Goal: Task Accomplishment & Management: Manage account settings

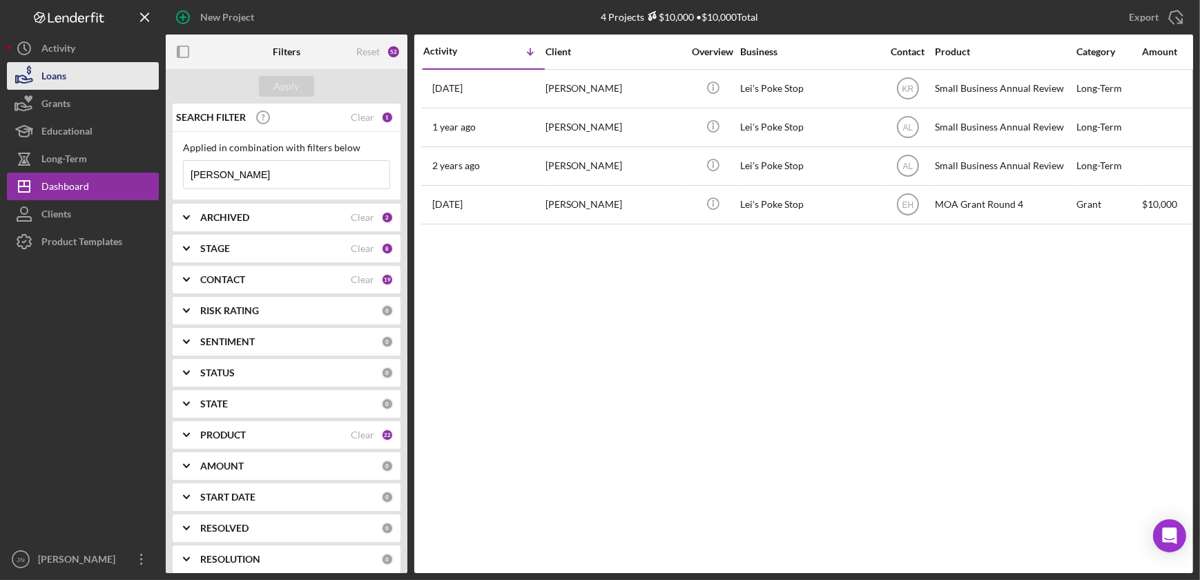
click at [70, 79] on button "Loans" at bounding box center [83, 76] width 152 height 28
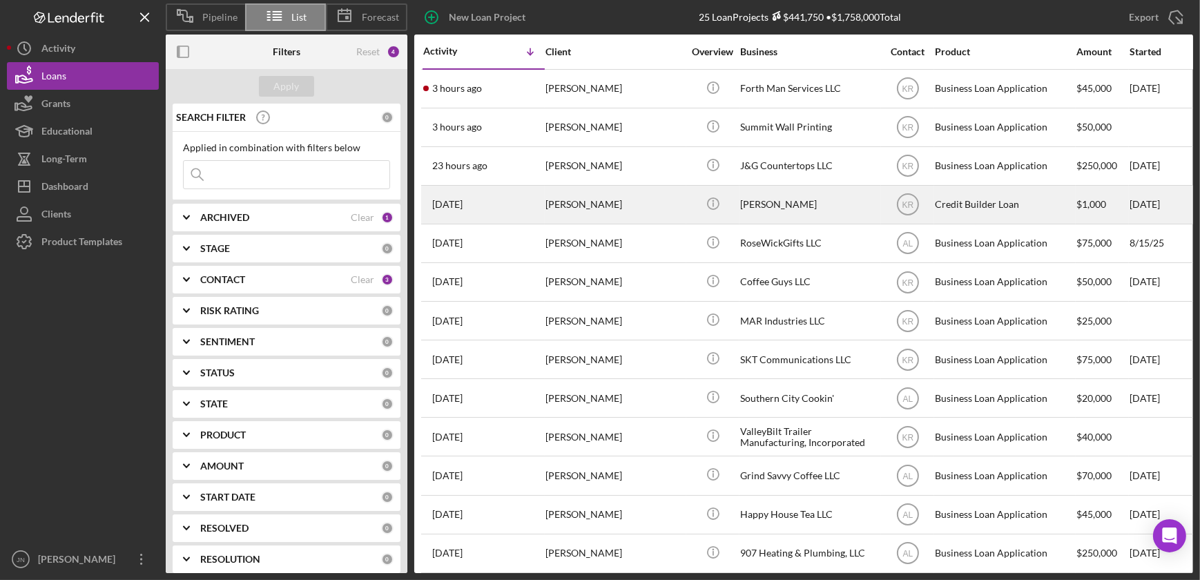
click at [609, 206] on div "[PERSON_NAME]" at bounding box center [614, 204] width 138 height 37
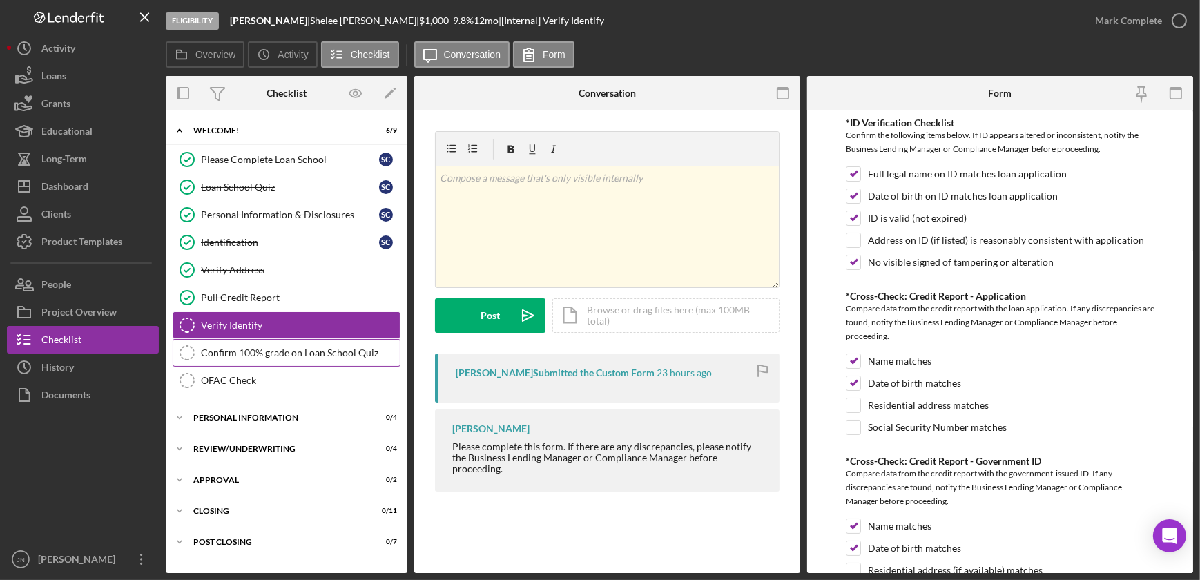
click at [322, 347] on div "Confirm 100% grade on Loan School Quiz" at bounding box center [300, 352] width 199 height 11
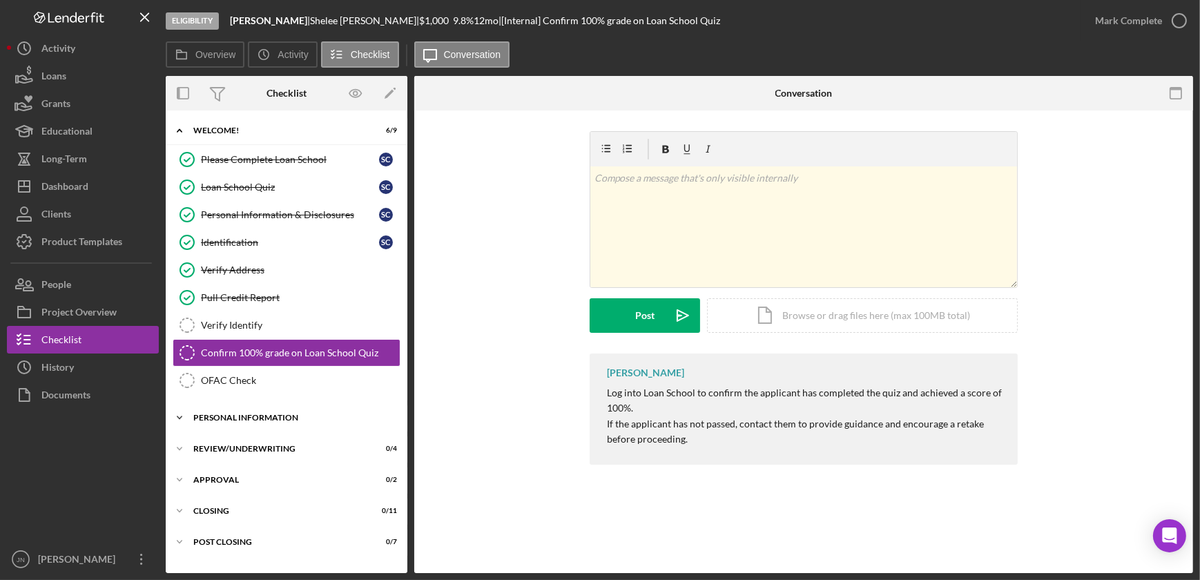
click at [236, 414] on div "Personal Information" at bounding box center [291, 418] width 197 height 8
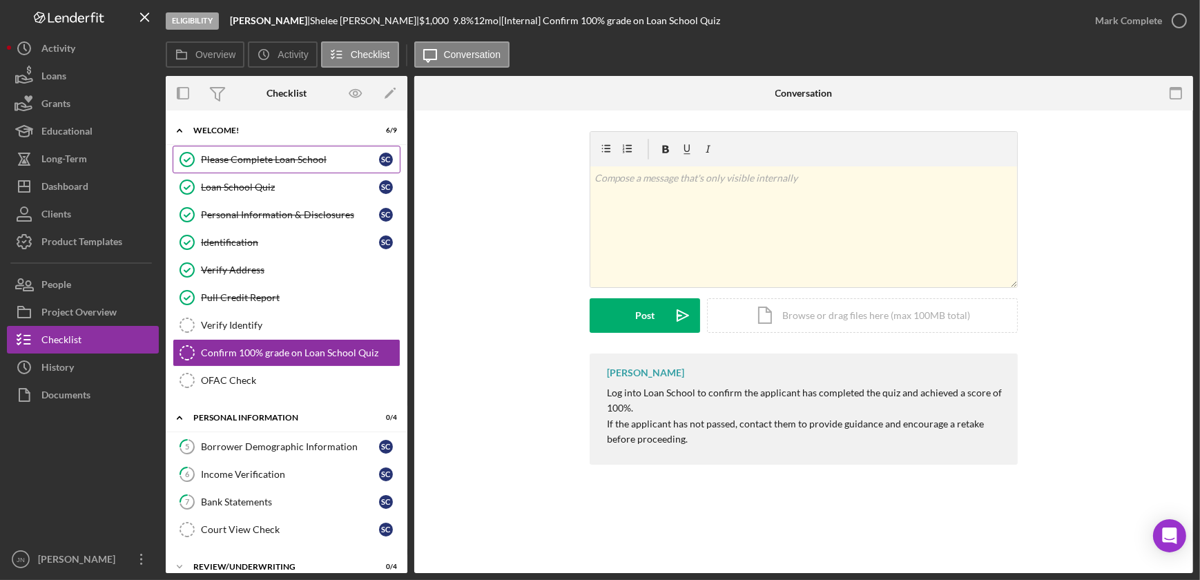
click at [270, 160] on div "Please Complete Loan School" at bounding box center [290, 159] width 178 height 11
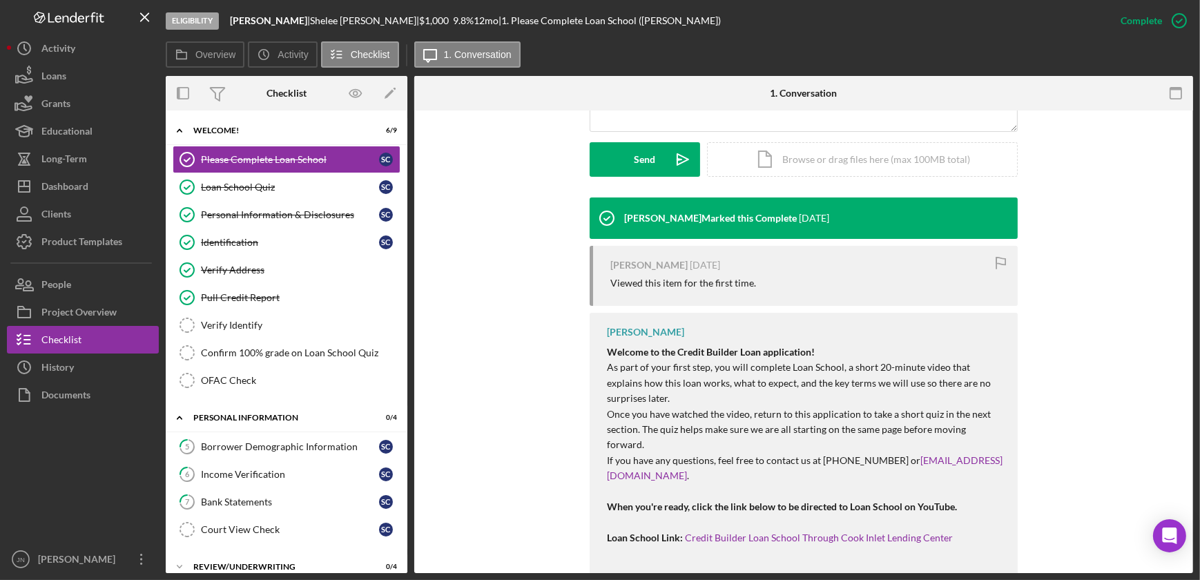
scroll to position [376, 0]
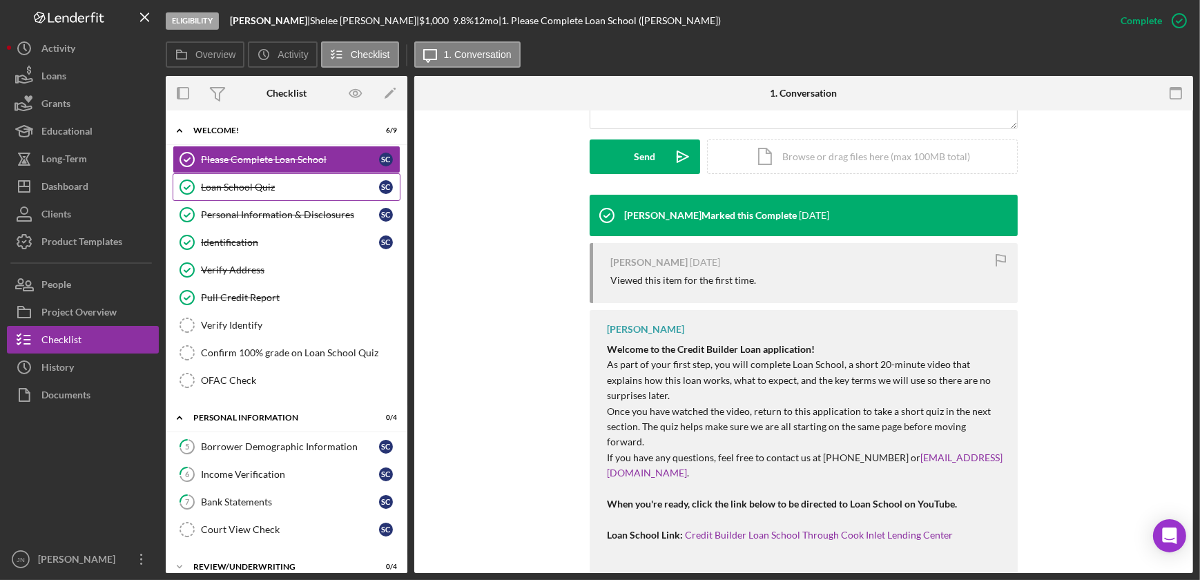
click at [256, 188] on div "Loan School Quiz" at bounding box center [290, 187] width 178 height 11
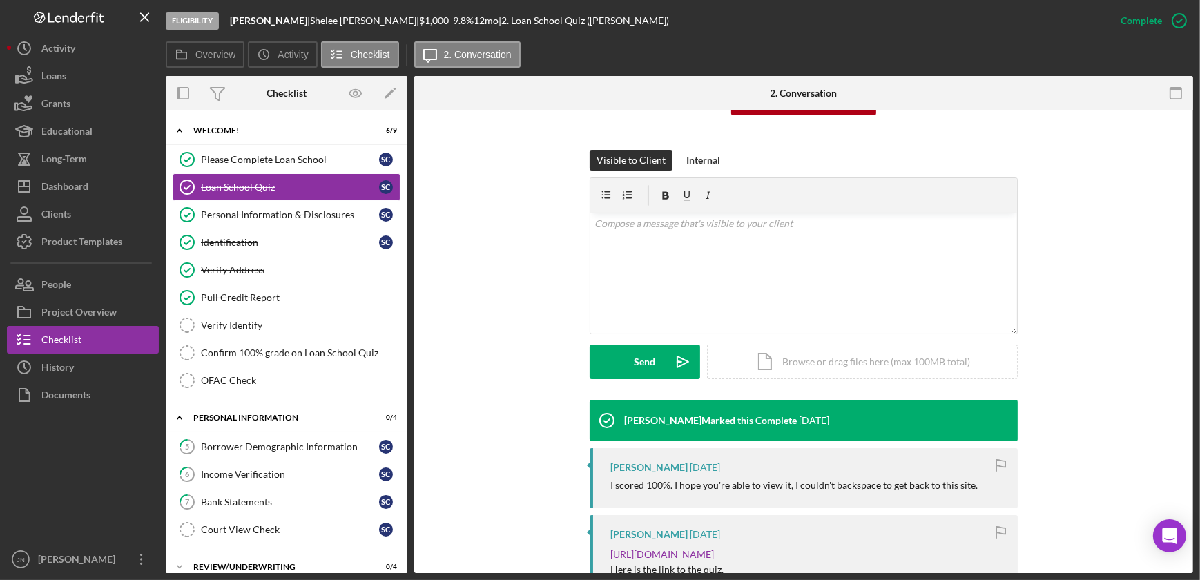
scroll to position [439, 0]
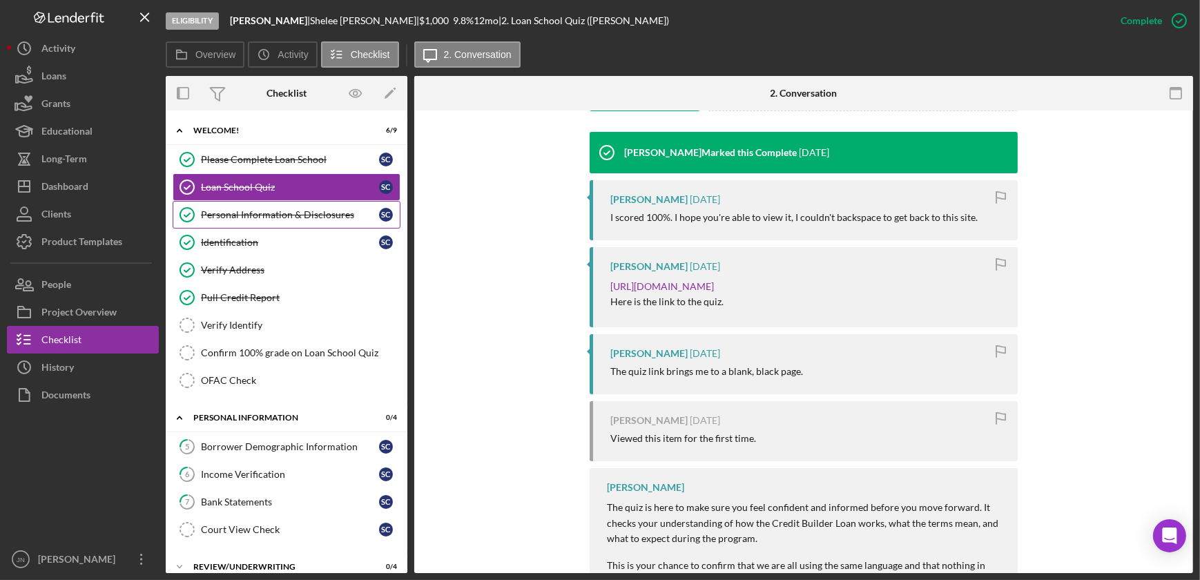
click at [255, 216] on div "Personal Information & Disclosures" at bounding box center [290, 214] width 178 height 11
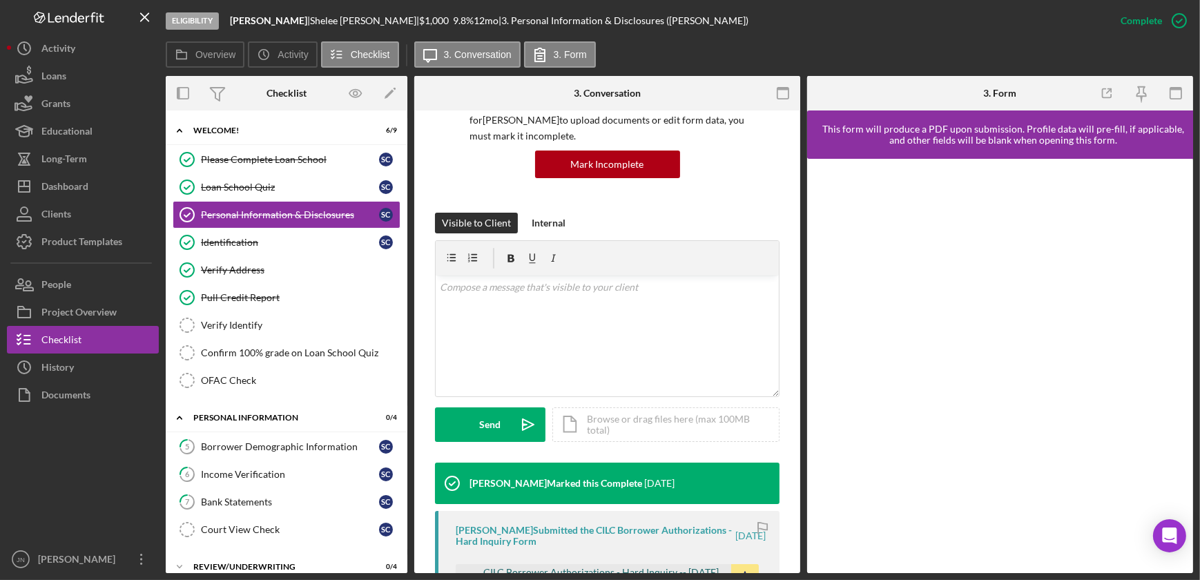
scroll to position [313, 0]
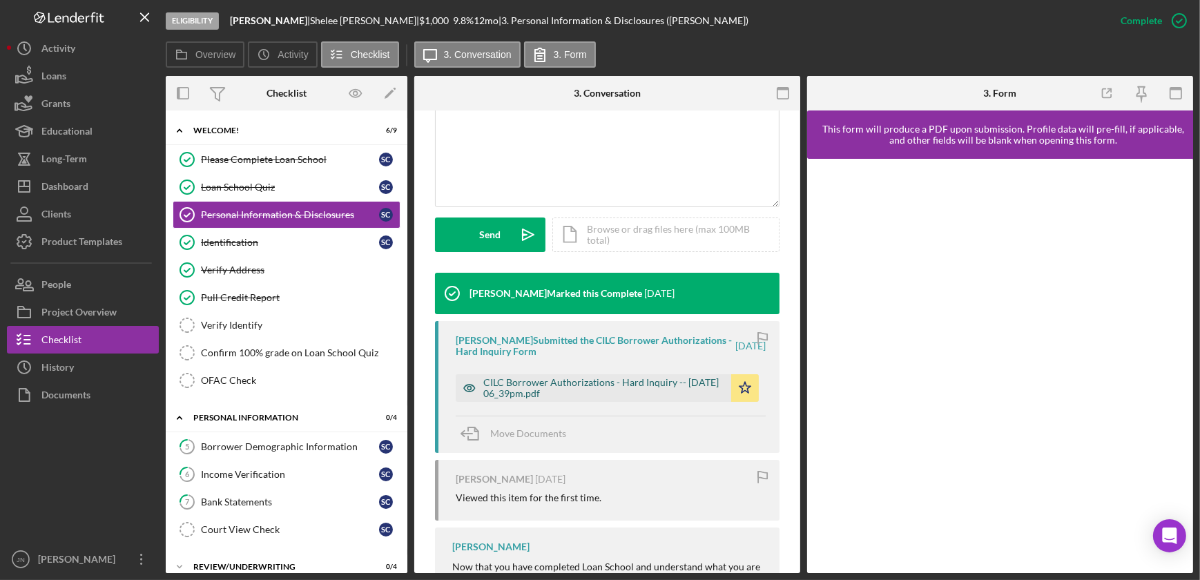
click at [539, 383] on div "CILC Borrower Authorizations - Hard Inquiry -- 2025-09-05 06_39pm.pdf" at bounding box center [603, 388] width 241 height 22
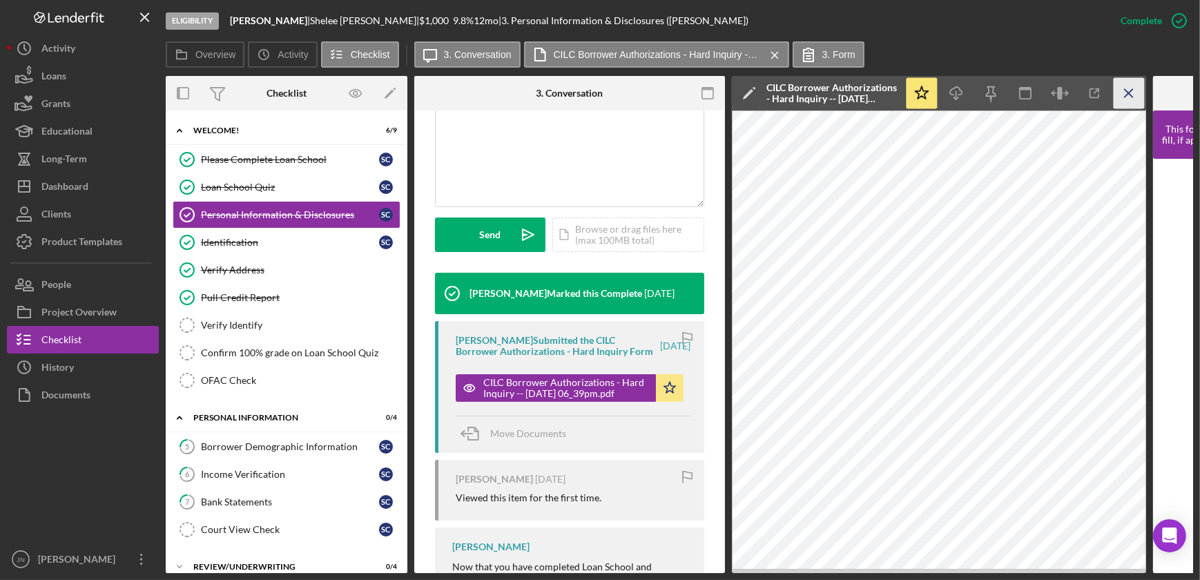
click at [1126, 88] on icon "Icon/Menu Close" at bounding box center [1129, 93] width 31 height 31
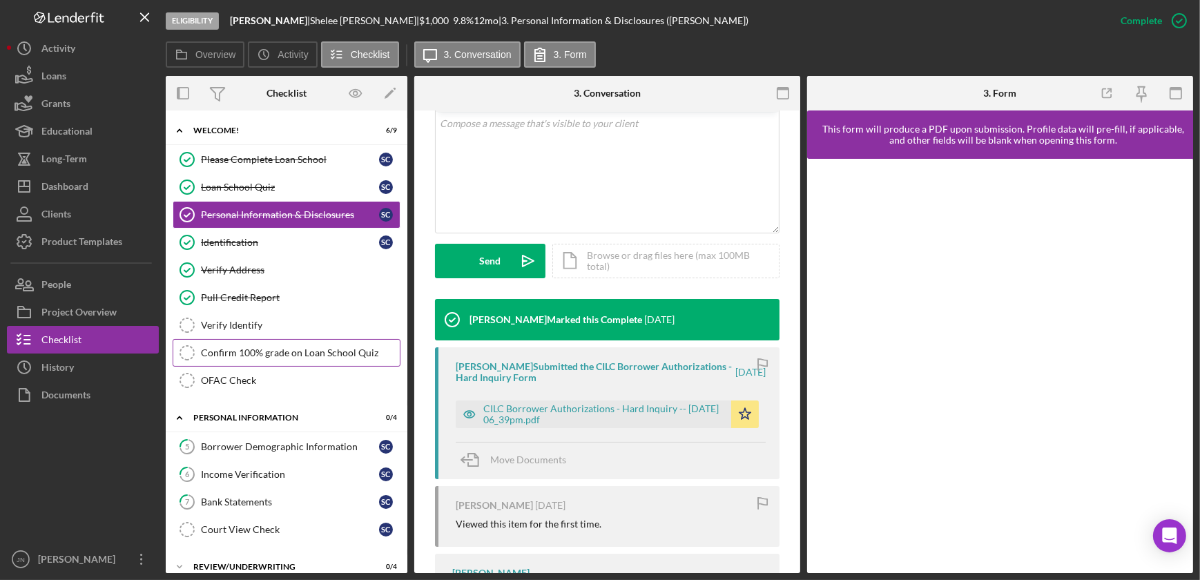
scroll to position [125, 0]
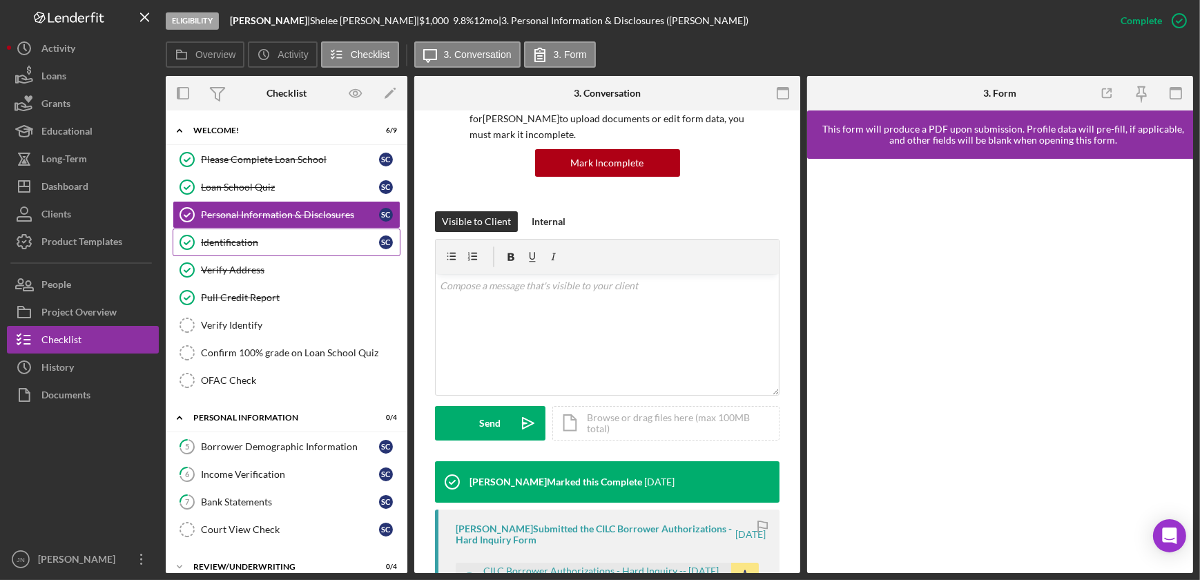
click at [249, 248] on link "Identification Identification S C" at bounding box center [287, 243] width 228 height 28
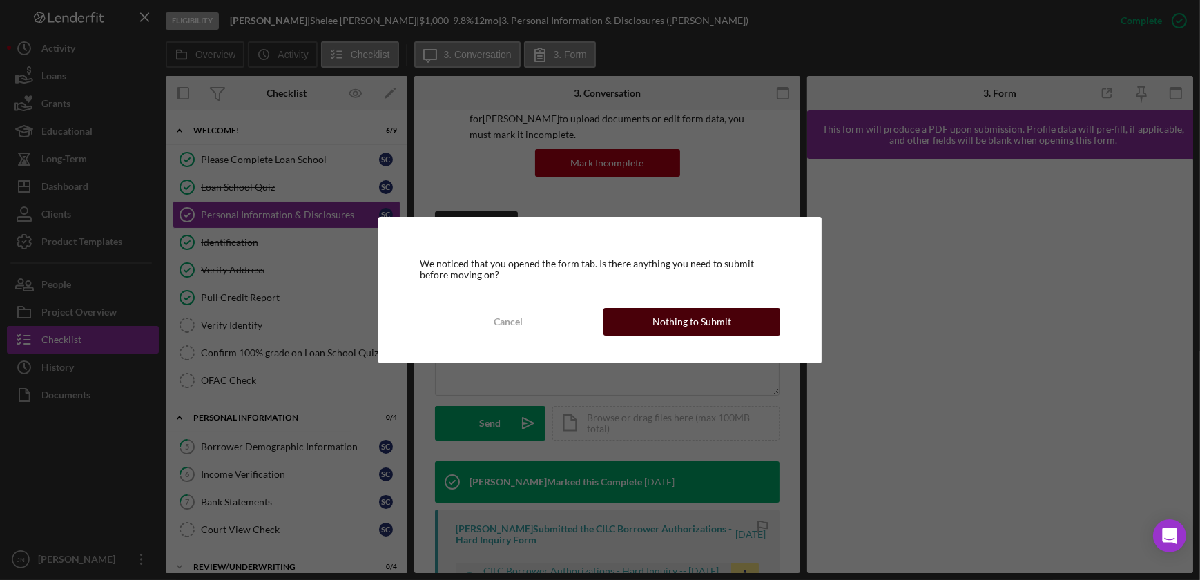
click at [675, 322] on div "Nothing to Submit" at bounding box center [691, 322] width 79 height 28
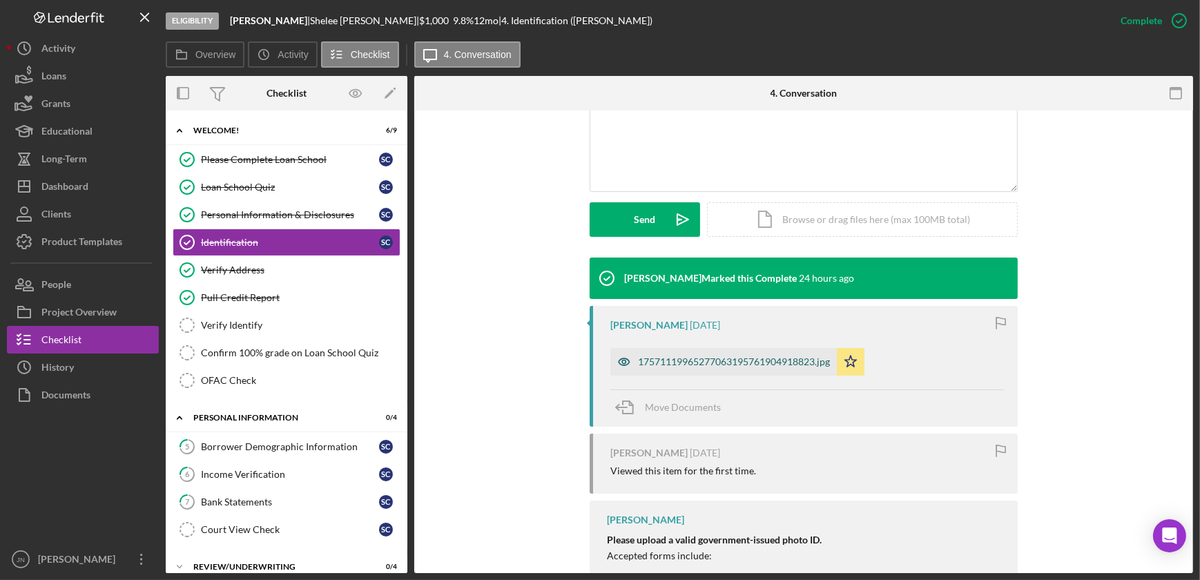
click at [663, 352] on div "17571119965277063195761904918823.jpg" at bounding box center [723, 362] width 226 height 28
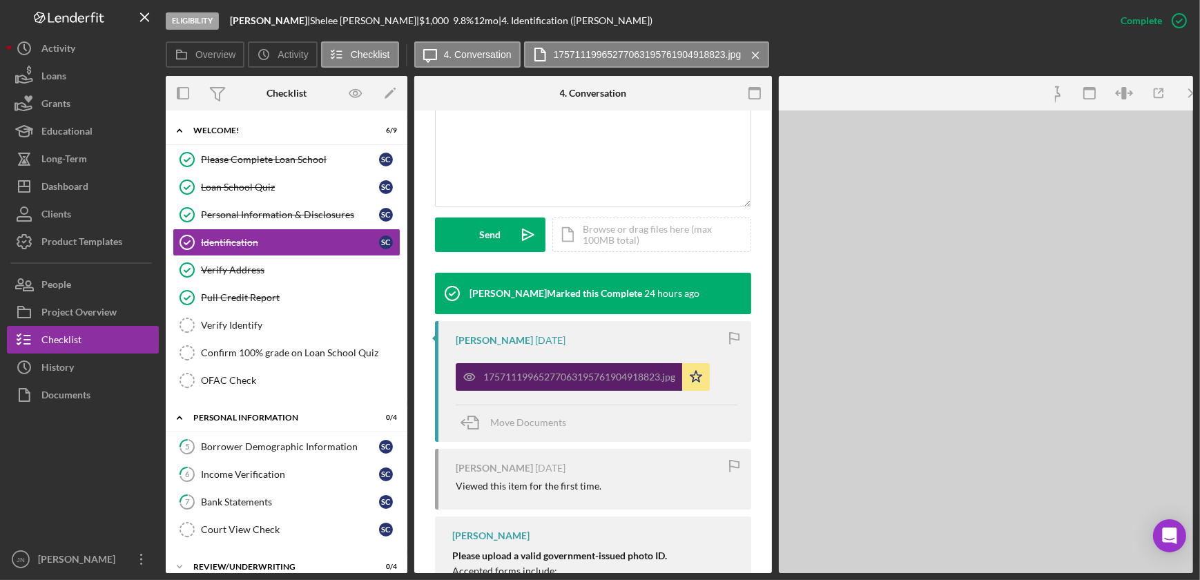
scroll to position [329, 0]
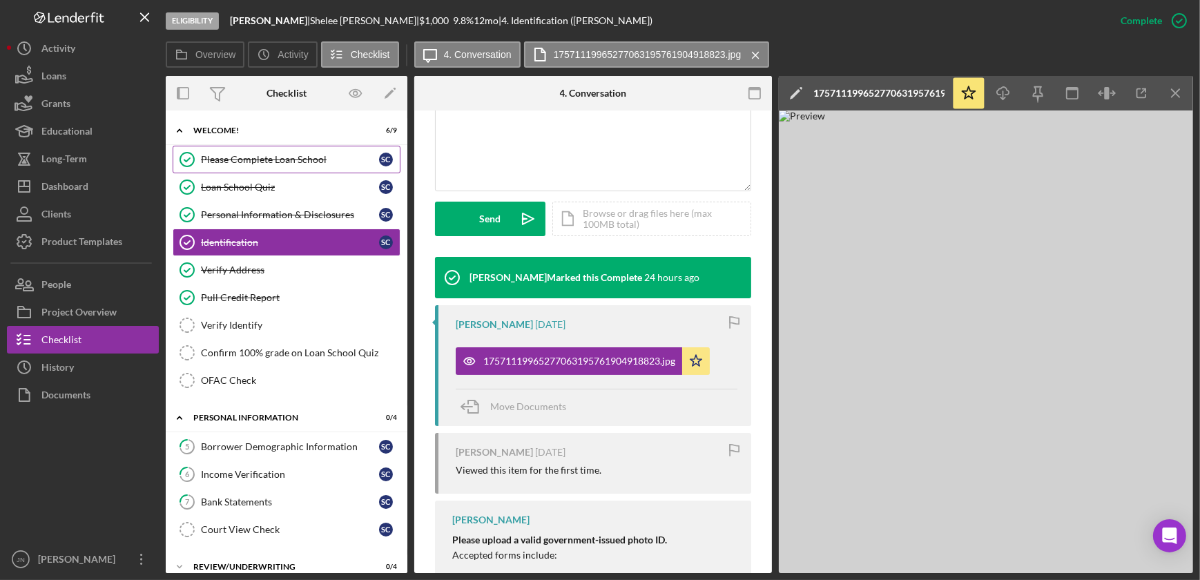
click at [313, 157] on div "Please Complete Loan School" at bounding box center [290, 159] width 178 height 11
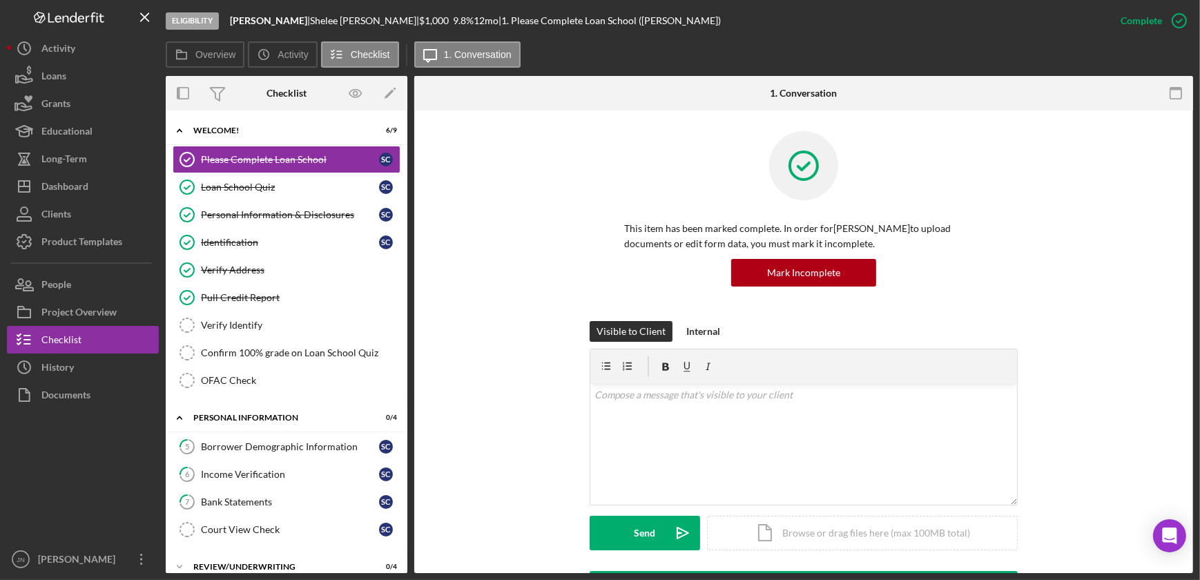
click at [586, 144] on div "This item has been marked complete. In order for Shelee Chamberlain to upload d…" at bounding box center [803, 226] width 737 height 190
click at [295, 158] on div "Please Complete Loan School" at bounding box center [290, 159] width 178 height 11
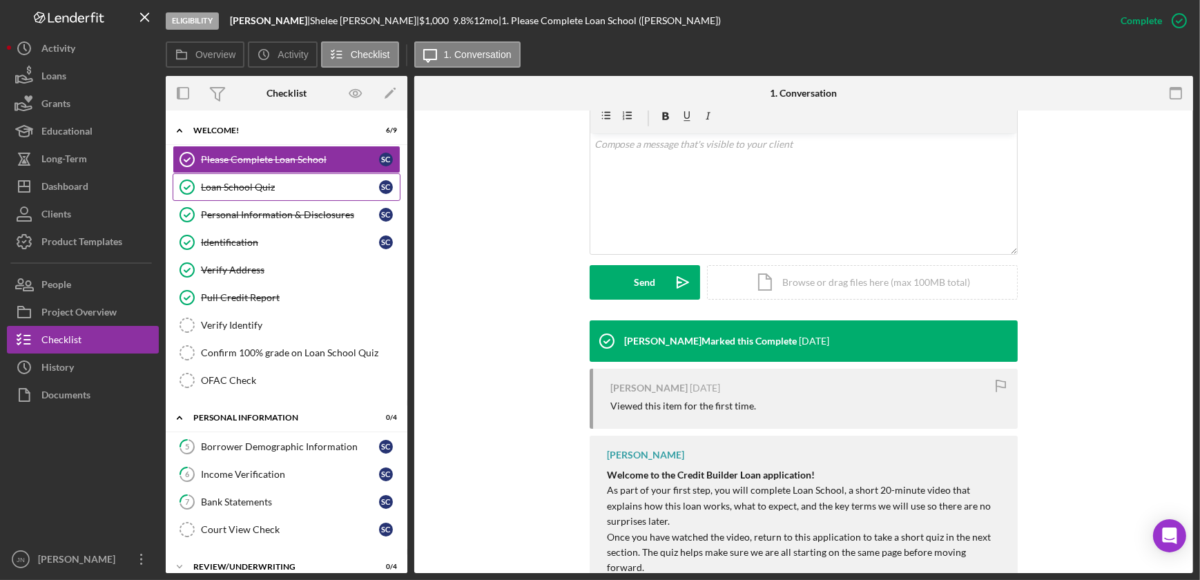
click at [284, 180] on link "Loan School Quiz Loan School Quiz S C" at bounding box center [287, 187] width 228 height 28
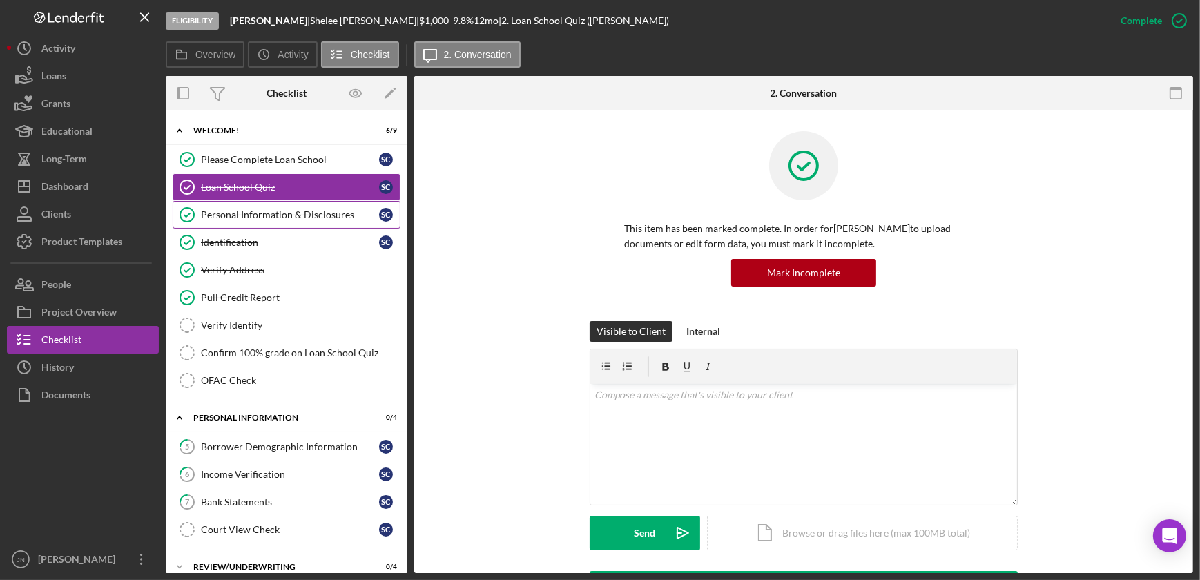
click at [313, 213] on div "Personal Information & Disclosures" at bounding box center [290, 214] width 178 height 11
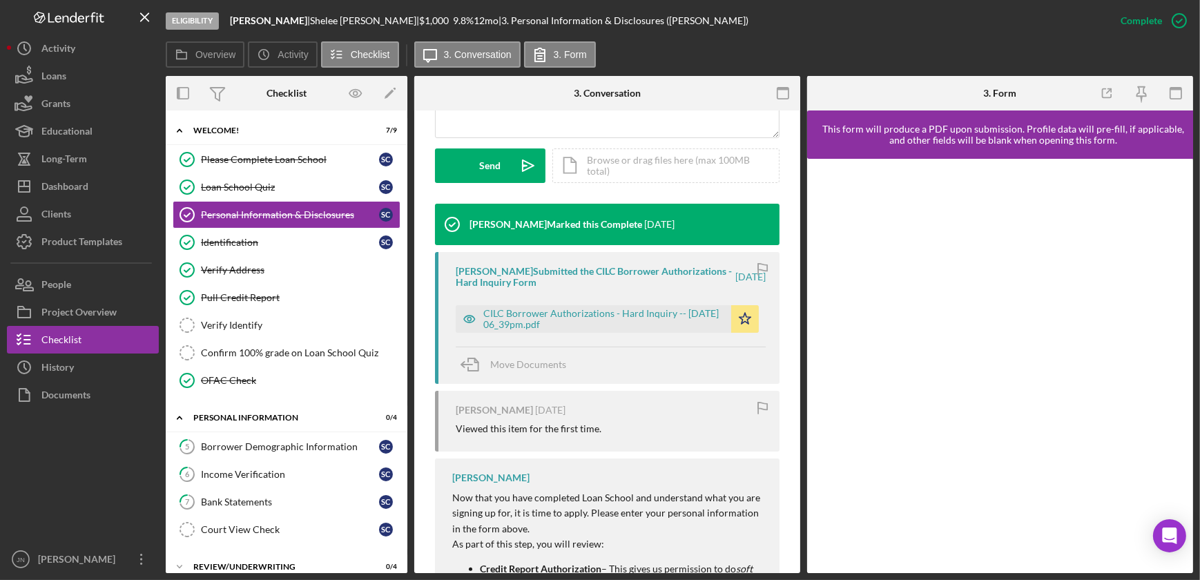
scroll to position [328, 0]
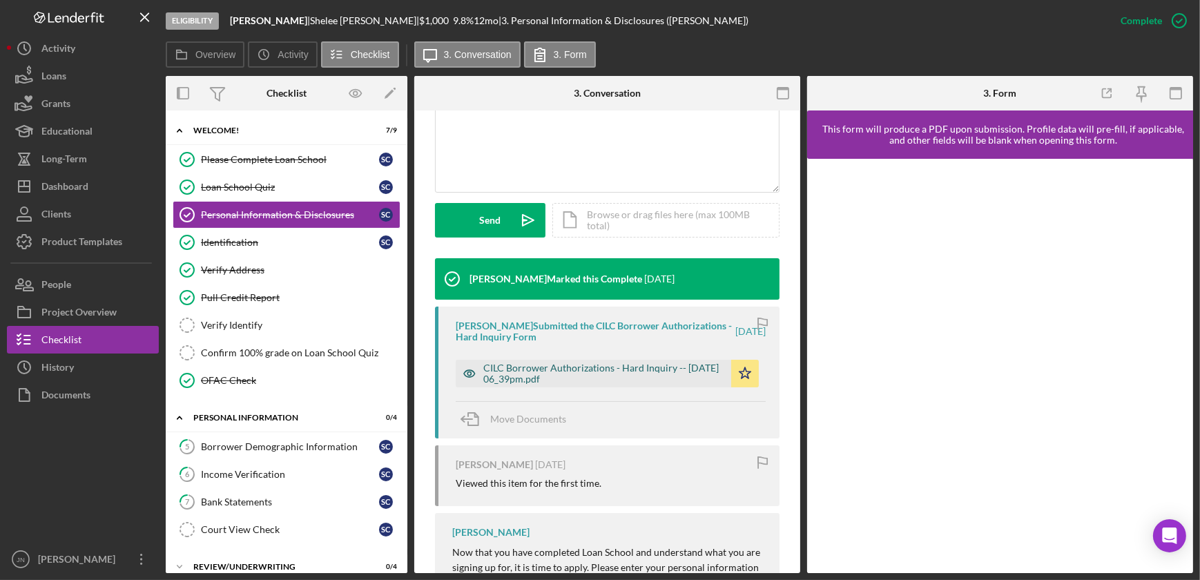
click at [615, 376] on div "CILC Borrower Authorizations - Hard Inquiry -- 2025-09-05 06_39pm.pdf" at bounding box center [603, 373] width 241 height 22
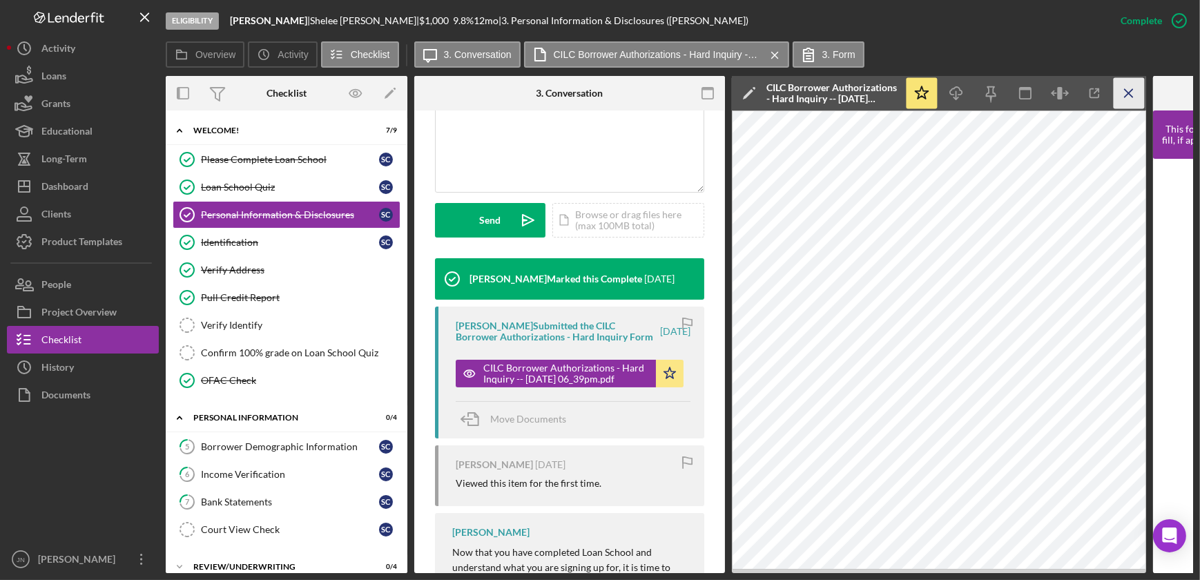
click at [1128, 94] on line "button" at bounding box center [1129, 93] width 8 height 8
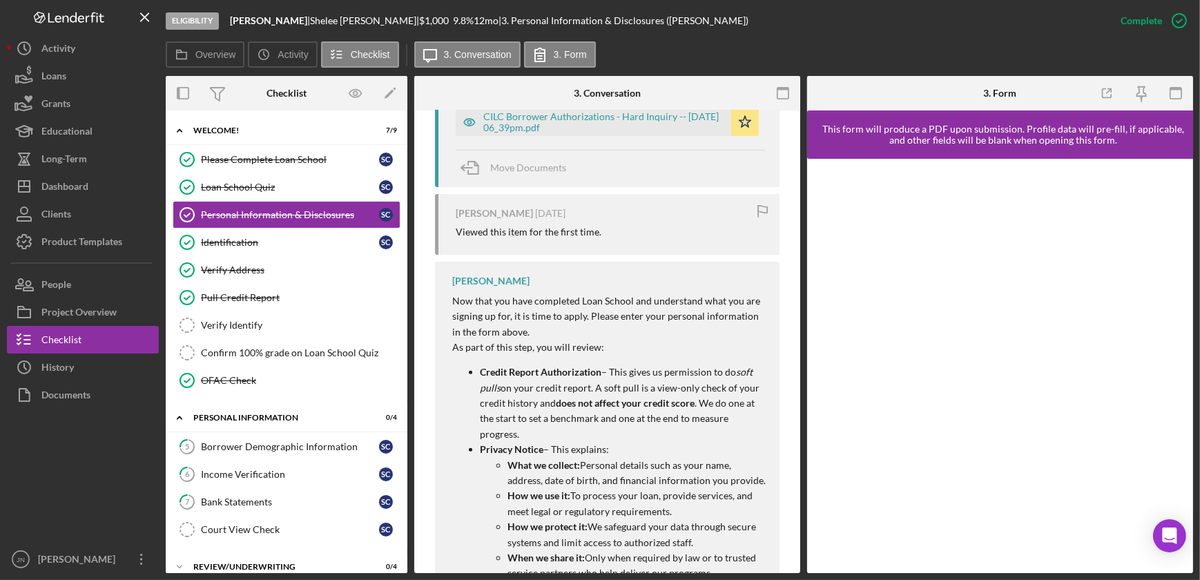
scroll to position [454, 0]
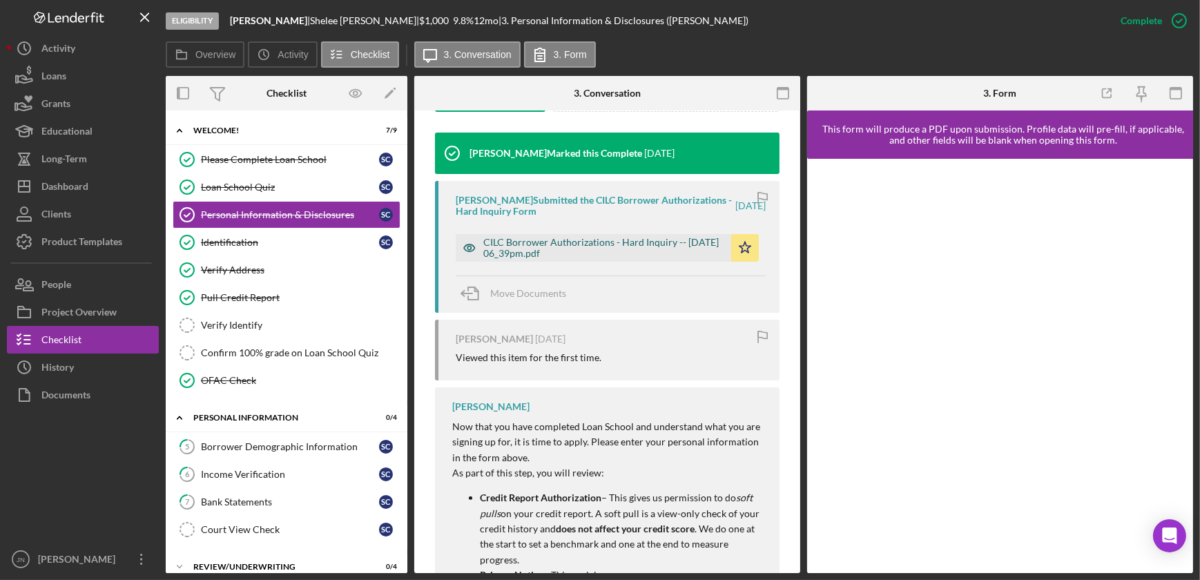
click at [588, 244] on div "CILC Borrower Authorizations - Hard Inquiry -- 2025-09-05 06_39pm.pdf" at bounding box center [603, 248] width 241 height 22
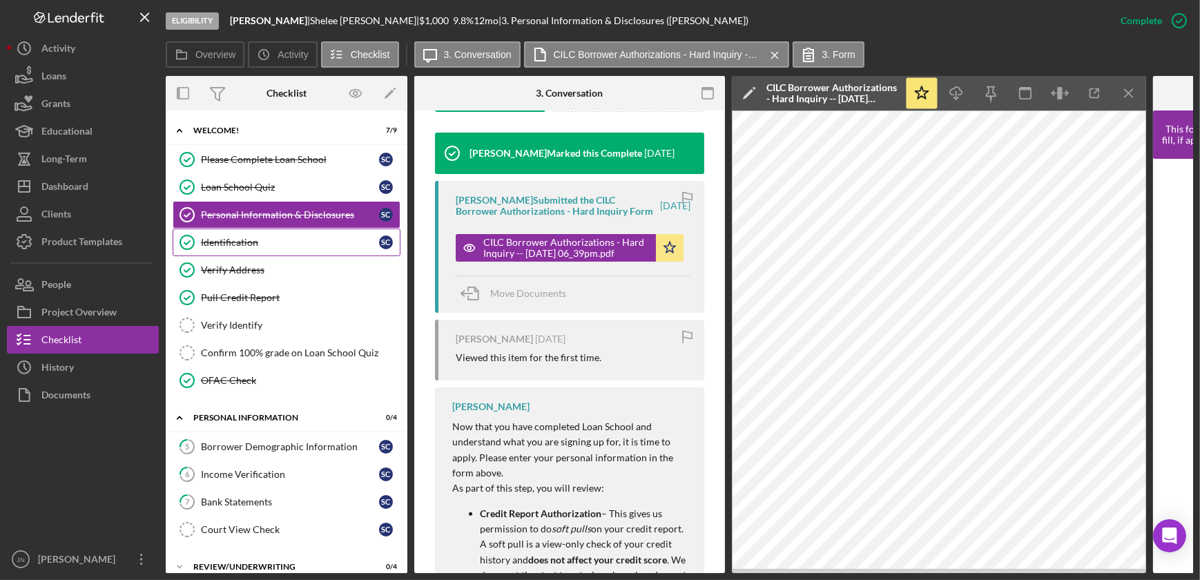
click at [260, 240] on div "Identification" at bounding box center [290, 242] width 178 height 11
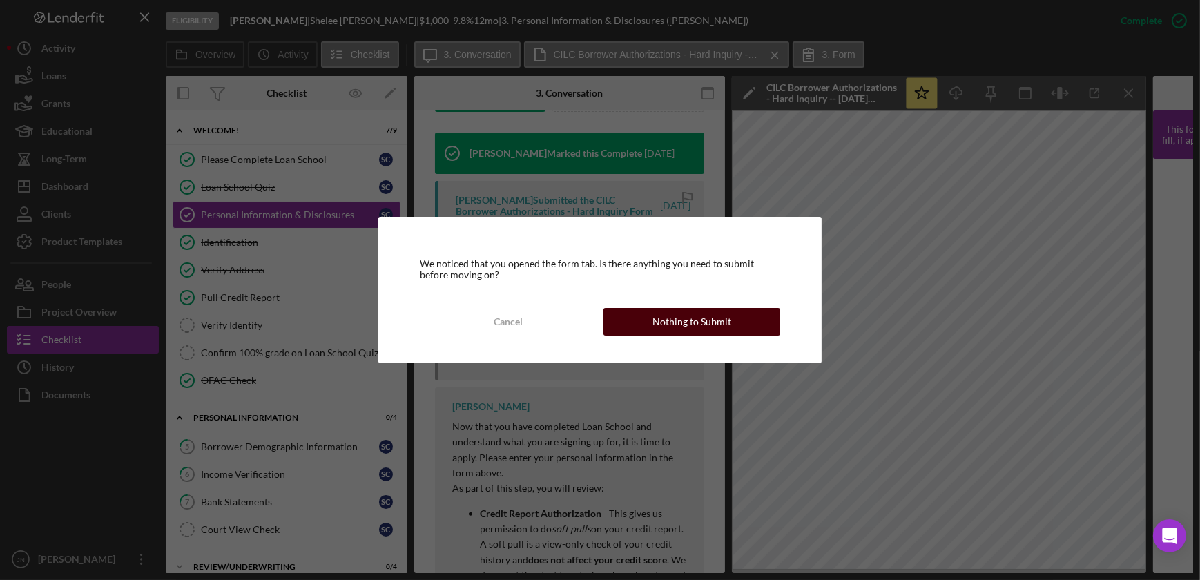
click at [708, 325] on div "Nothing to Submit" at bounding box center [691, 322] width 79 height 28
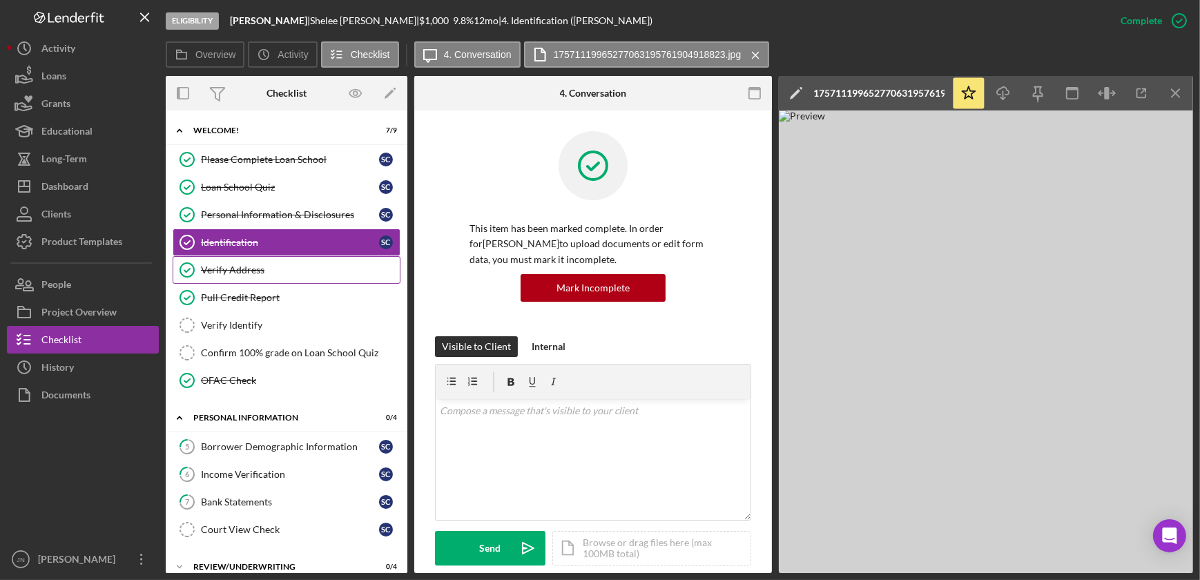
click at [269, 269] on div "Verify Address" at bounding box center [300, 269] width 199 height 11
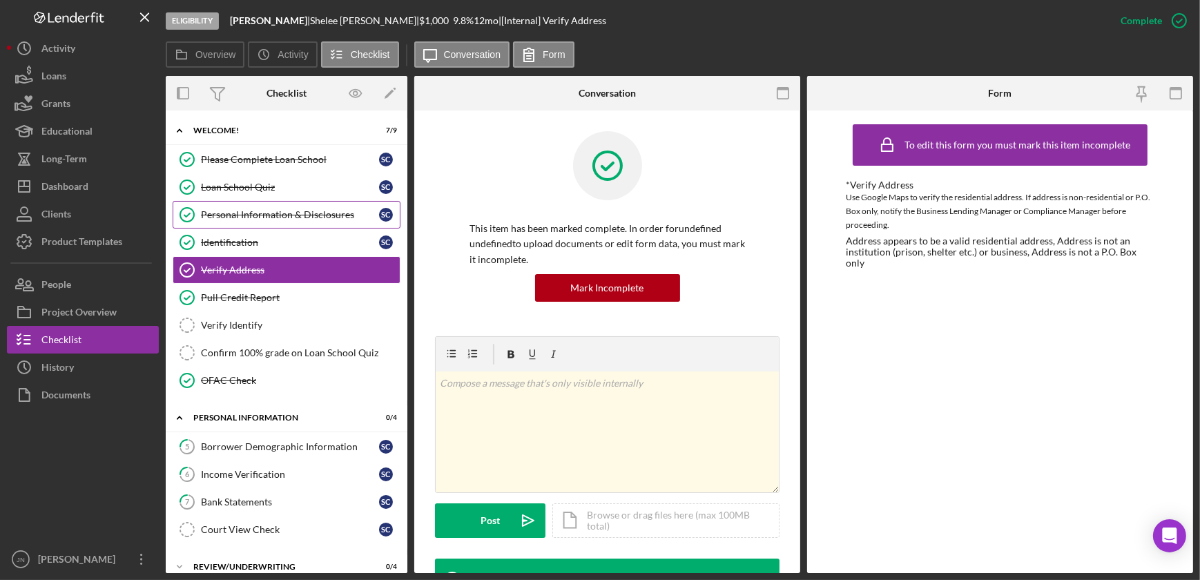
click at [269, 215] on div "Personal Information & Disclosures" at bounding box center [290, 214] width 178 height 11
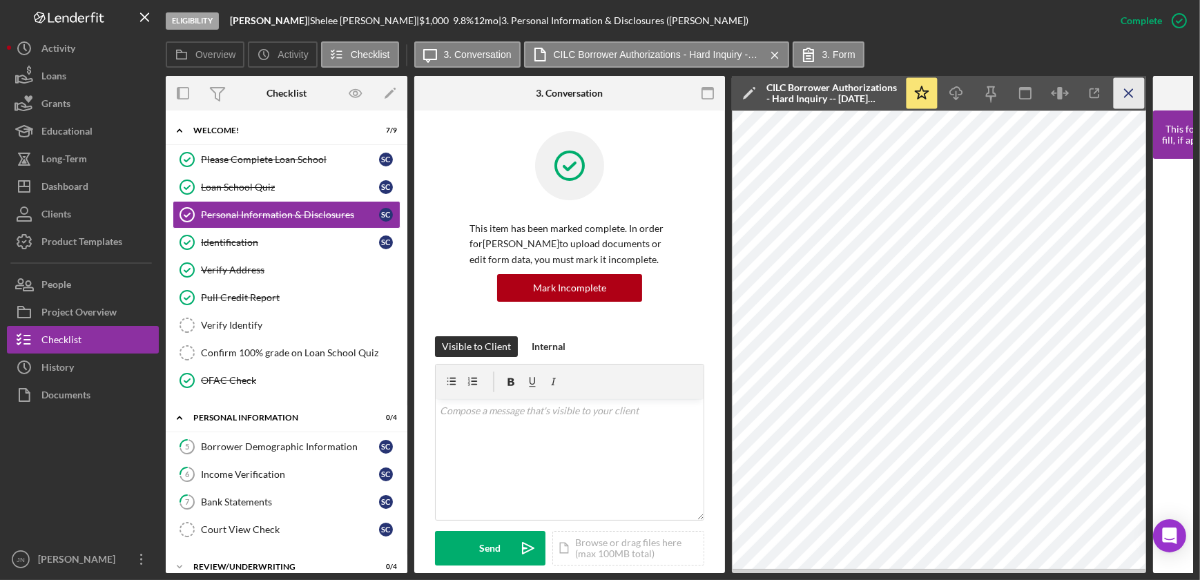
click at [1130, 90] on icon "Icon/Menu Close" at bounding box center [1129, 93] width 31 height 31
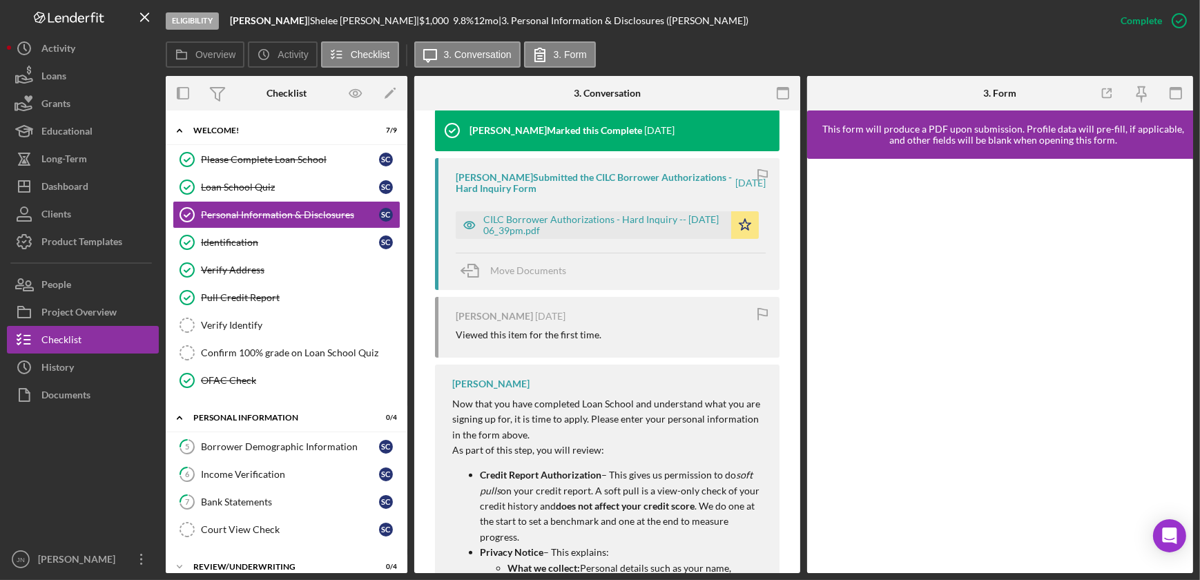
scroll to position [502, 0]
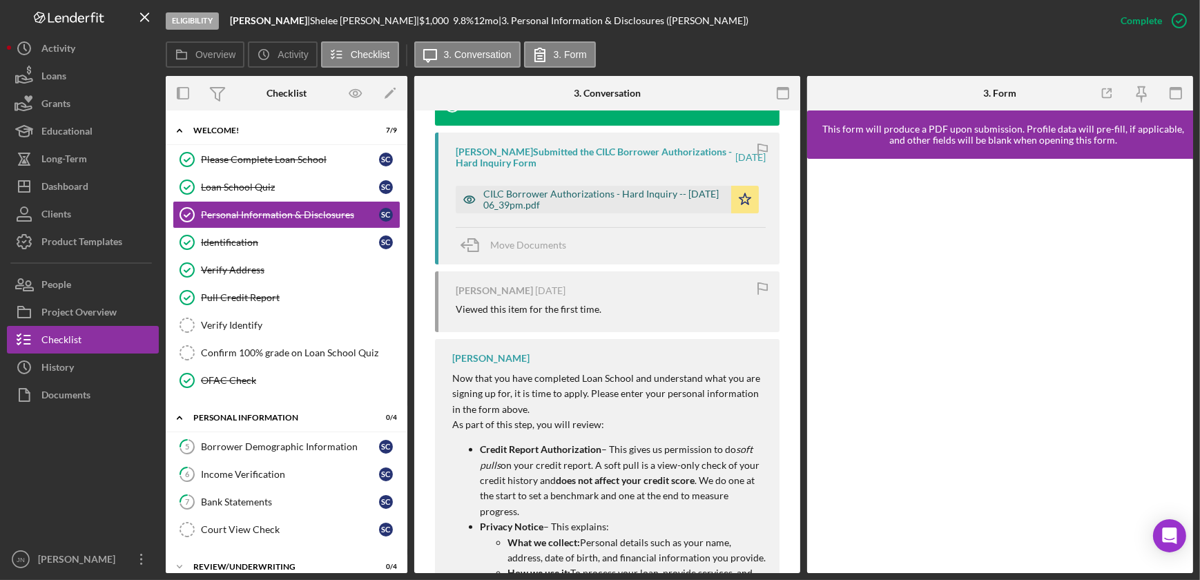
click at [600, 198] on div "CILC Borrower Authorizations - Hard Inquiry -- 2025-09-05 06_39pm.pdf" at bounding box center [603, 199] width 241 height 22
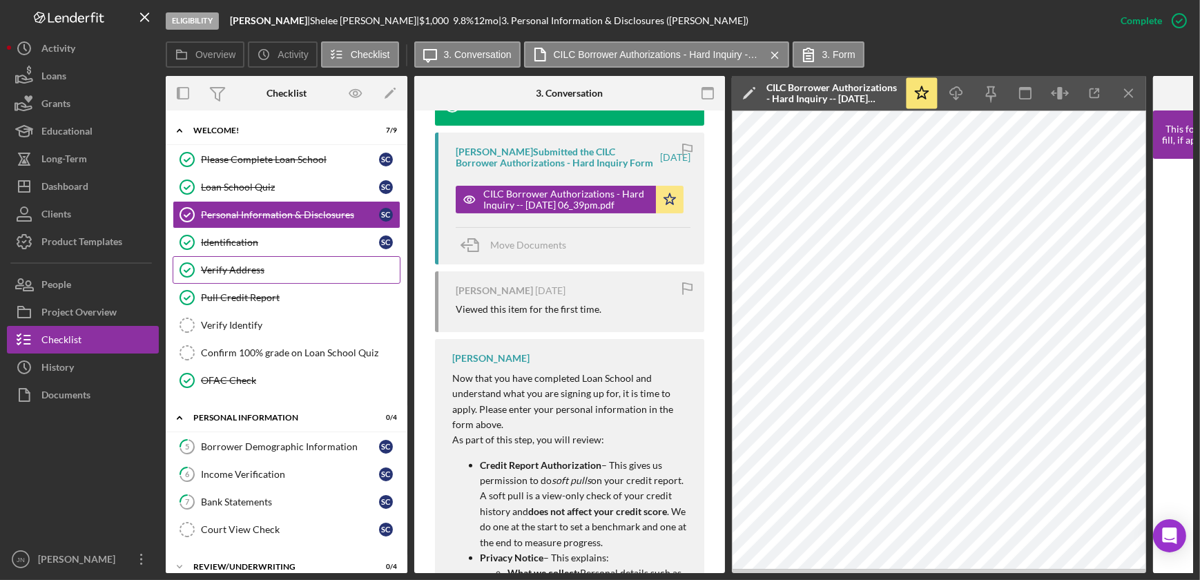
click at [278, 262] on link "Verify Address Verify Address" at bounding box center [287, 270] width 228 height 28
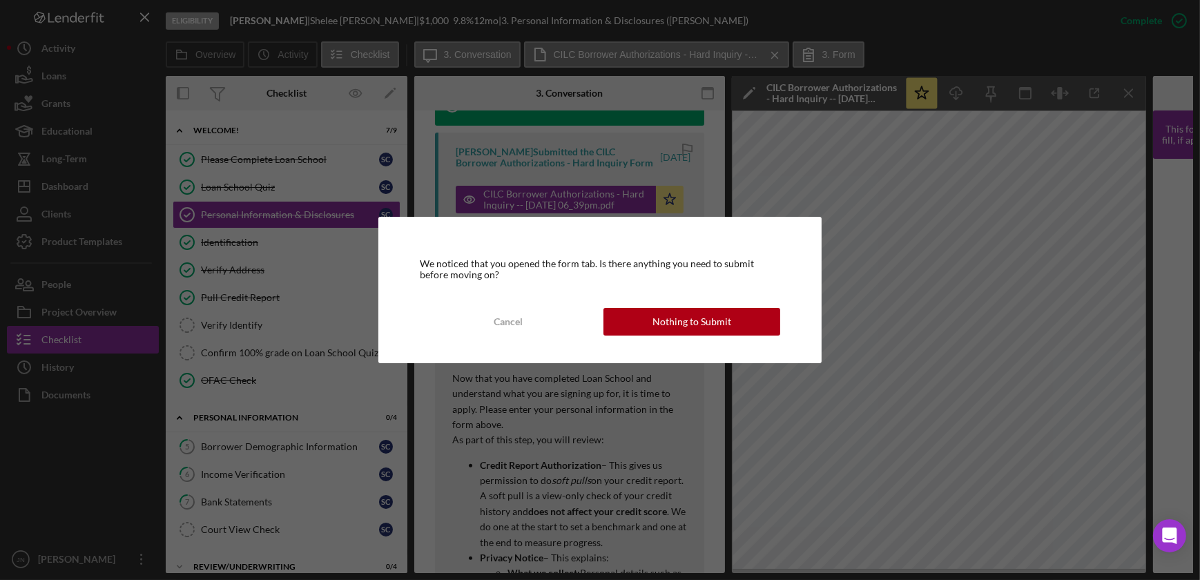
drag, startPoint x: 706, startPoint y: 309, endPoint x: 704, endPoint y: 317, distance: 8.1
click at [704, 316] on div "Nothing to Submit" at bounding box center [691, 322] width 79 height 28
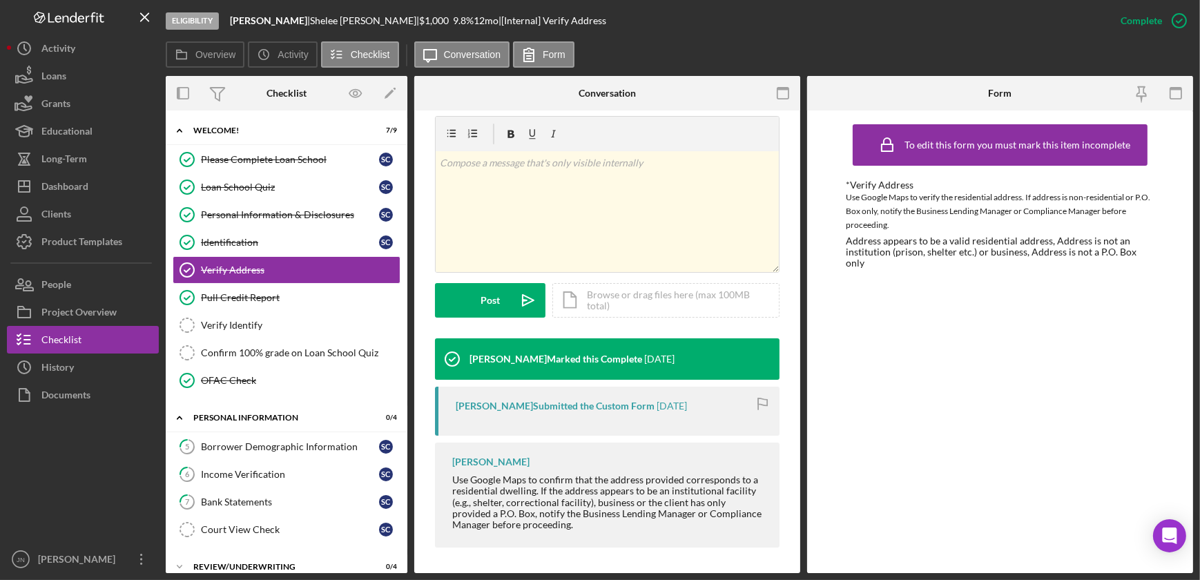
scroll to position [222, 0]
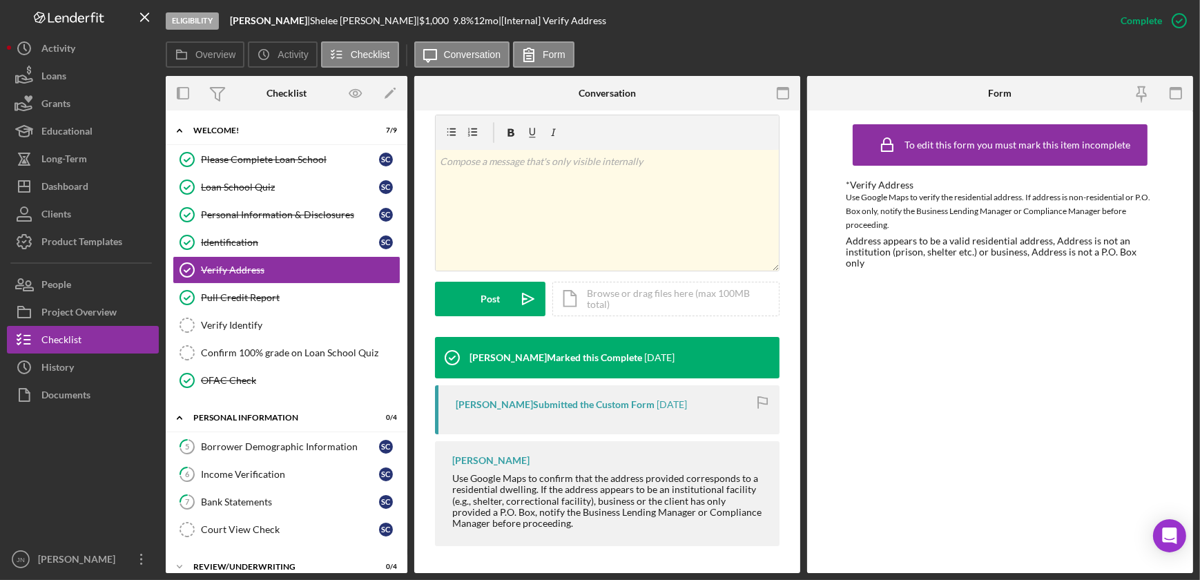
click at [636, 533] on div "Karen Ruiz Use Google Maps to confirm that the address provided corresponds to …" at bounding box center [607, 493] width 345 height 105
click at [240, 303] on link "Pull Credit Report Pull Credit Report" at bounding box center [287, 298] width 228 height 28
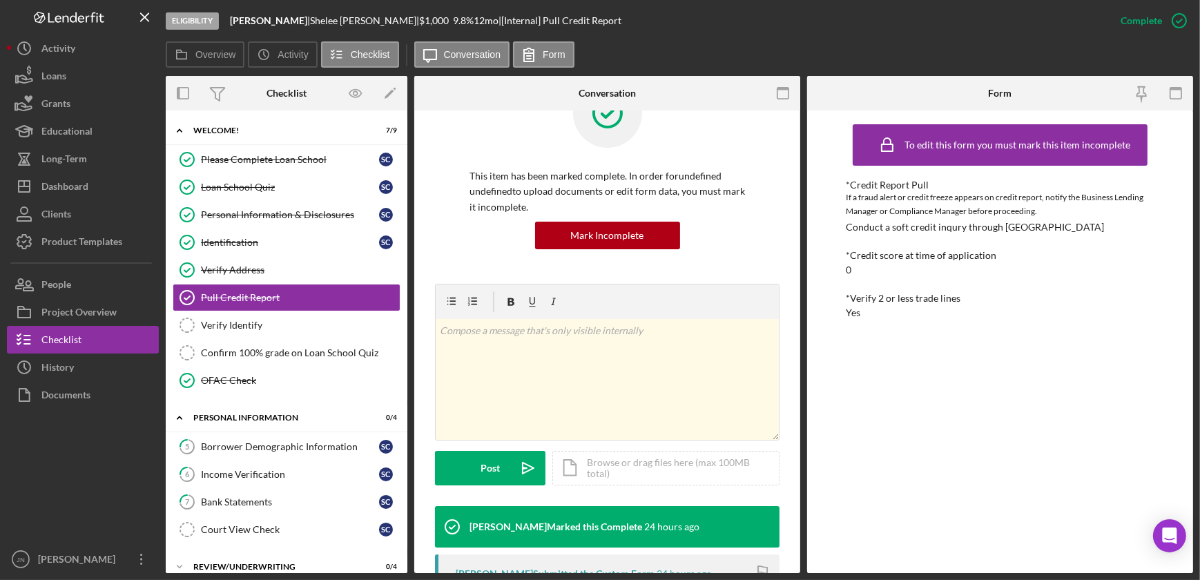
scroll to position [228, 0]
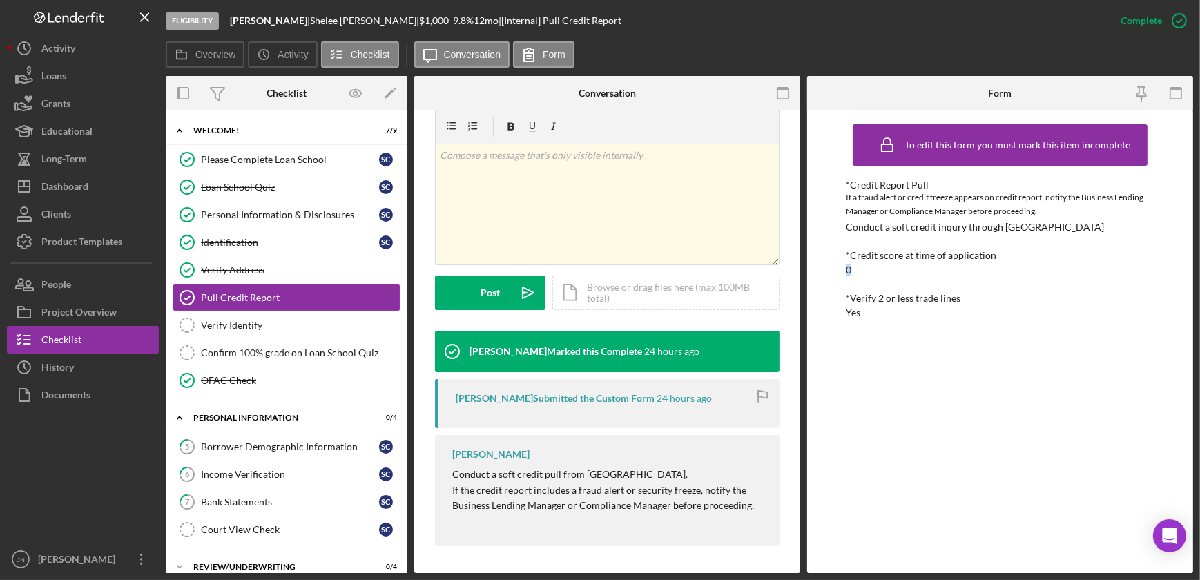
drag, startPoint x: 858, startPoint y: 269, endPoint x: 844, endPoint y: 267, distance: 14.0
click at [844, 267] on div "To edit this form you must mark this item incomplete *Credit Report Pull If a f…" at bounding box center [1000, 341] width 386 height 463
drag, startPoint x: 844, startPoint y: 267, endPoint x: 839, endPoint y: 316, distance: 49.3
click at [839, 316] on div "To edit this form you must mark this item incomplete *Credit Report Pull If a f…" at bounding box center [1000, 341] width 386 height 463
drag, startPoint x: 839, startPoint y: 316, endPoint x: 939, endPoint y: 348, distance: 105.2
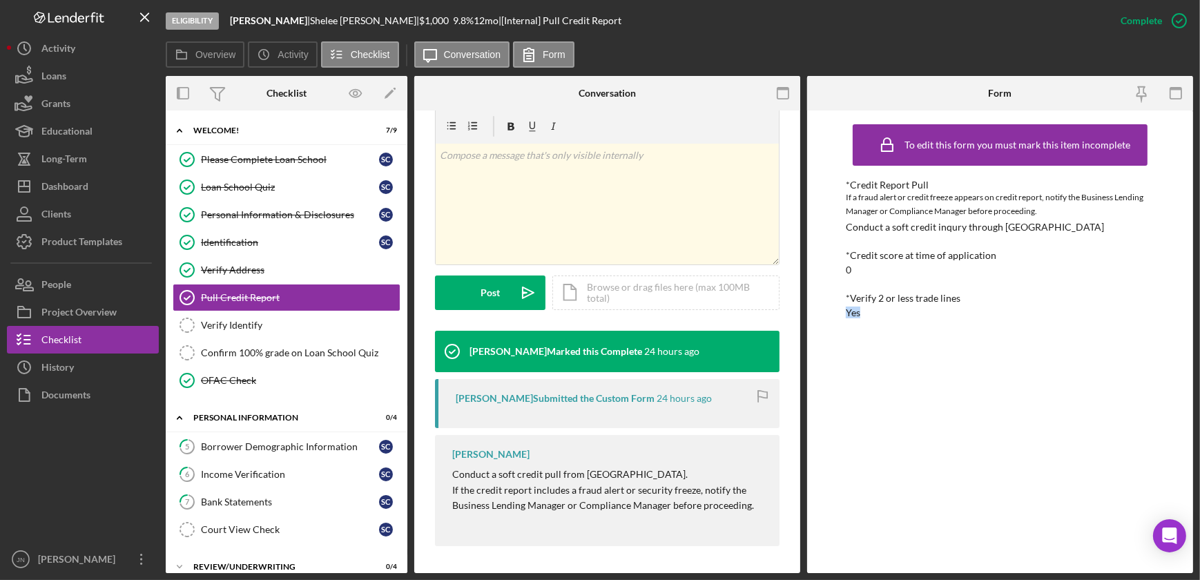
click at [939, 348] on div "To edit this form you must mark this item incomplete *Credit Report Pull If a f…" at bounding box center [1000, 341] width 309 height 449
click at [273, 322] on div "Verify Identify" at bounding box center [300, 325] width 199 height 11
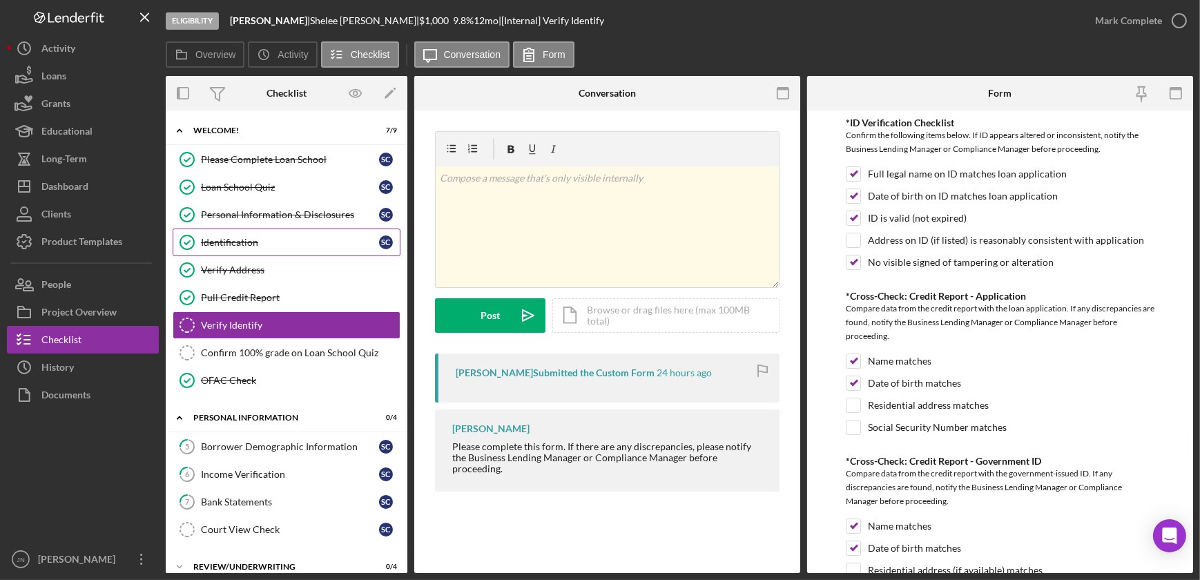
click at [260, 244] on div "Identification" at bounding box center [290, 242] width 178 height 11
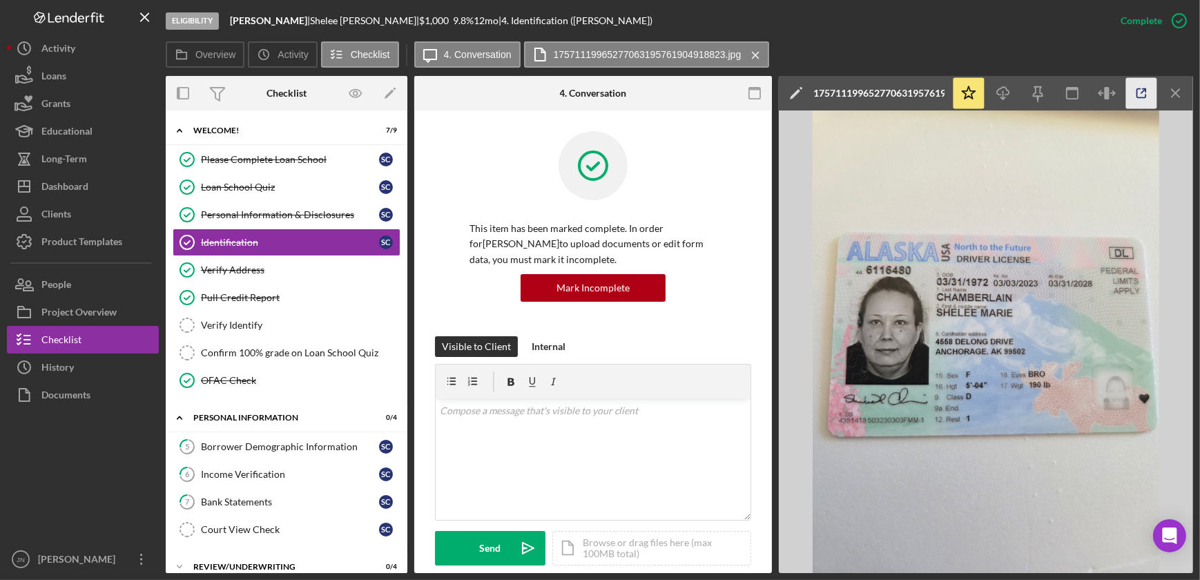
click at [1138, 90] on icon "button" at bounding box center [1141, 93] width 31 height 31
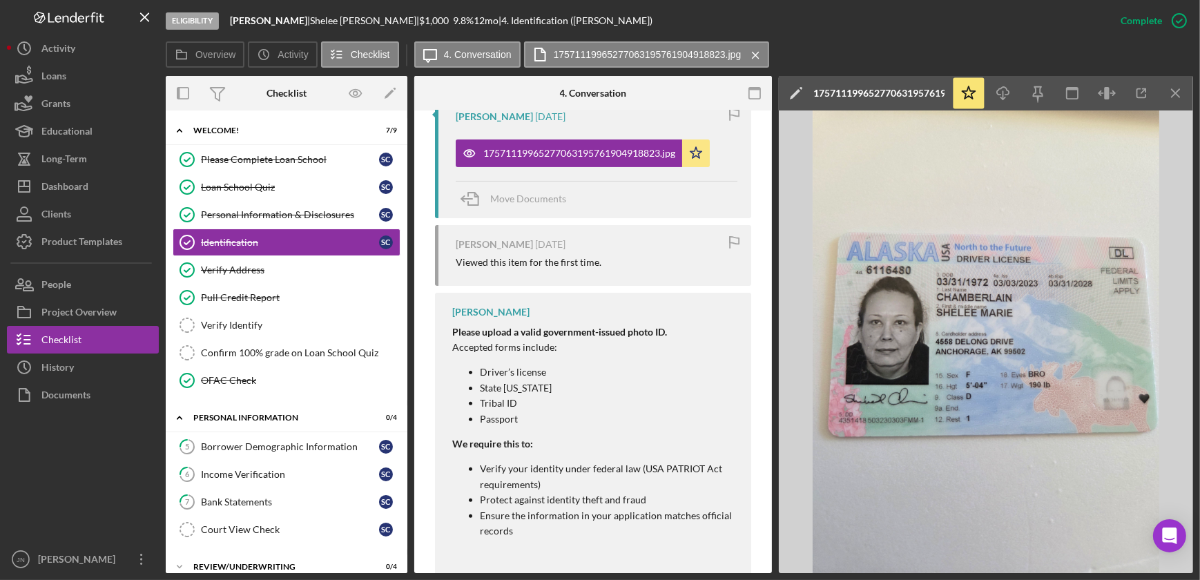
scroll to position [573, 0]
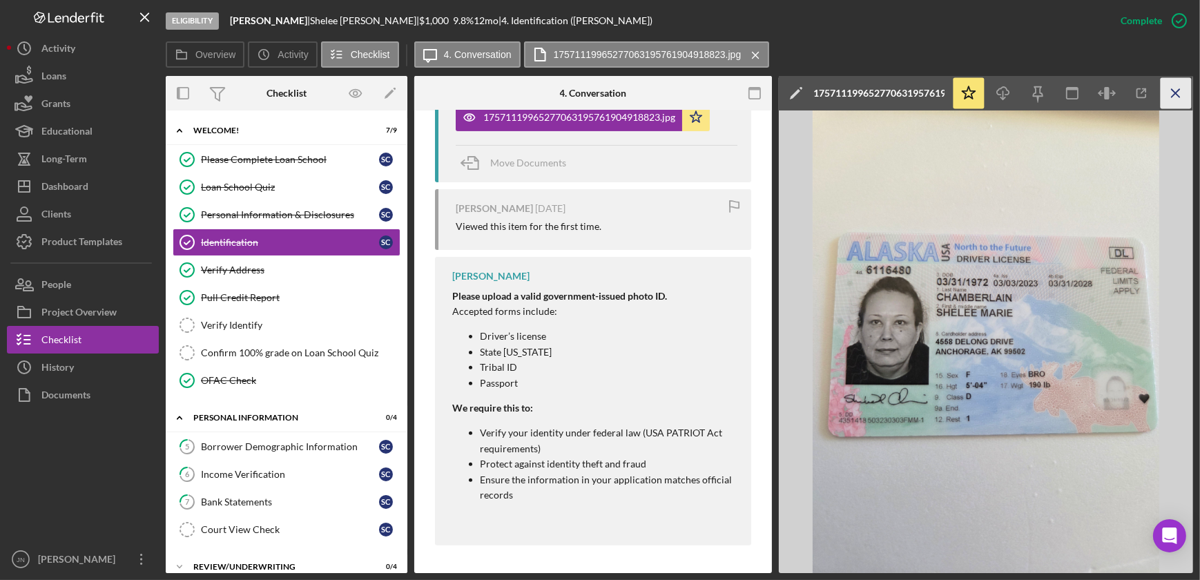
click at [1177, 90] on line "button" at bounding box center [1176, 93] width 8 height 8
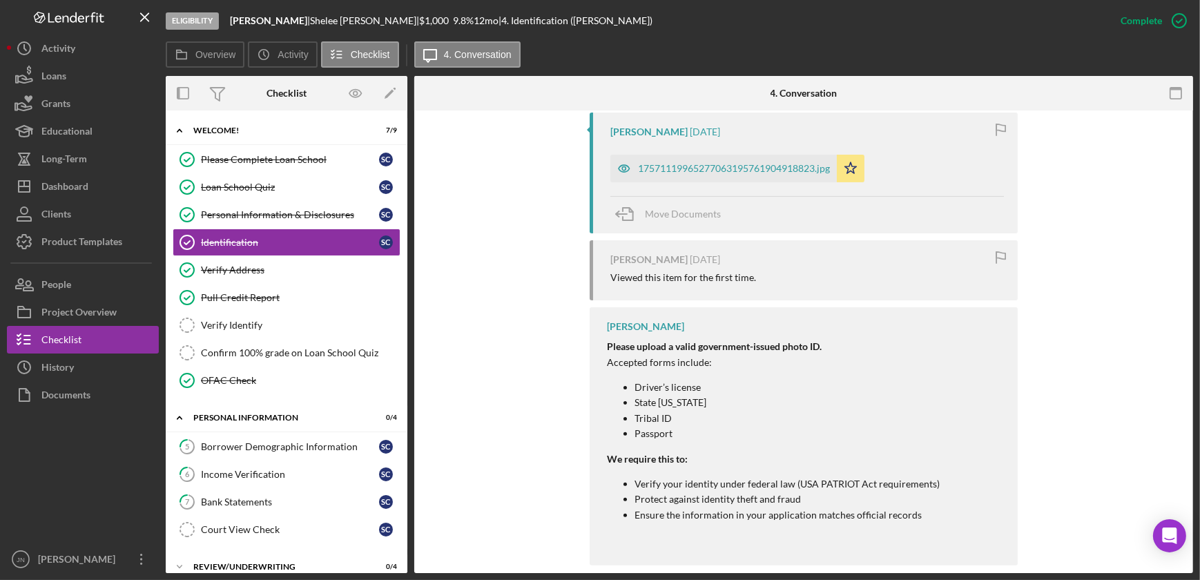
scroll to position [526, 0]
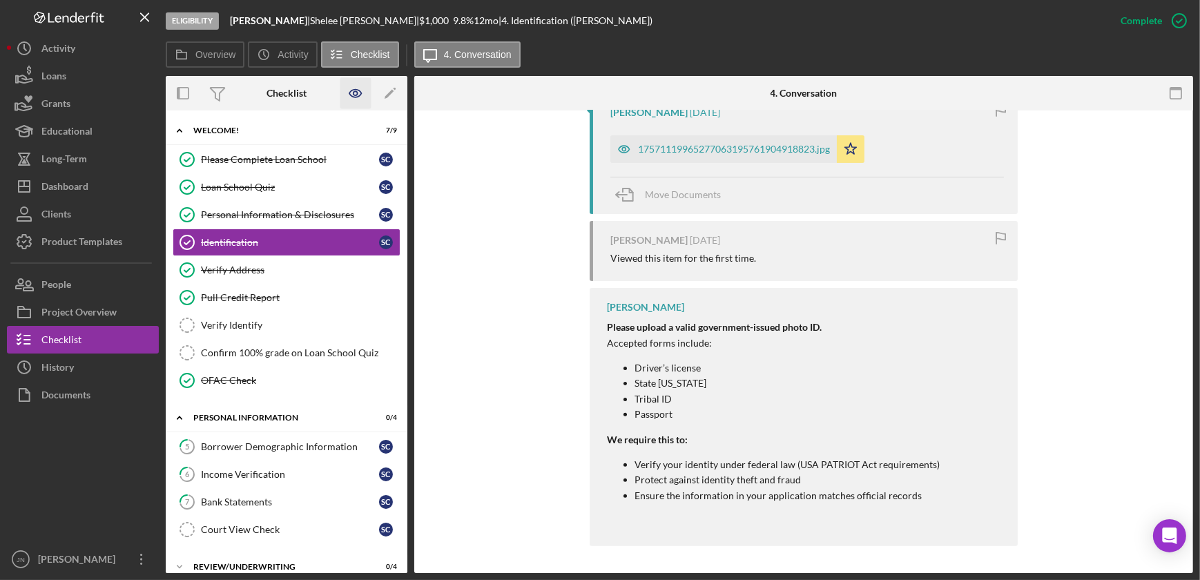
click at [352, 85] on icon "button" at bounding box center [355, 93] width 31 height 31
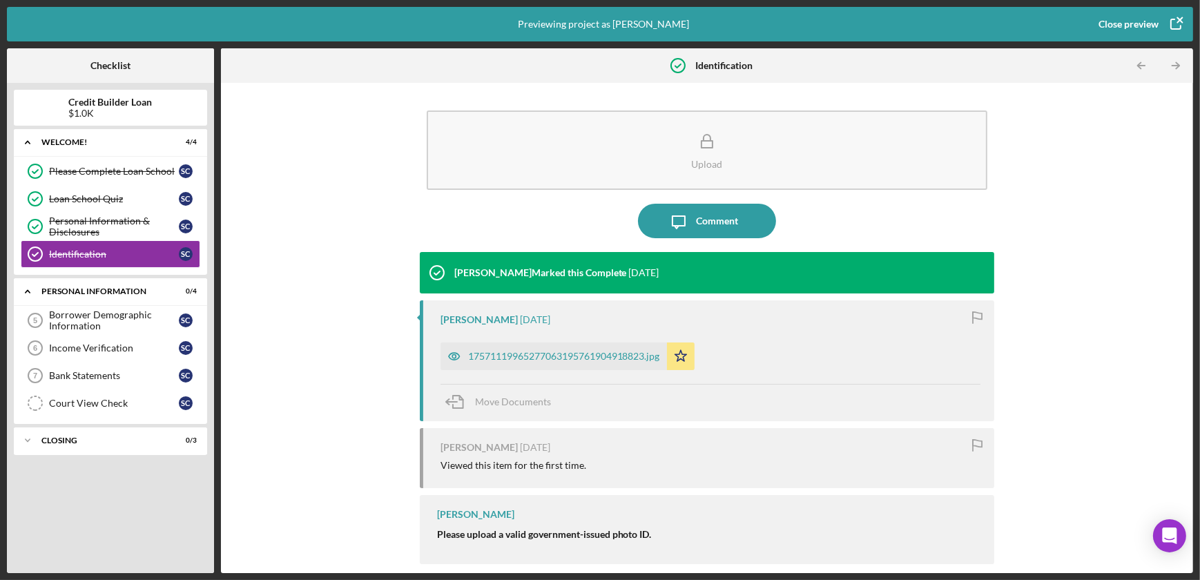
click at [1178, 20] on icon "button" at bounding box center [1176, 24] width 35 height 35
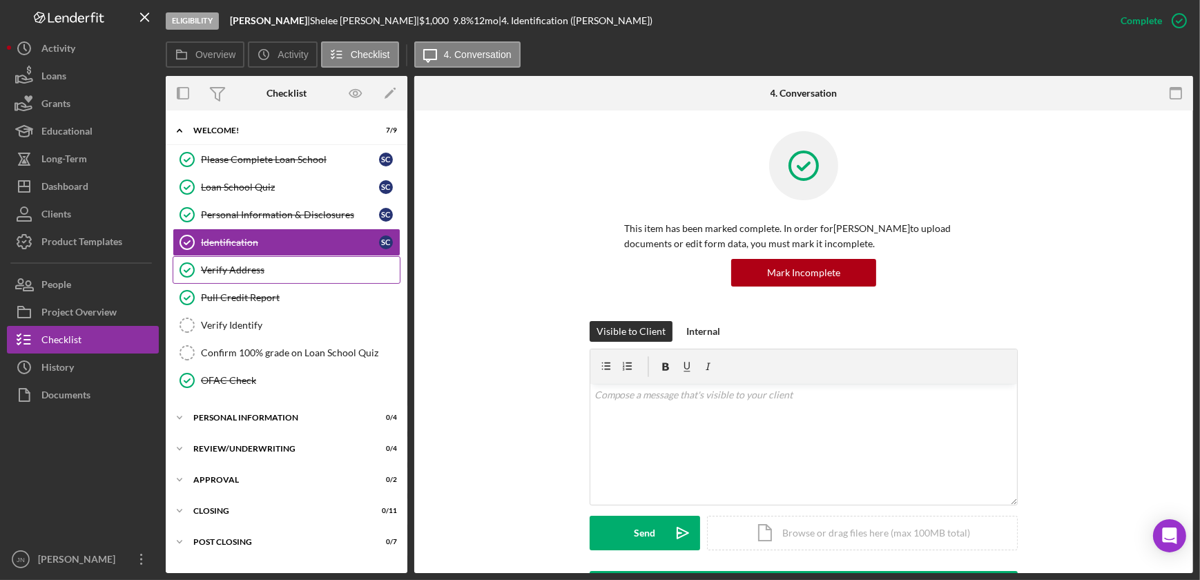
click at [243, 270] on div "Verify Address" at bounding box center [300, 269] width 199 height 11
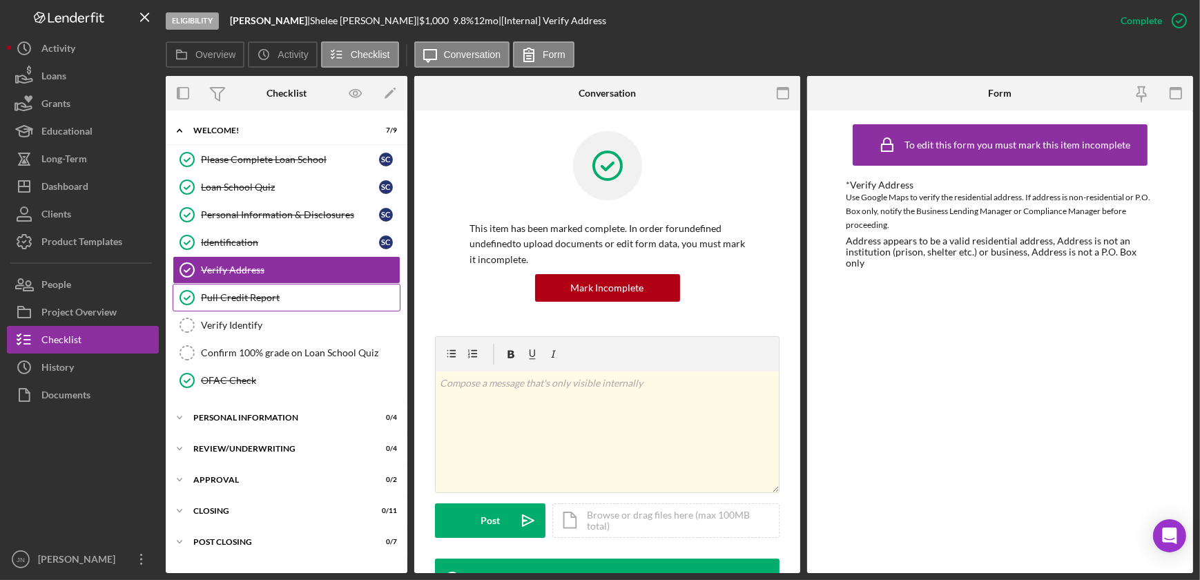
click at [270, 296] on div "Pull Credit Report" at bounding box center [300, 297] width 199 height 11
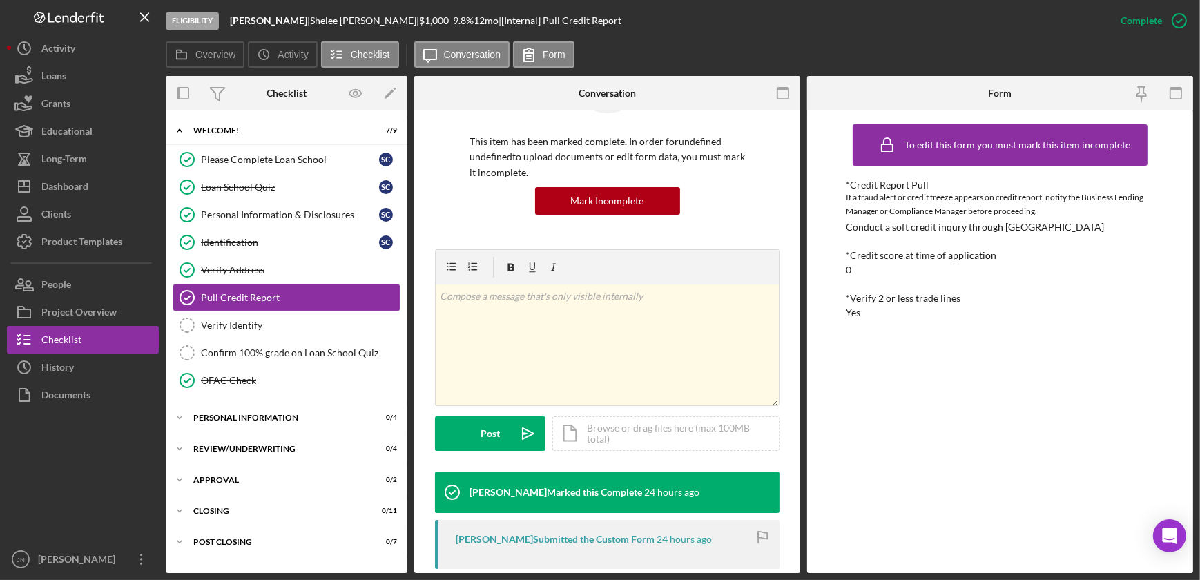
scroll to position [228, 0]
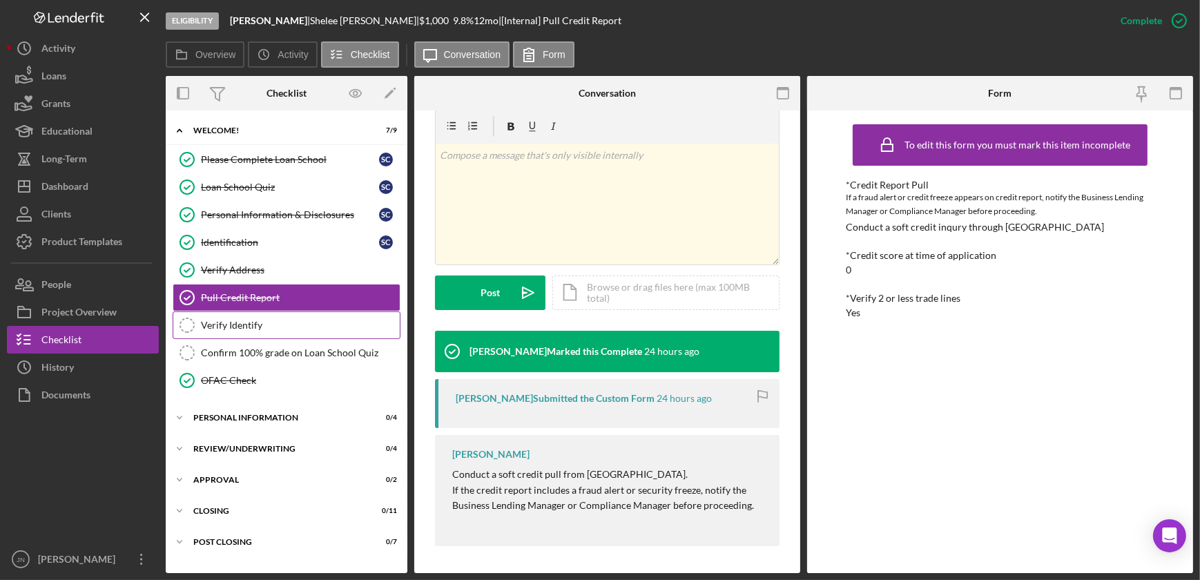
click at [255, 329] on div "Verify Identify" at bounding box center [300, 325] width 199 height 11
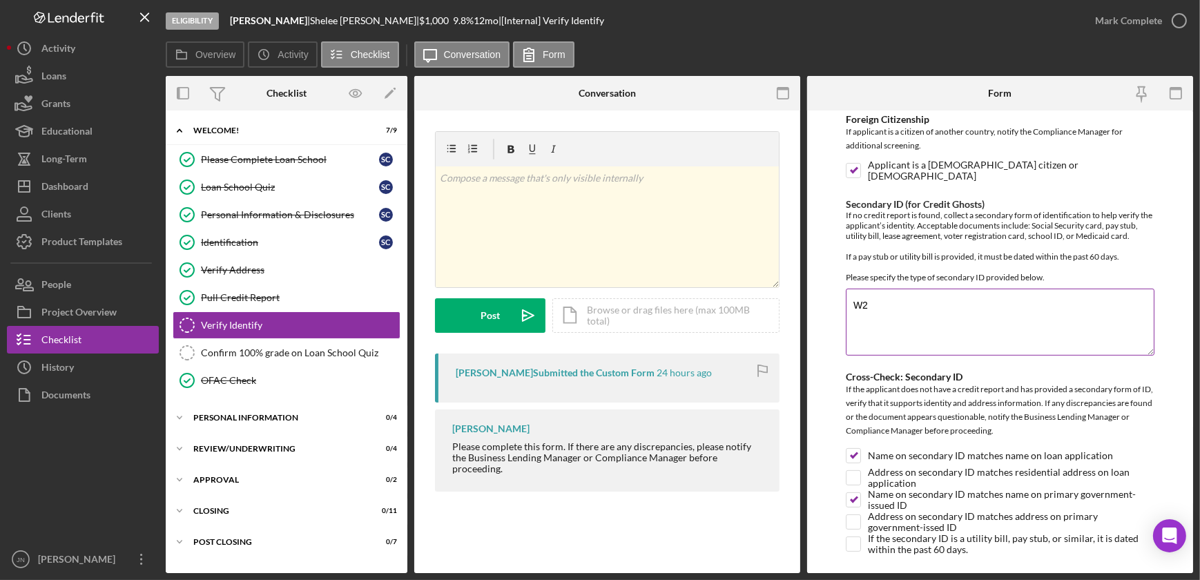
scroll to position [502, 0]
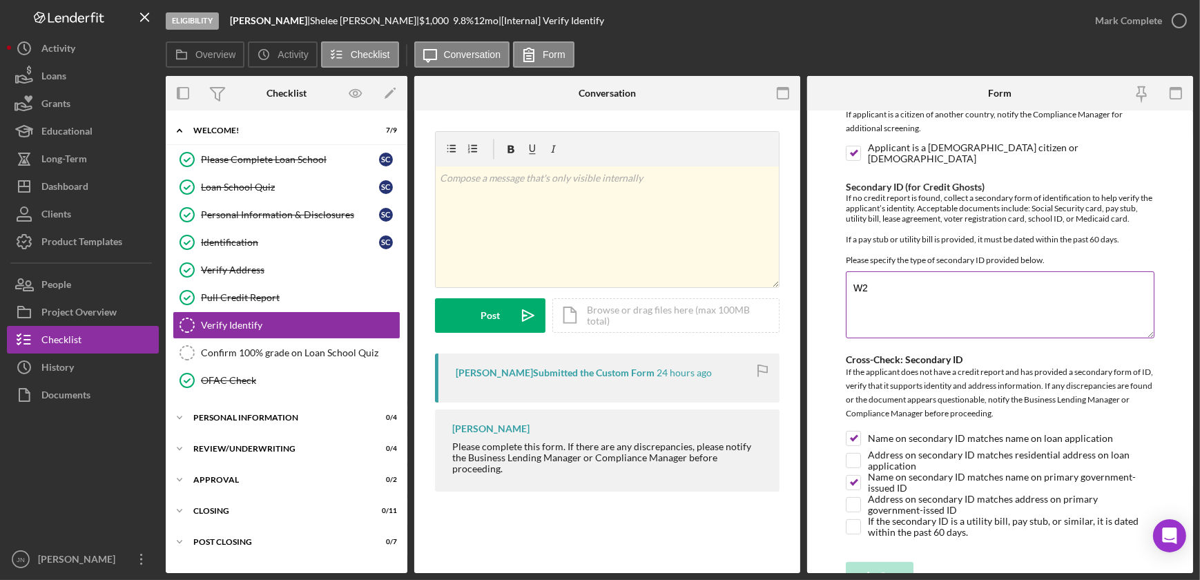
click at [960, 289] on textarea "W2" at bounding box center [1000, 304] width 309 height 66
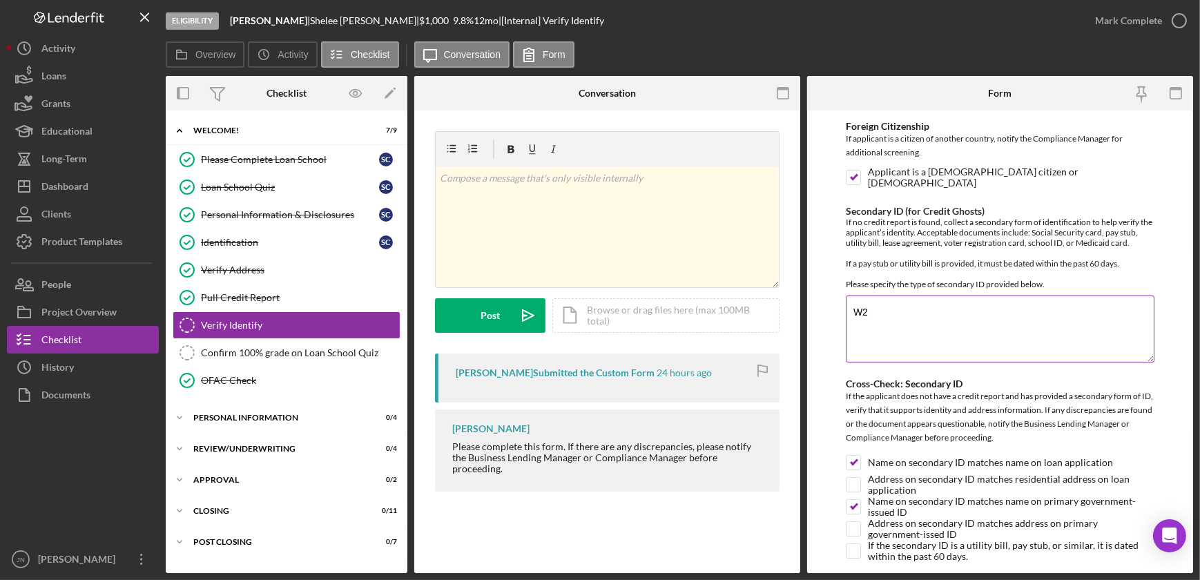
scroll to position [456, 0]
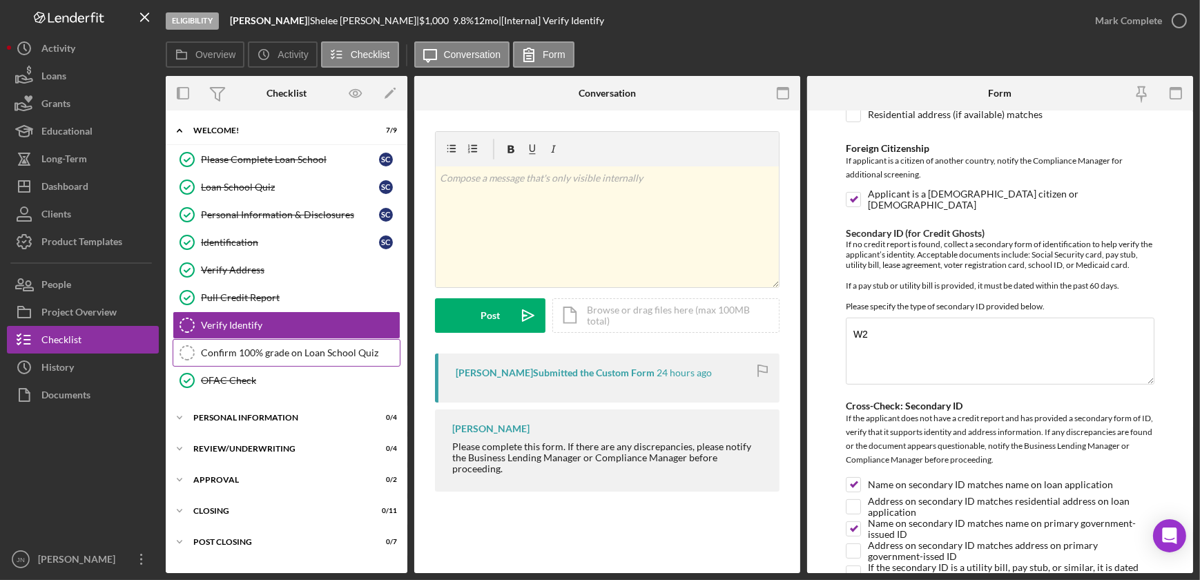
click at [296, 356] on div "Confirm 100% grade on Loan School Quiz" at bounding box center [300, 352] width 199 height 11
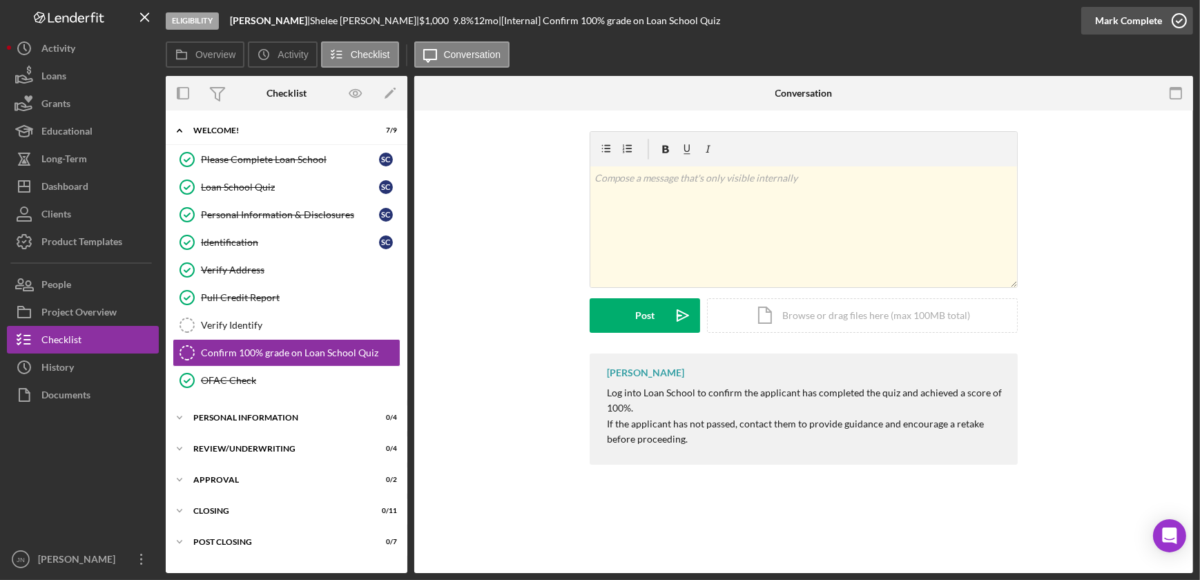
click at [1182, 24] on icon "button" at bounding box center [1179, 20] width 35 height 35
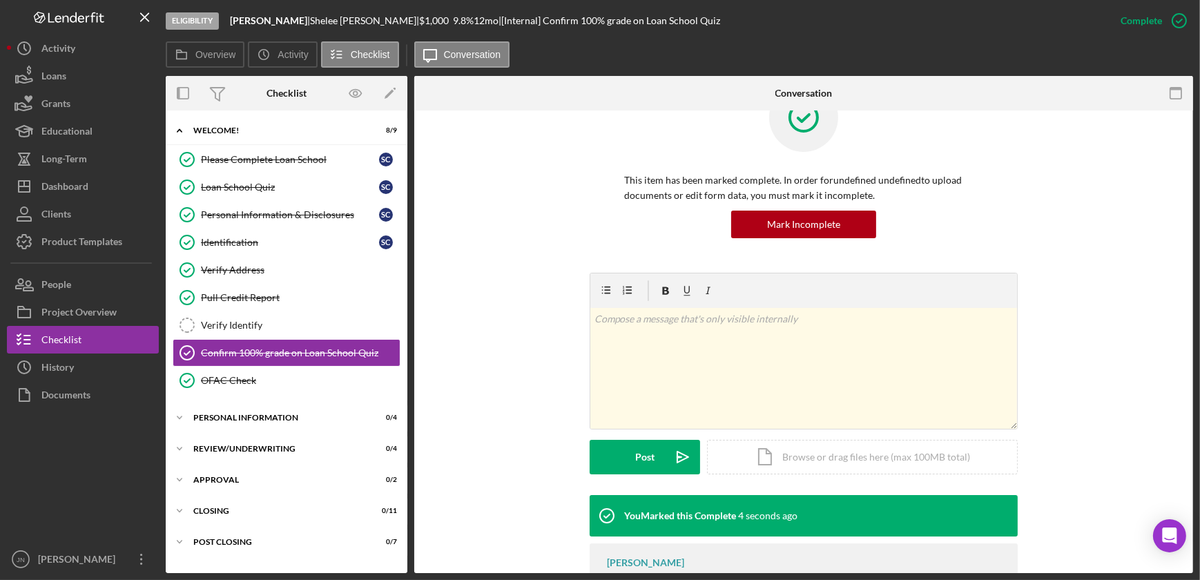
scroll to position [125, 0]
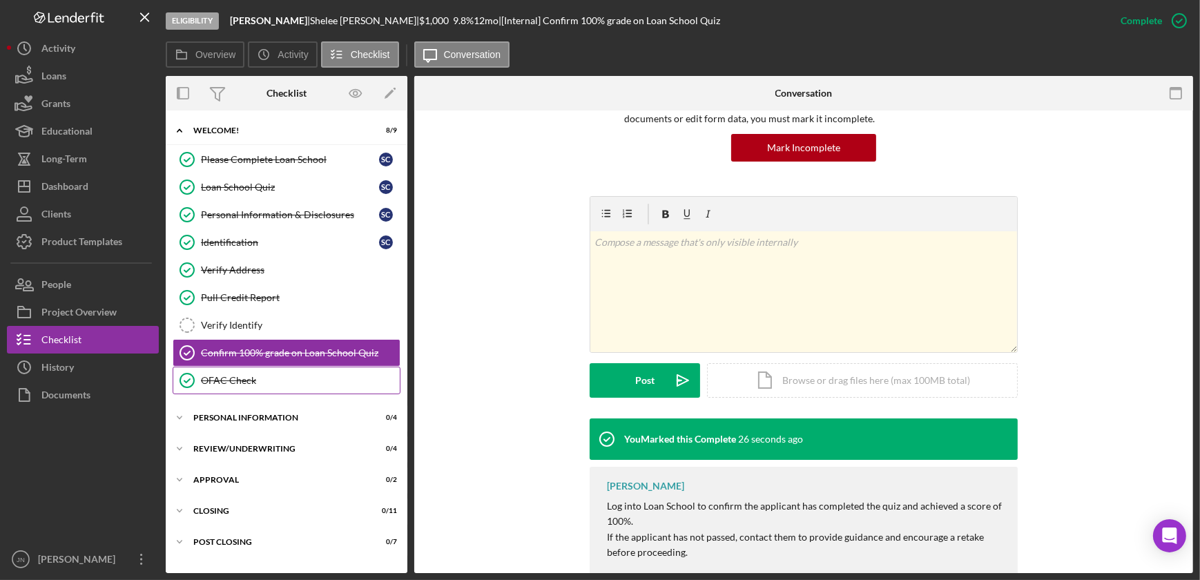
click at [255, 385] on link "OFAC Check OFAC Check" at bounding box center [287, 381] width 228 height 28
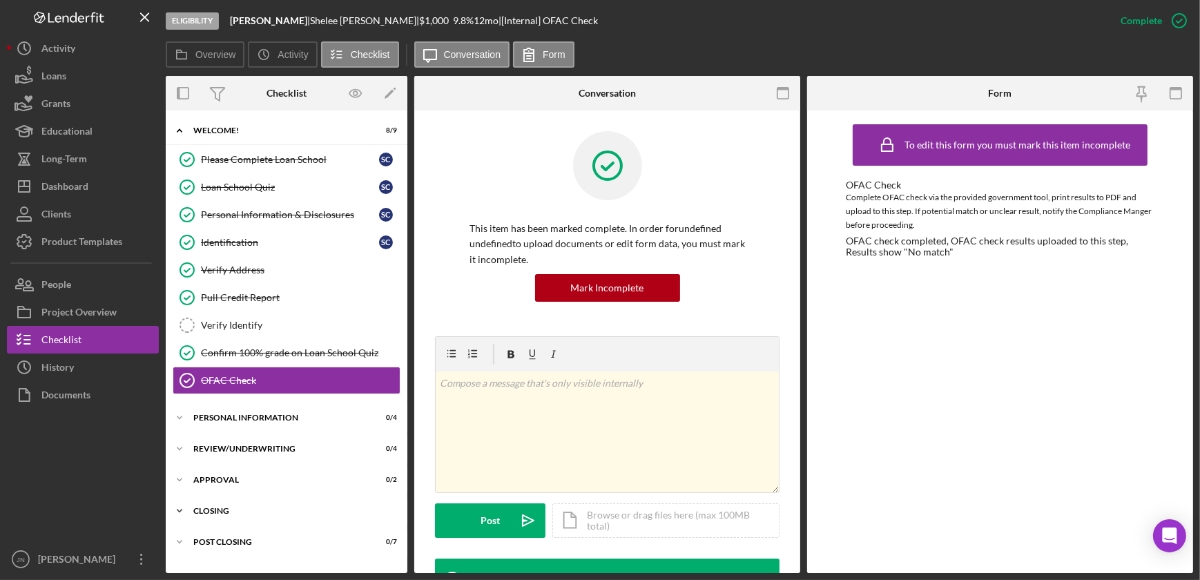
click at [210, 510] on div "Closing" at bounding box center [291, 511] width 197 height 8
click at [237, 420] on div "Personal Information" at bounding box center [291, 418] width 197 height 8
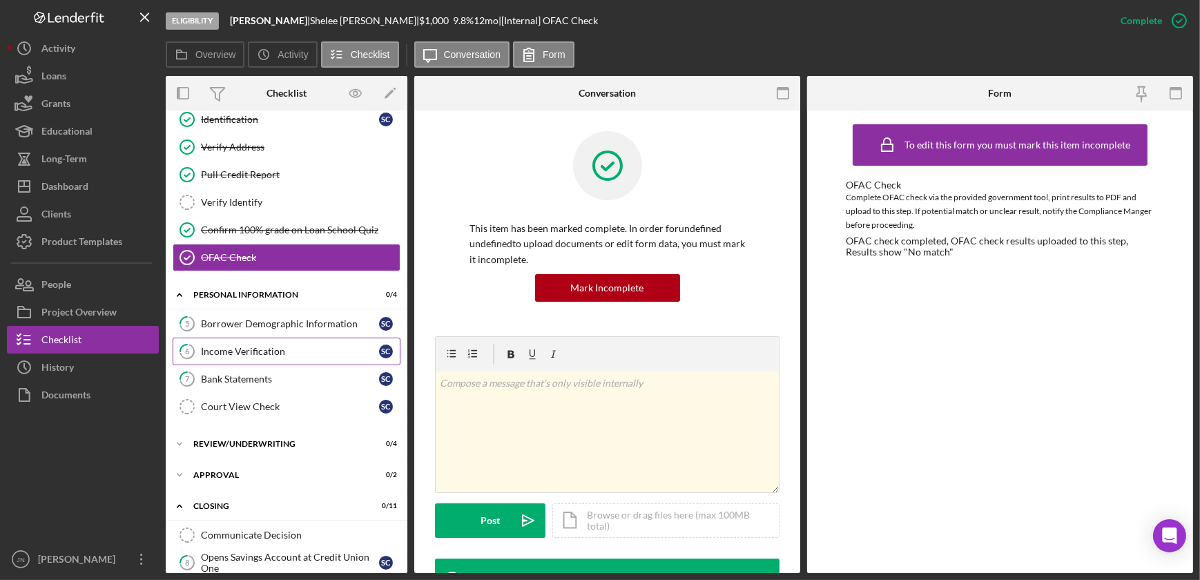
scroll to position [125, 0]
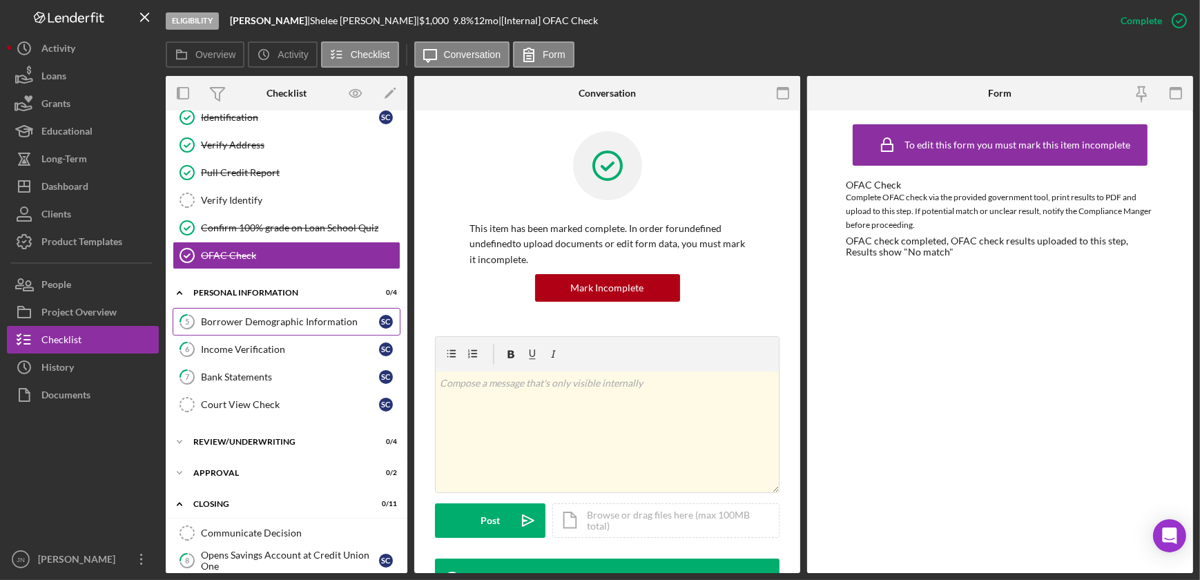
click at [282, 317] on div "Borrower Demographic Information" at bounding box center [290, 321] width 178 height 11
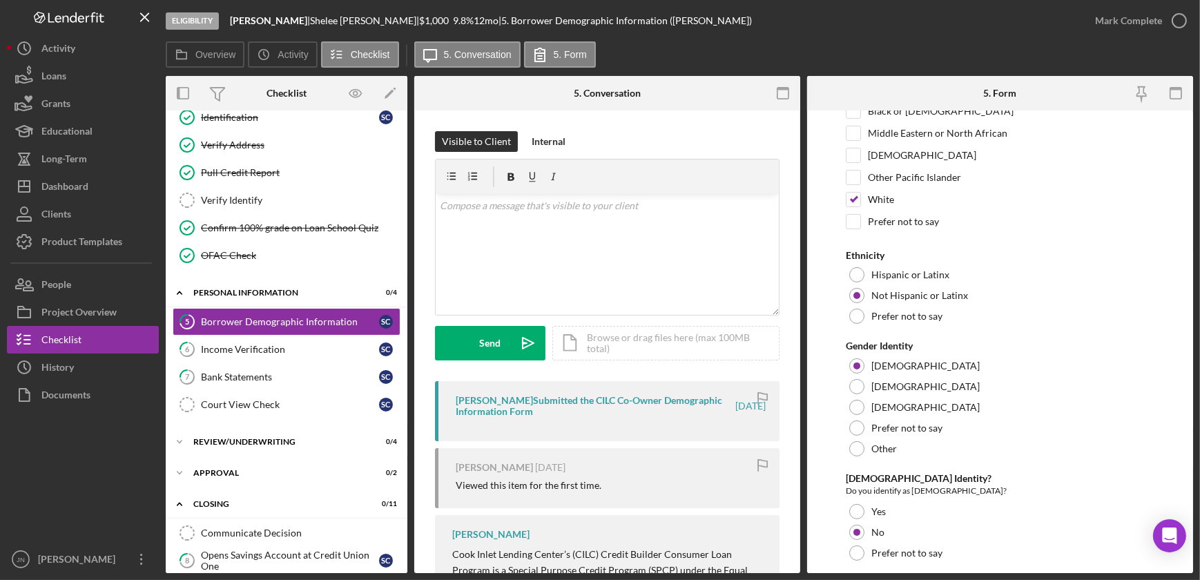
scroll to position [240, 0]
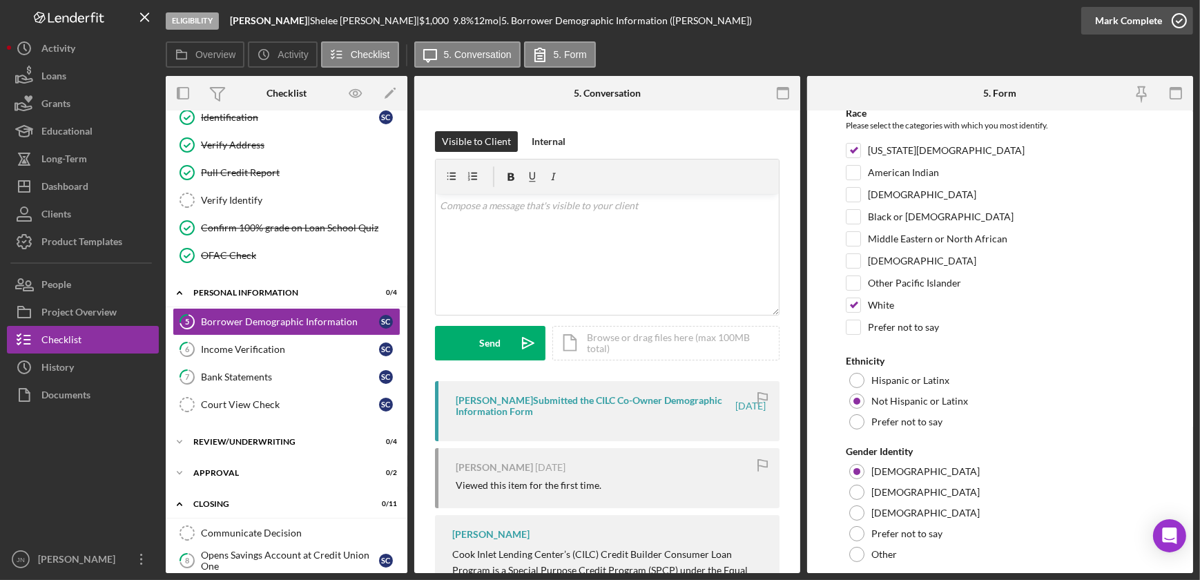
click at [1183, 20] on icon "button" at bounding box center [1179, 20] width 35 height 35
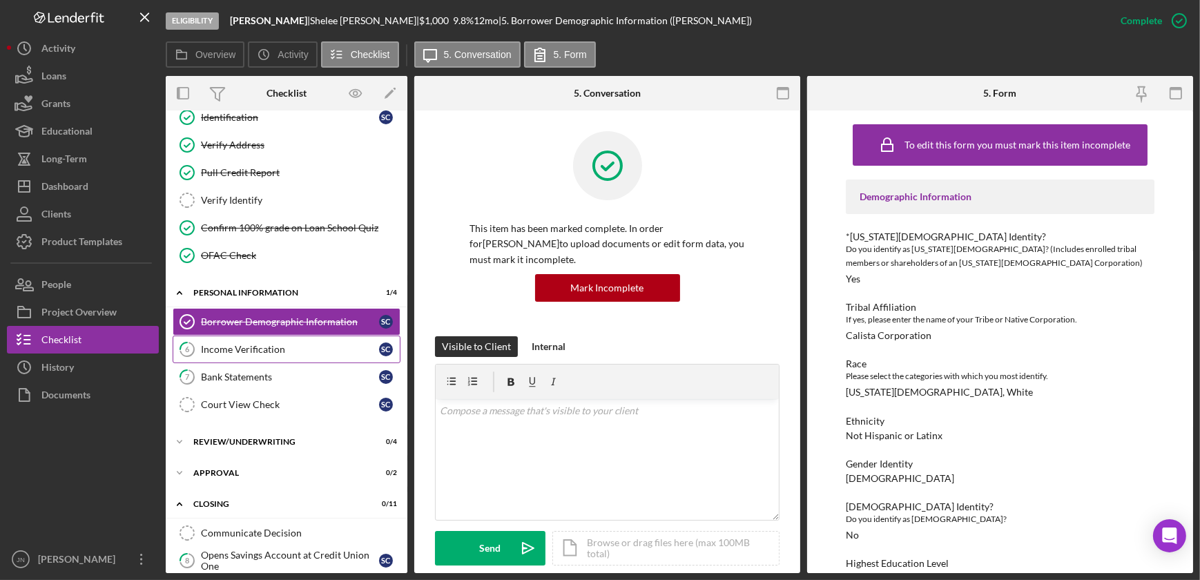
click at [264, 351] on div "Income Verification" at bounding box center [290, 349] width 178 height 11
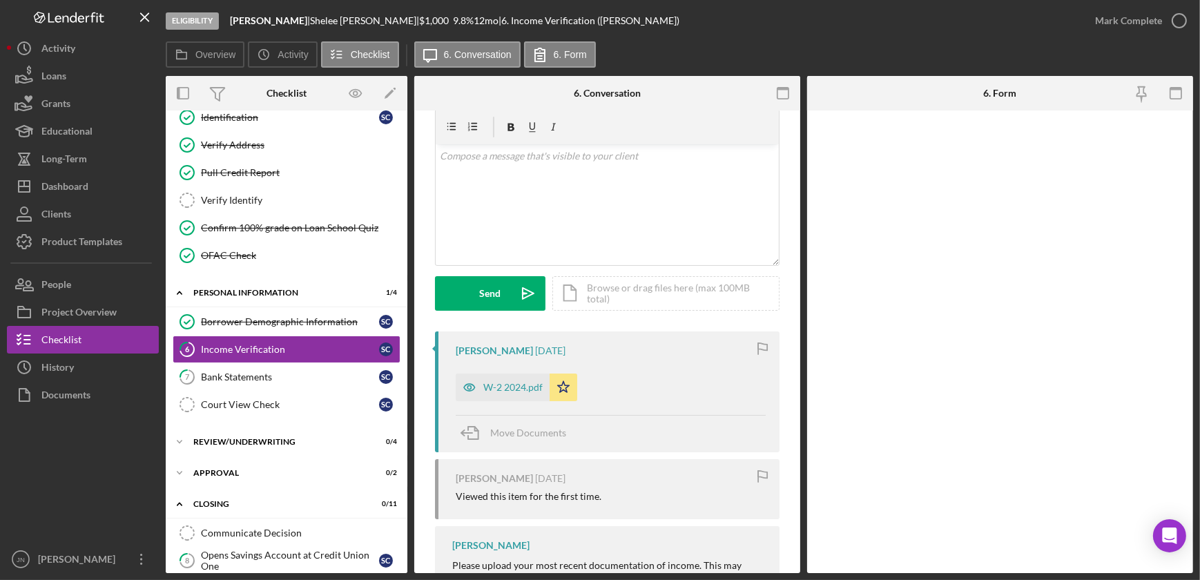
scroll to position [125, 0]
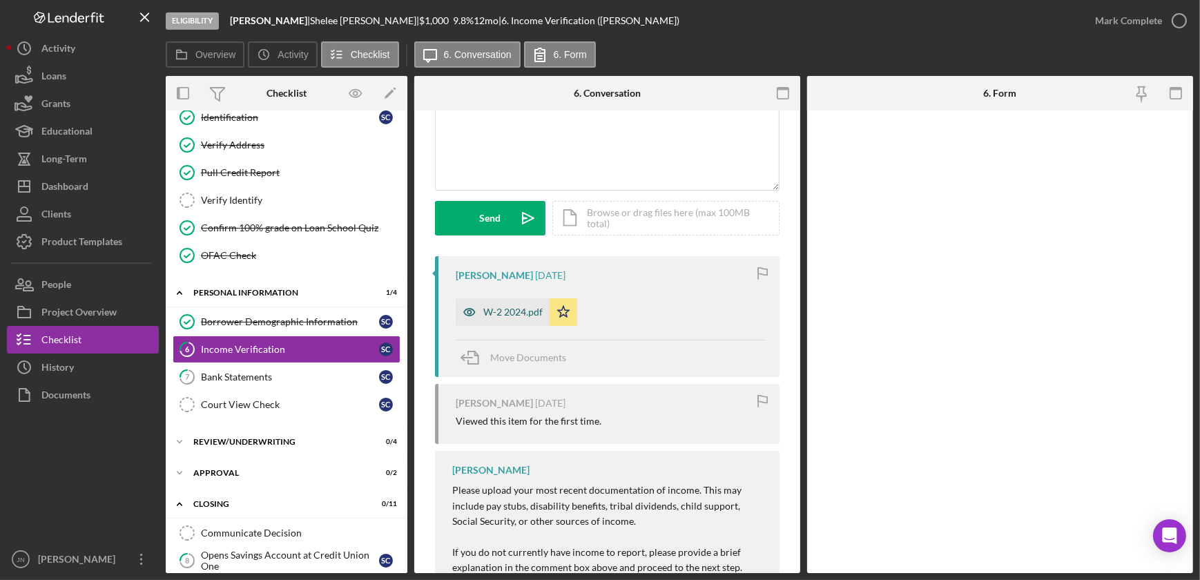
click at [518, 308] on div "W-2 2024.pdf" at bounding box center [512, 312] width 59 height 11
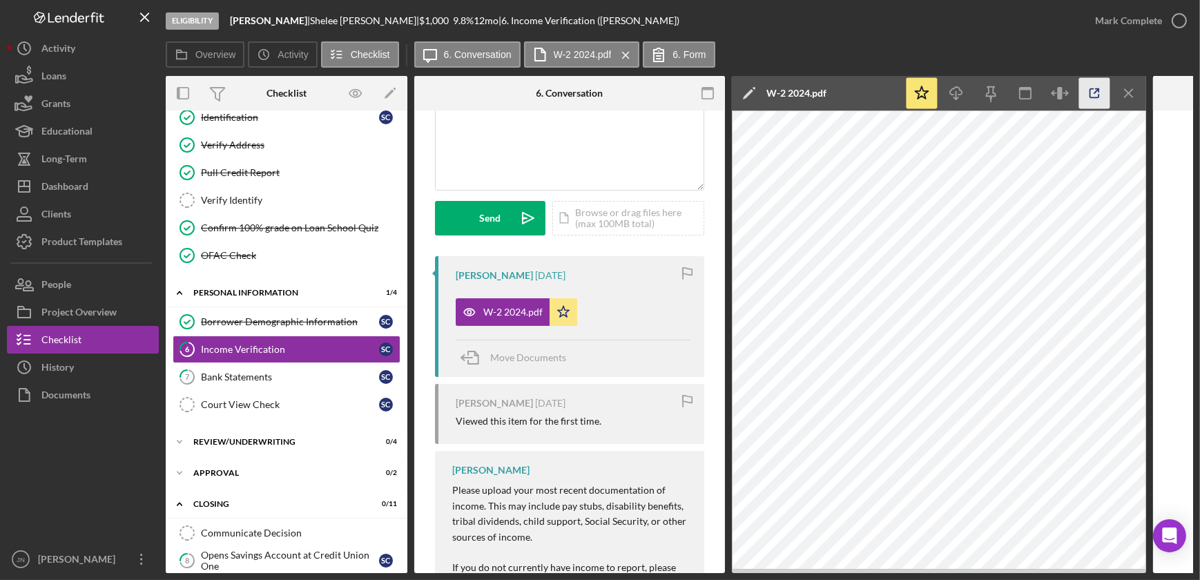
click at [1094, 95] on icon "button" at bounding box center [1094, 93] width 31 height 31
click at [243, 371] on div "Bank Statements" at bounding box center [290, 376] width 178 height 11
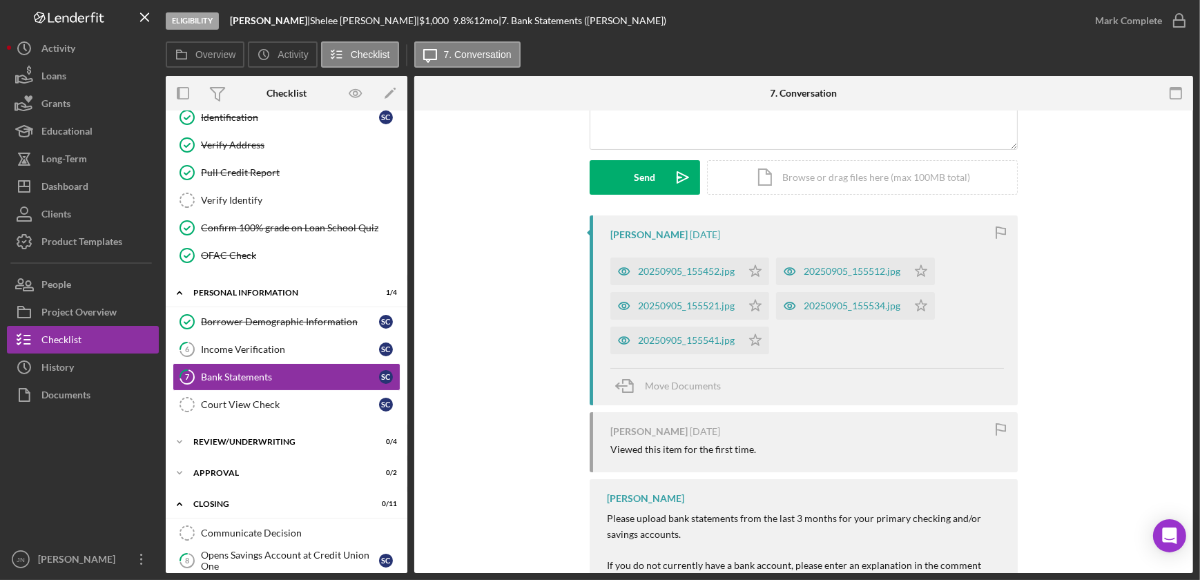
scroll to position [188, 0]
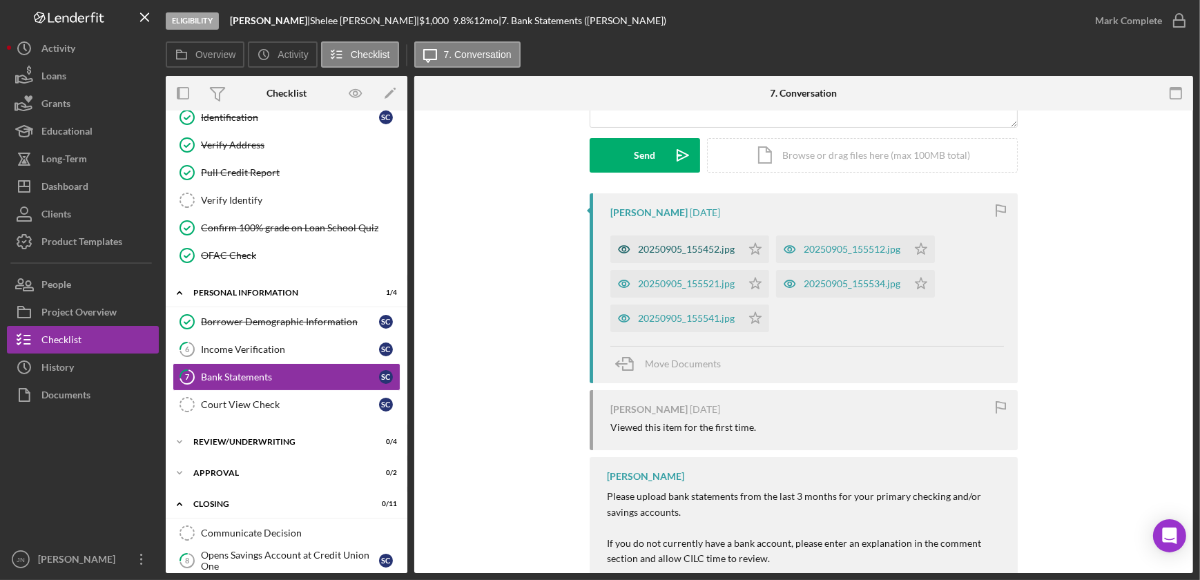
click at [668, 246] on div "20250905_155452.jpg" at bounding box center [686, 249] width 97 height 11
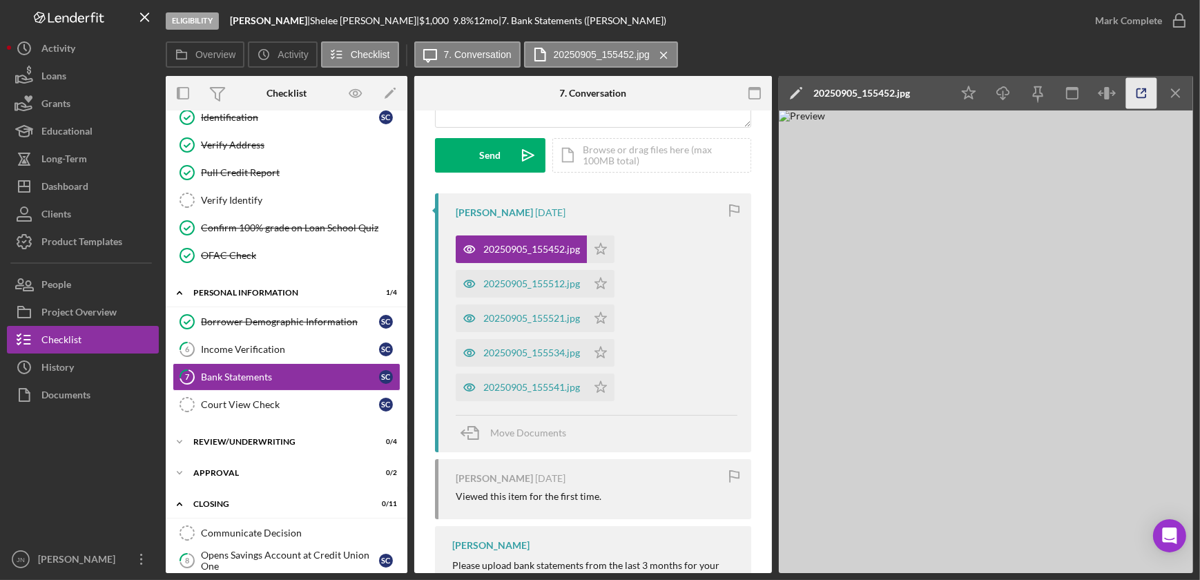
click at [1139, 91] on icon "button" at bounding box center [1141, 93] width 31 height 31
click at [228, 403] on div "Court View Check" at bounding box center [290, 404] width 178 height 11
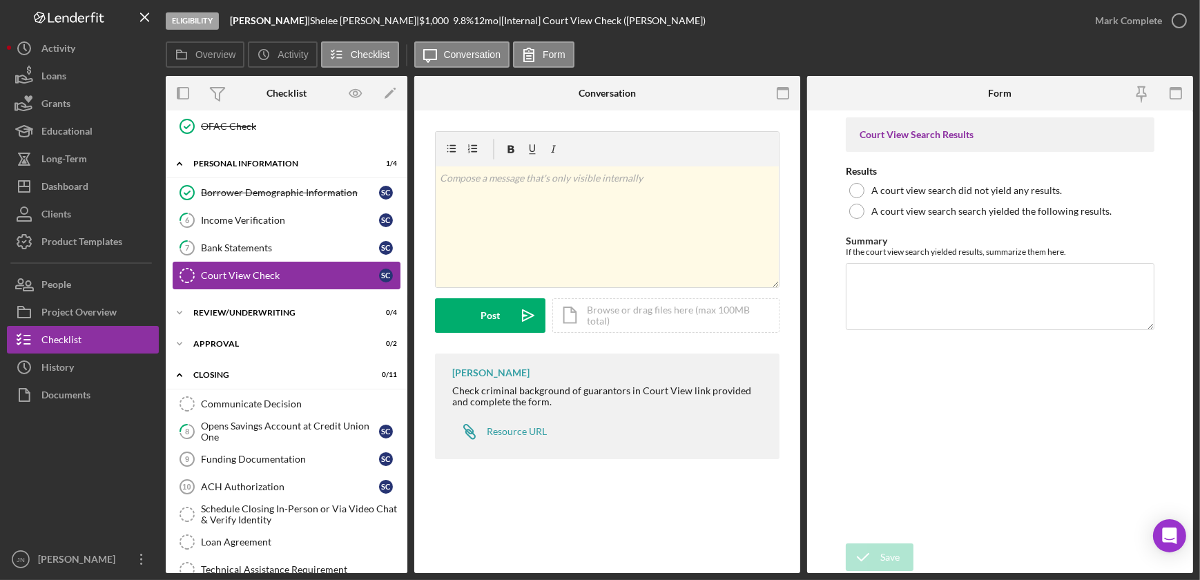
scroll to position [125, 0]
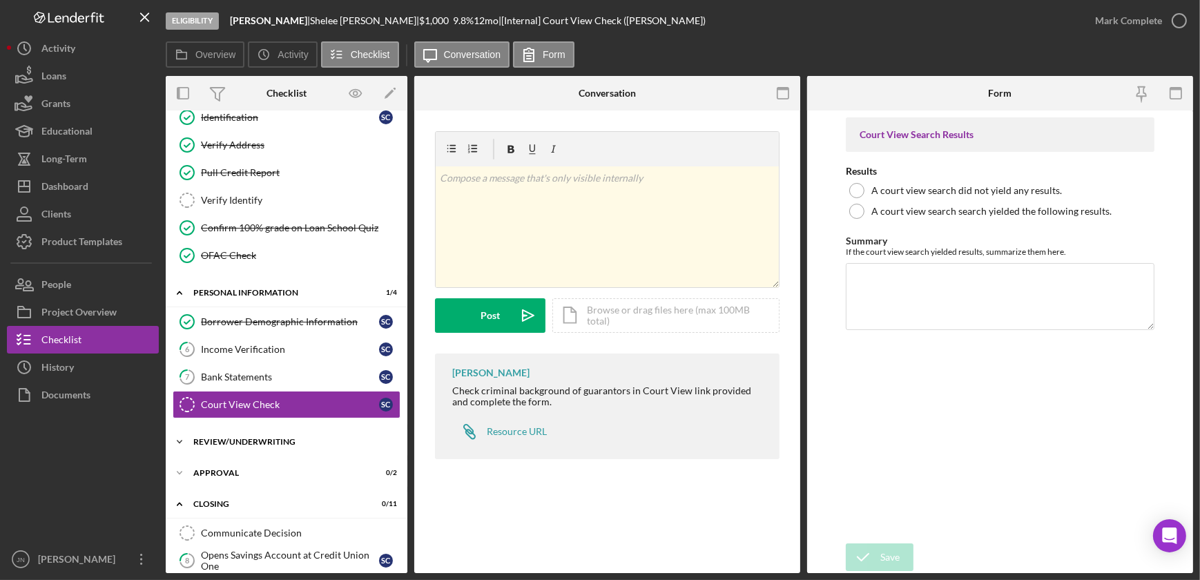
click at [238, 441] on div "Review/Underwriting" at bounding box center [291, 442] width 197 height 8
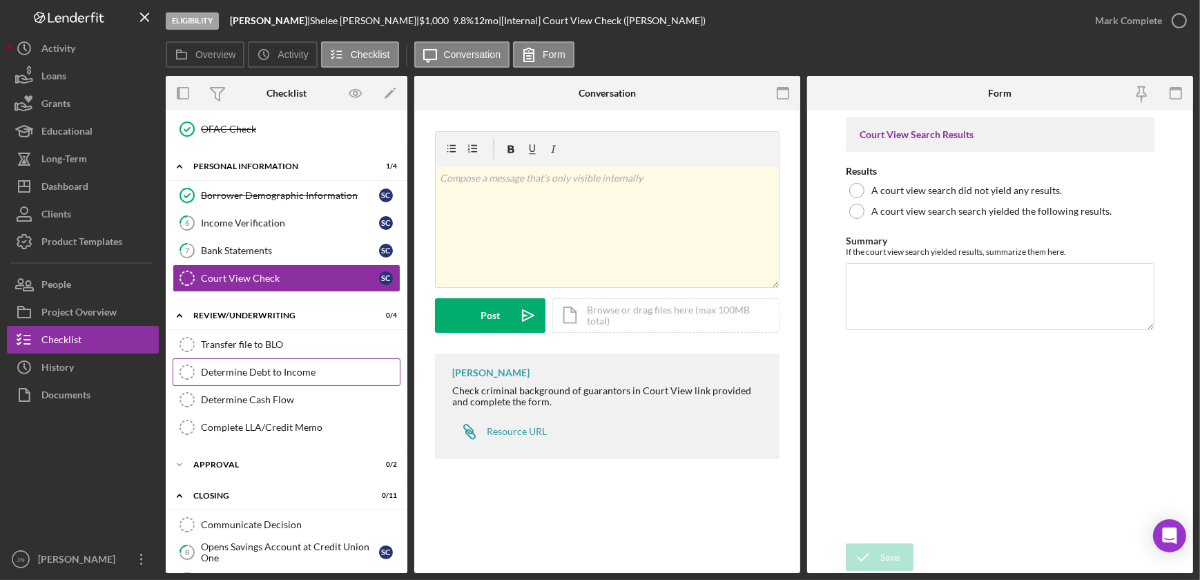
scroll to position [251, 0]
click at [283, 246] on div "Bank Statements" at bounding box center [290, 251] width 178 height 11
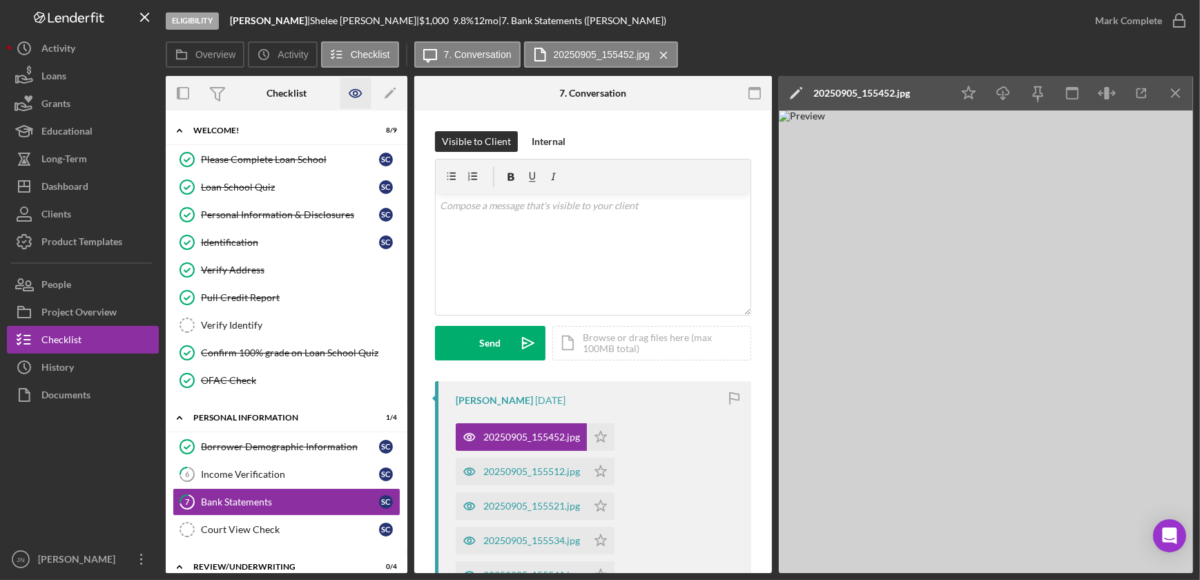
click at [357, 95] on icon "button" at bounding box center [356, 93] width 4 height 4
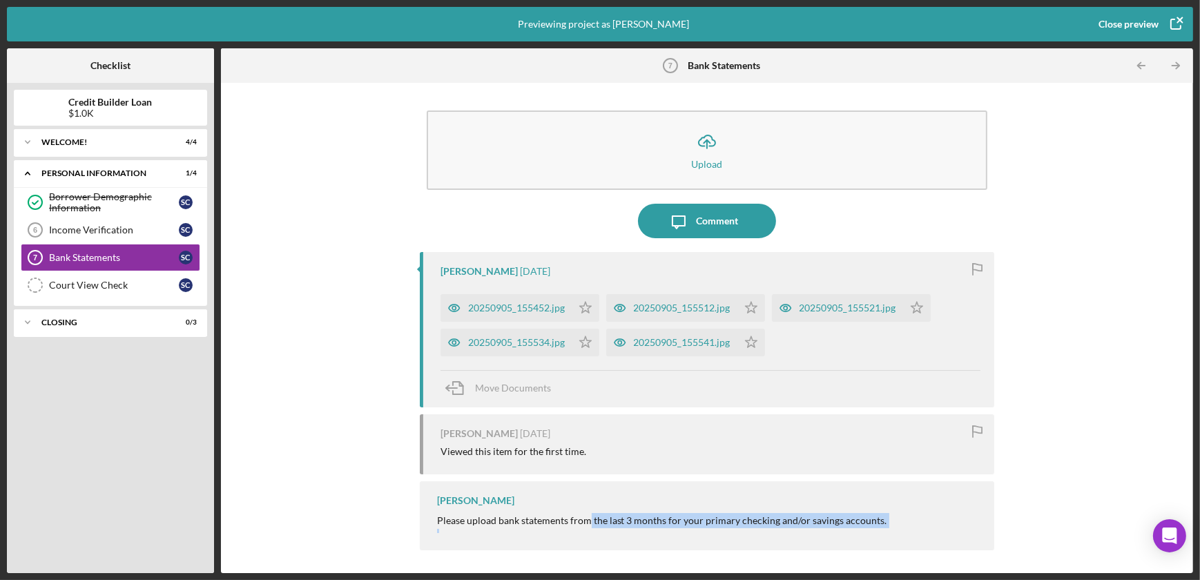
drag, startPoint x: 612, startPoint y: 534, endPoint x: 588, endPoint y: 513, distance: 31.8
click at [588, 513] on div "Please upload bank statements from the last 3 months for your primary checking …" at bounding box center [706, 536] width 539 height 46
click at [819, 497] on div "Karen Ruiz Please upload bank statements from the last 3 months for your primar…" at bounding box center [707, 515] width 575 height 69
click at [1174, 21] on icon "button" at bounding box center [1176, 24] width 35 height 35
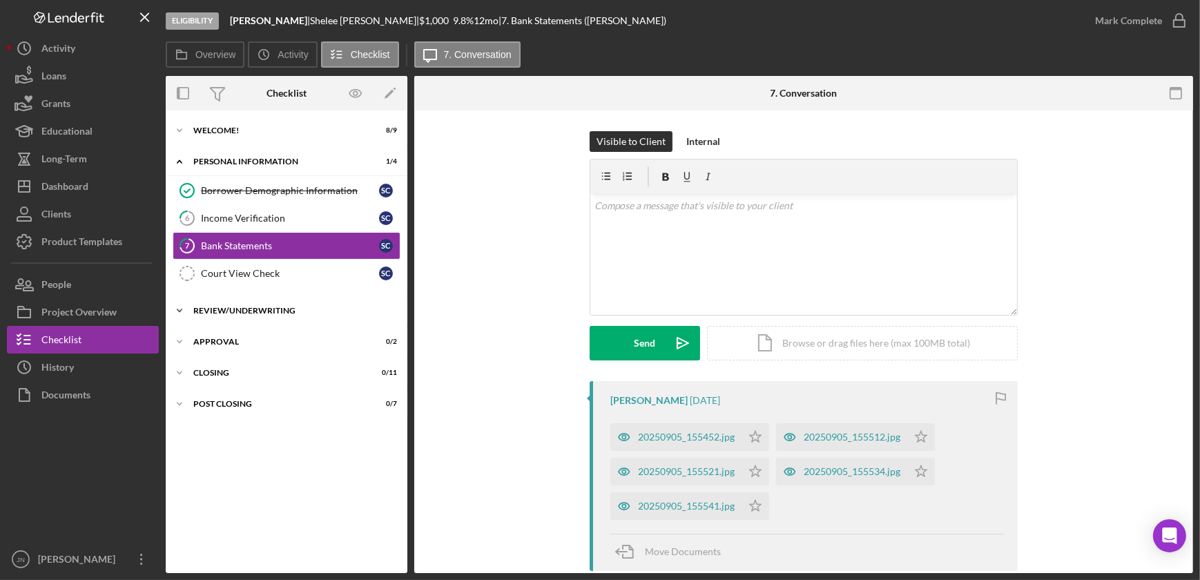
click at [277, 309] on div "Review/Underwriting" at bounding box center [291, 311] width 197 height 8
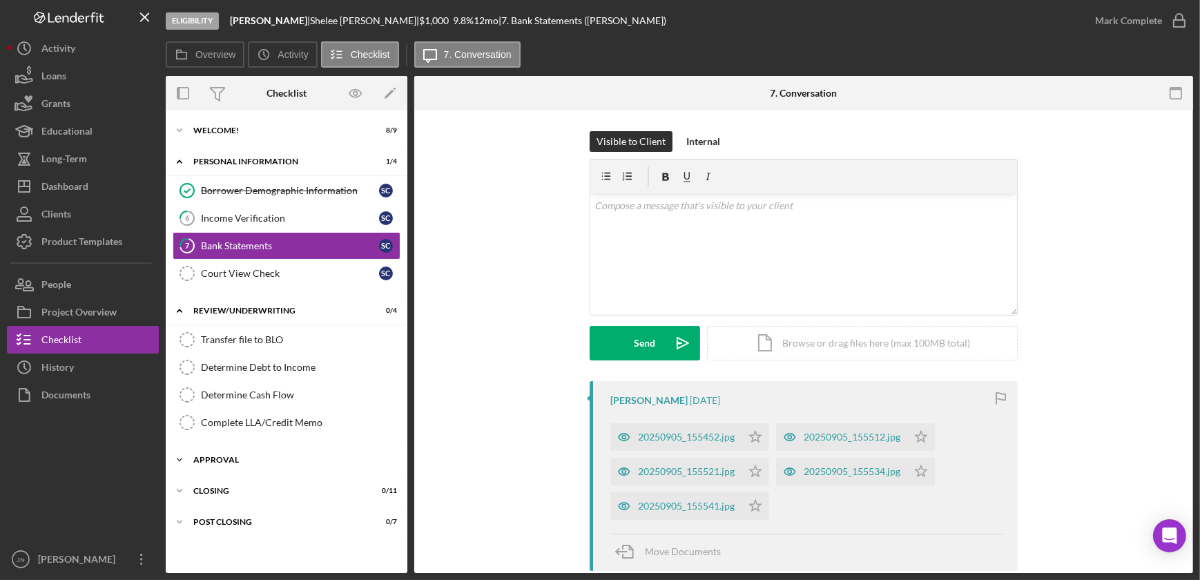
click at [201, 456] on div "Approval" at bounding box center [291, 460] width 197 height 8
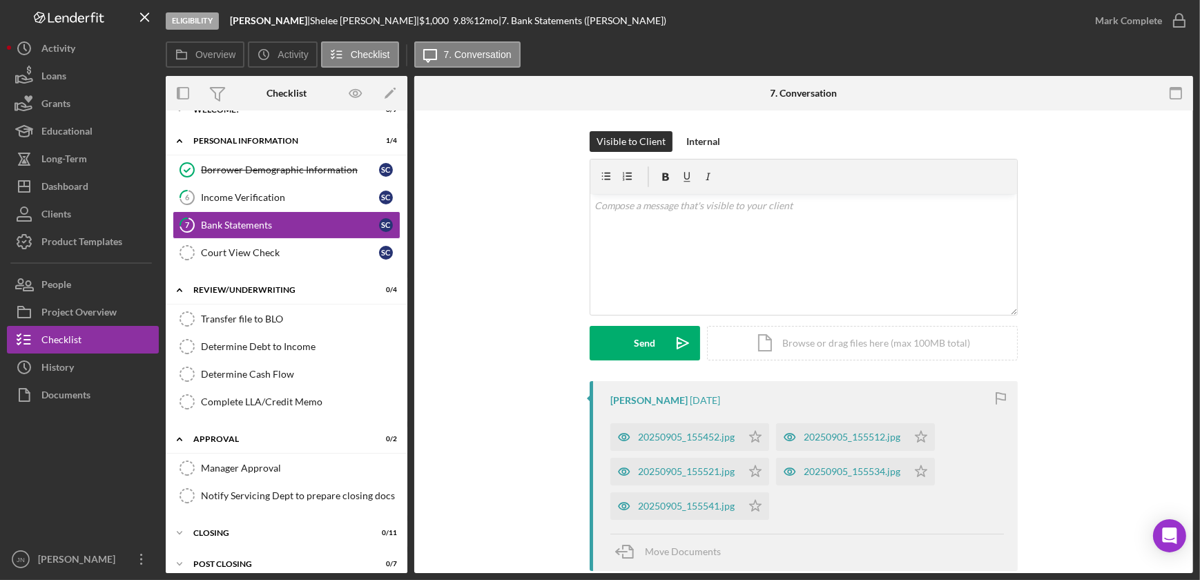
scroll to position [31, 0]
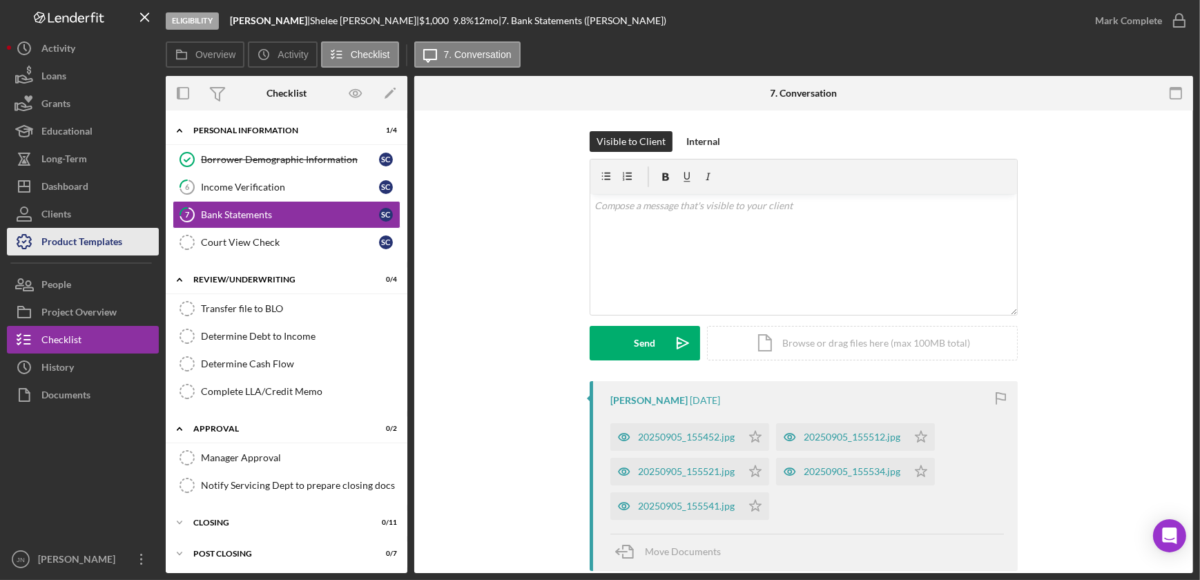
click at [62, 240] on div "Product Templates" at bounding box center [81, 243] width 81 height 31
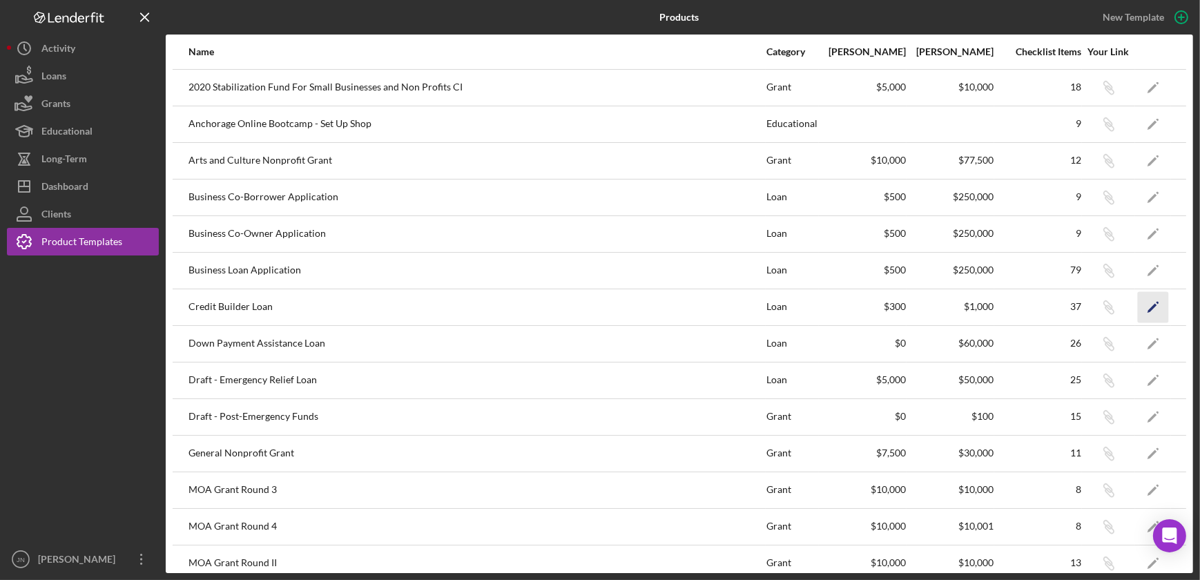
click at [1144, 309] on icon "Icon/Edit" at bounding box center [1153, 306] width 31 height 31
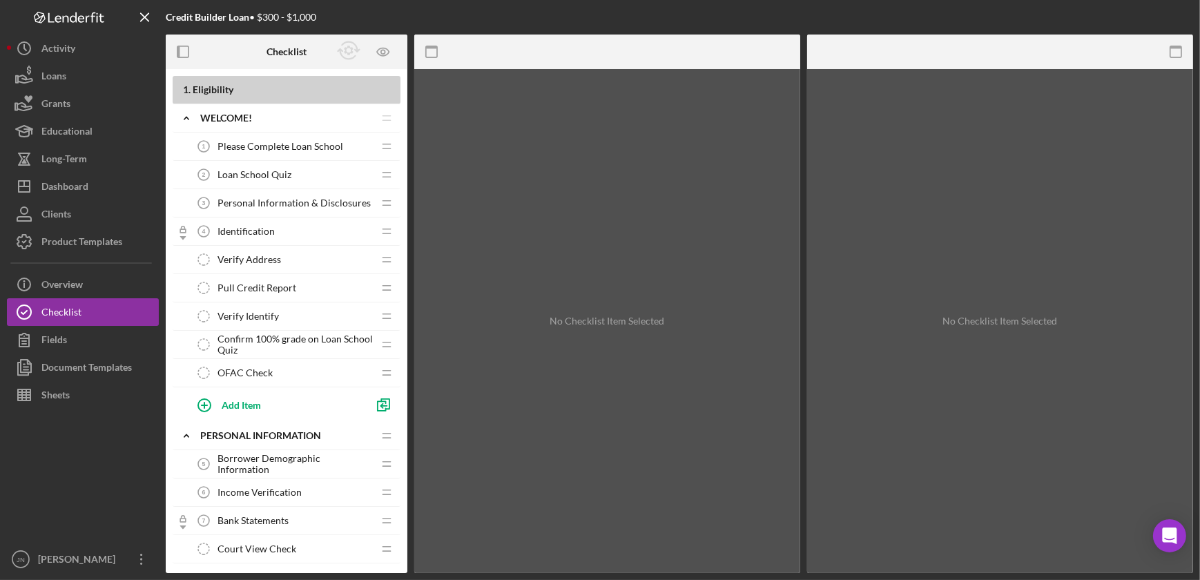
click at [263, 255] on span "Verify Address" at bounding box center [249, 259] width 64 height 11
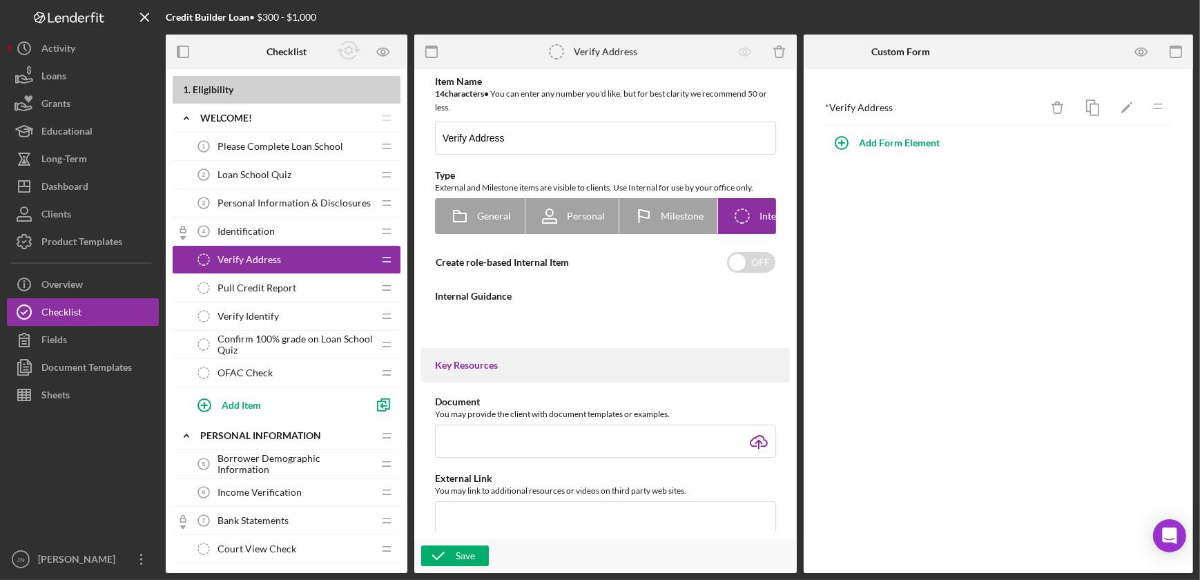
type textarea "<div>Use Google Maps to confirm that the address provided corresponds to a resi…"
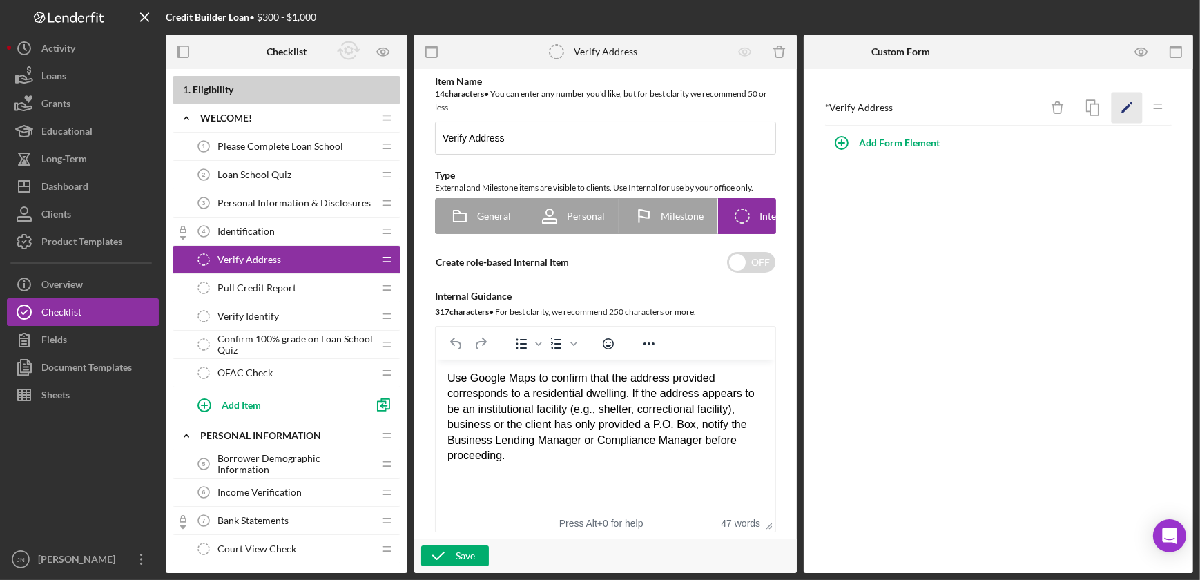
click at [1122, 101] on icon "Icon/Edit" at bounding box center [1127, 108] width 31 height 31
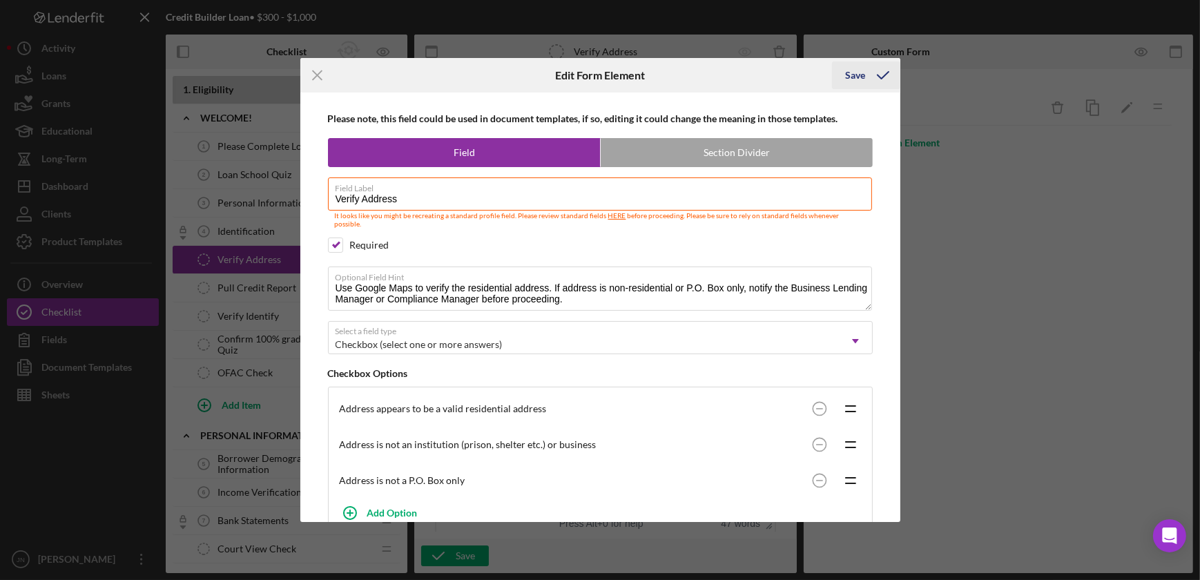
click at [856, 75] on div "Save" at bounding box center [856, 75] width 20 height 28
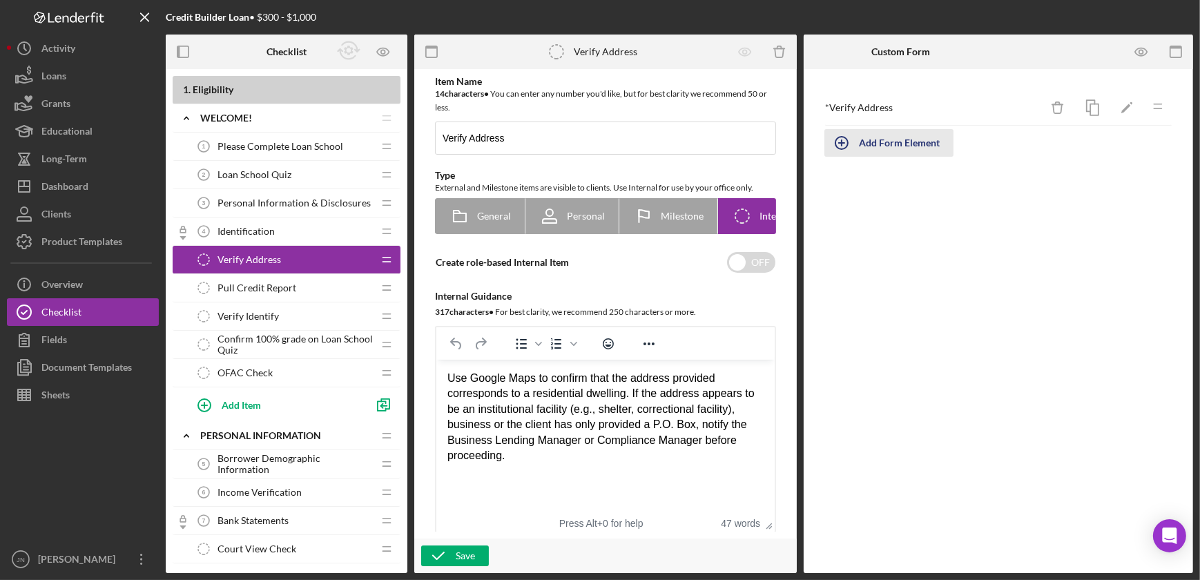
click at [923, 147] on div "Add Form Element" at bounding box center [899, 143] width 81 height 28
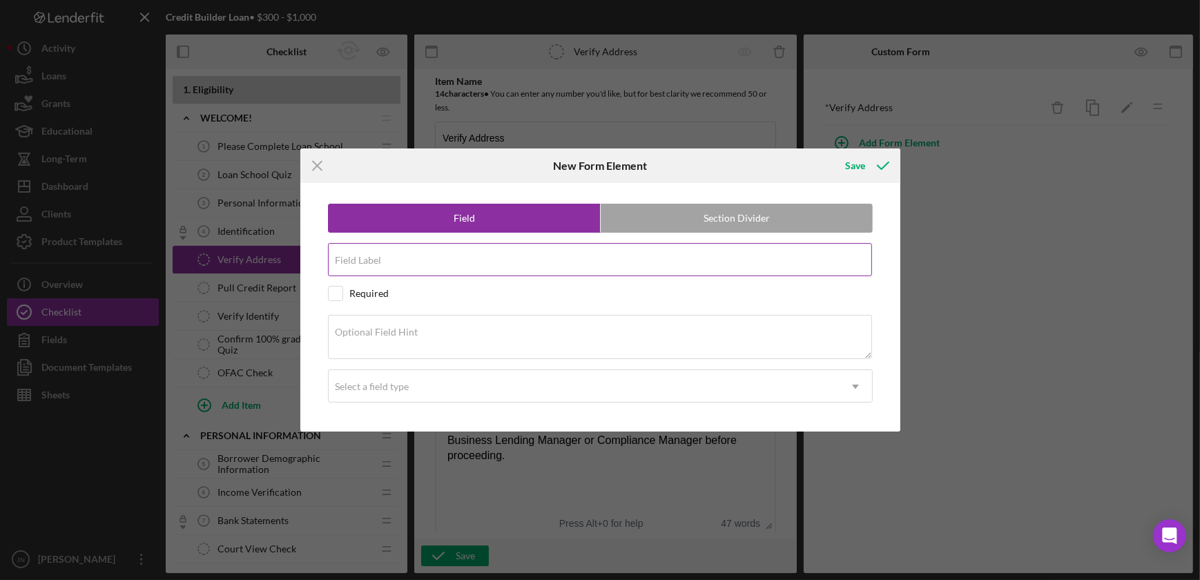
click at [519, 261] on input "Field Label" at bounding box center [600, 259] width 544 height 33
type input "Link to Google Maps"
click at [337, 296] on input "checkbox" at bounding box center [336, 294] width 14 height 14
checkbox input "true"
click at [409, 342] on textarea "Optional Field Hint" at bounding box center [600, 337] width 544 height 44
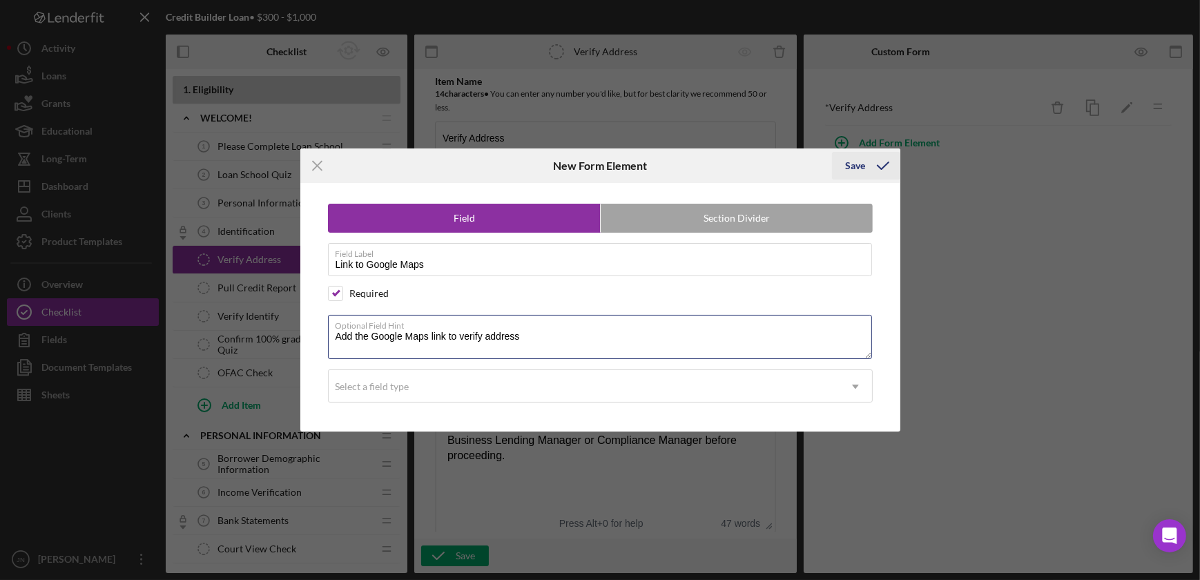
type textarea "Add the Google Maps link to verify address"
click at [852, 164] on div "Save" at bounding box center [856, 166] width 20 height 28
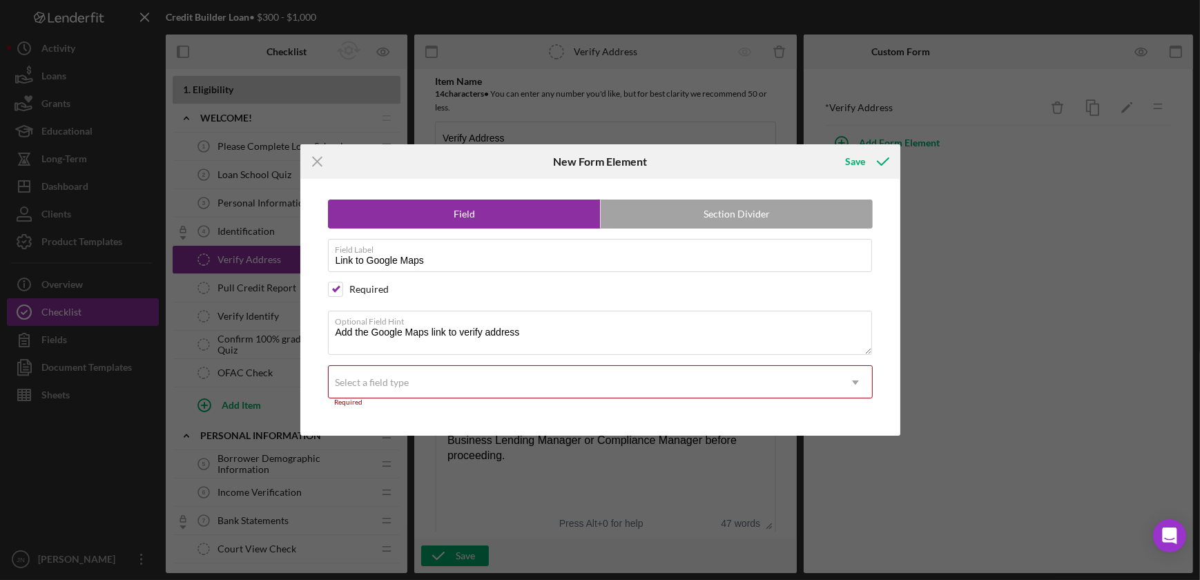
click at [463, 391] on div "Select a field type" at bounding box center [584, 383] width 510 height 32
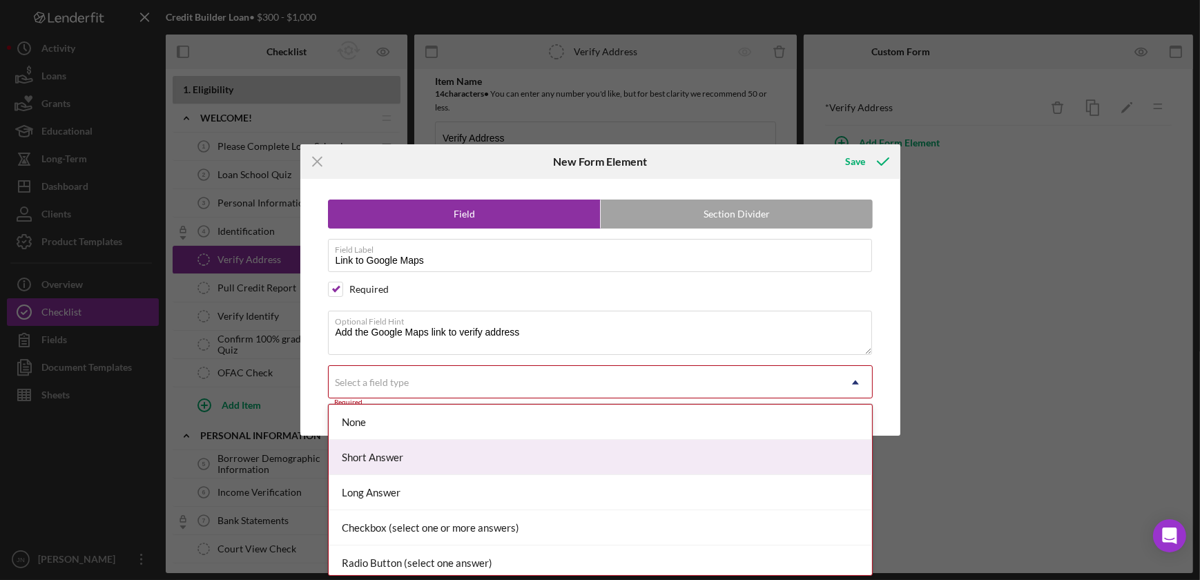
click at [449, 454] on div "Short Answer" at bounding box center [600, 457] width 543 height 35
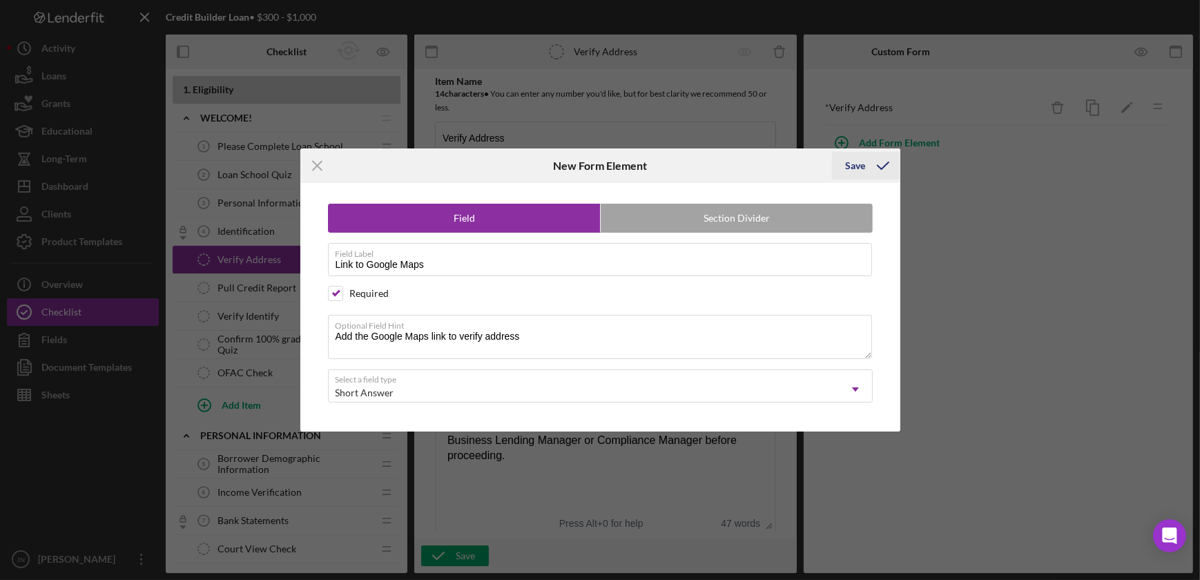
click at [844, 166] on button "Save" at bounding box center [866, 166] width 68 height 28
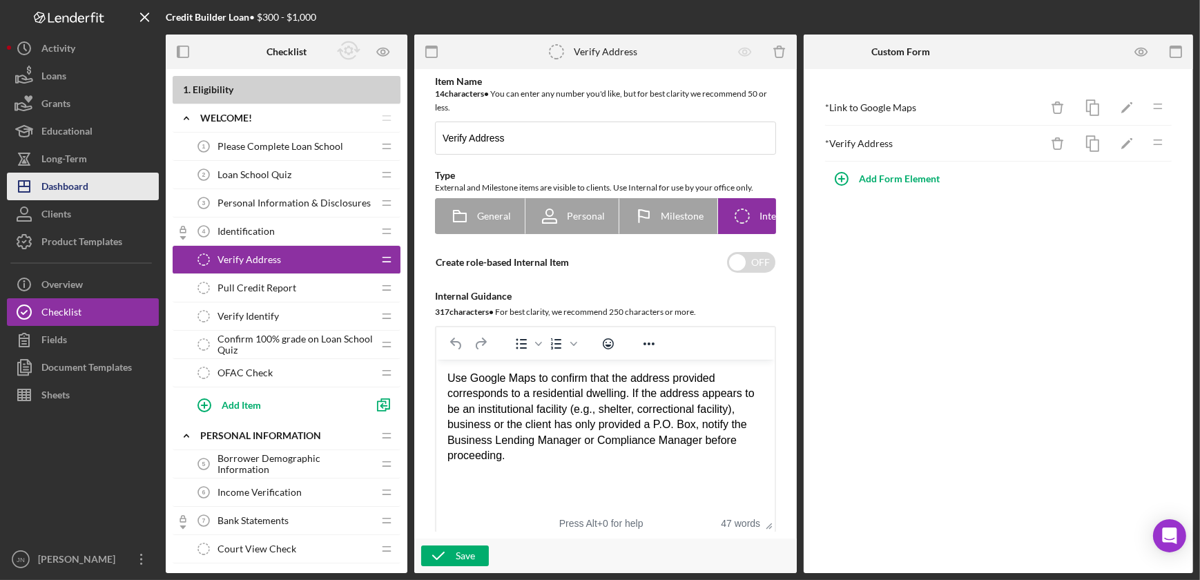
click at [69, 183] on div "Dashboard" at bounding box center [64, 188] width 47 height 31
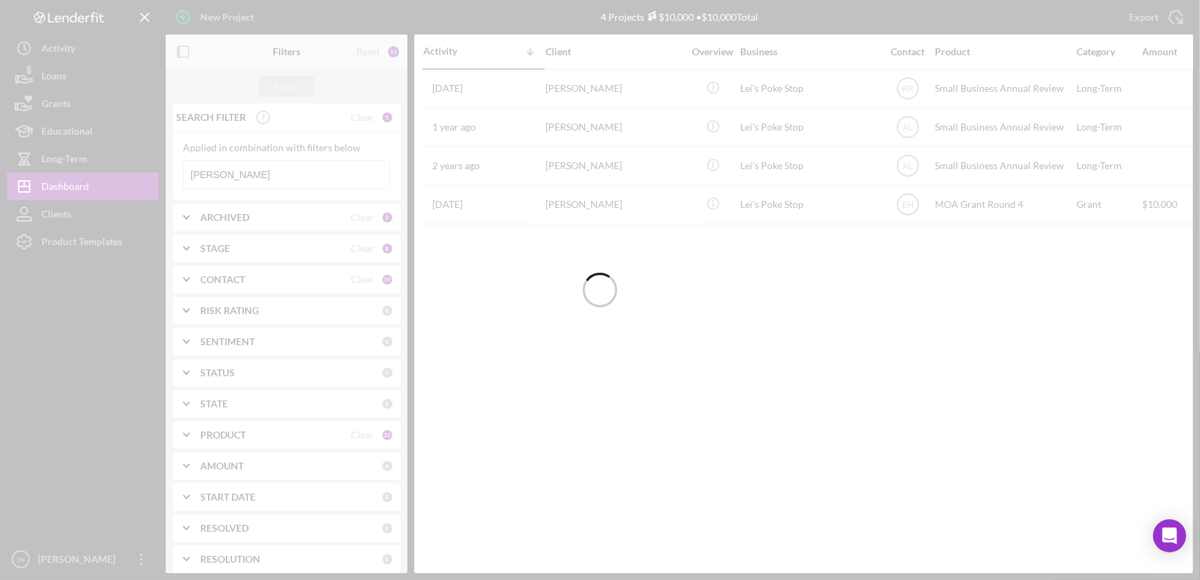
click at [238, 173] on input "kahele" at bounding box center [287, 175] width 206 height 28
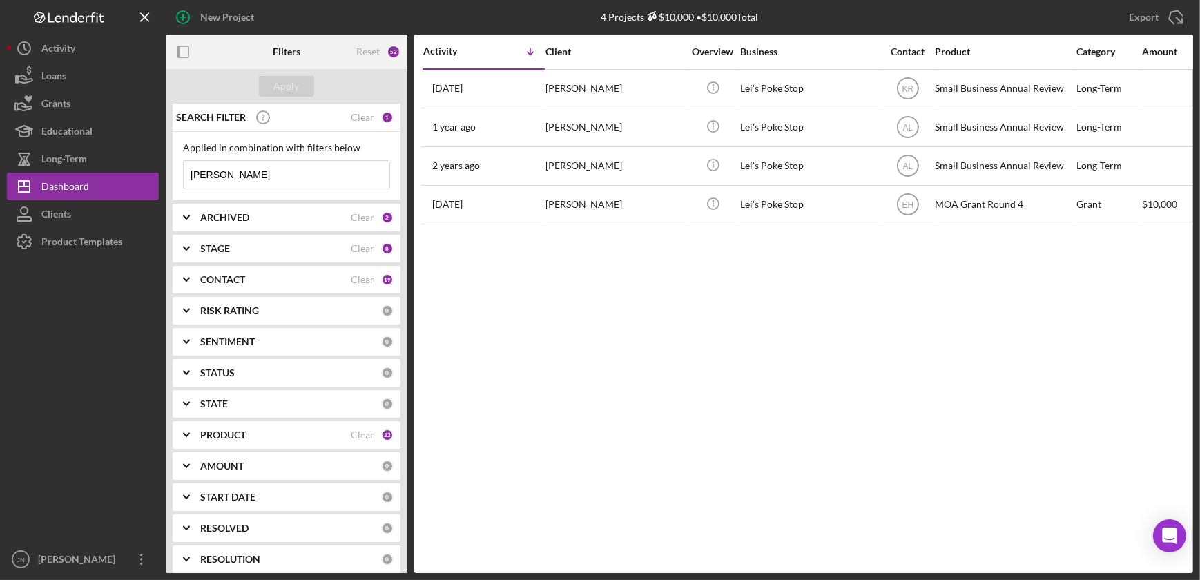
drag, startPoint x: 238, startPoint y: 173, endPoint x: 166, endPoint y: 169, distance: 71.9
click at [166, 169] on div "SEARCH FILTER Clear 1 Applied in combination with filters below kahele Icon/Men…" at bounding box center [287, 339] width 242 height 470
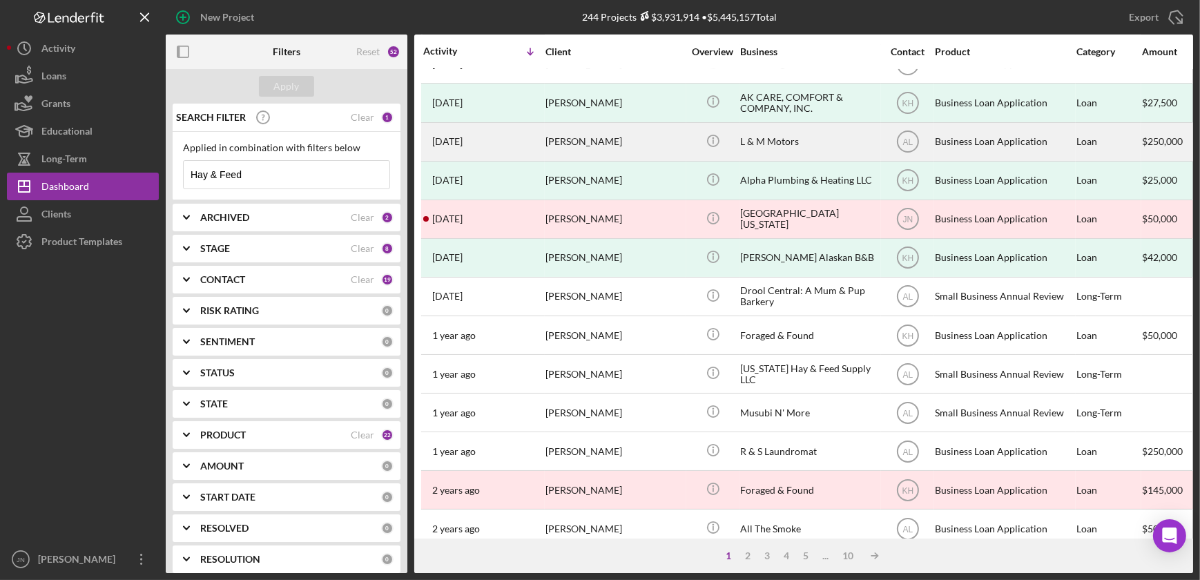
scroll to position [376, 0]
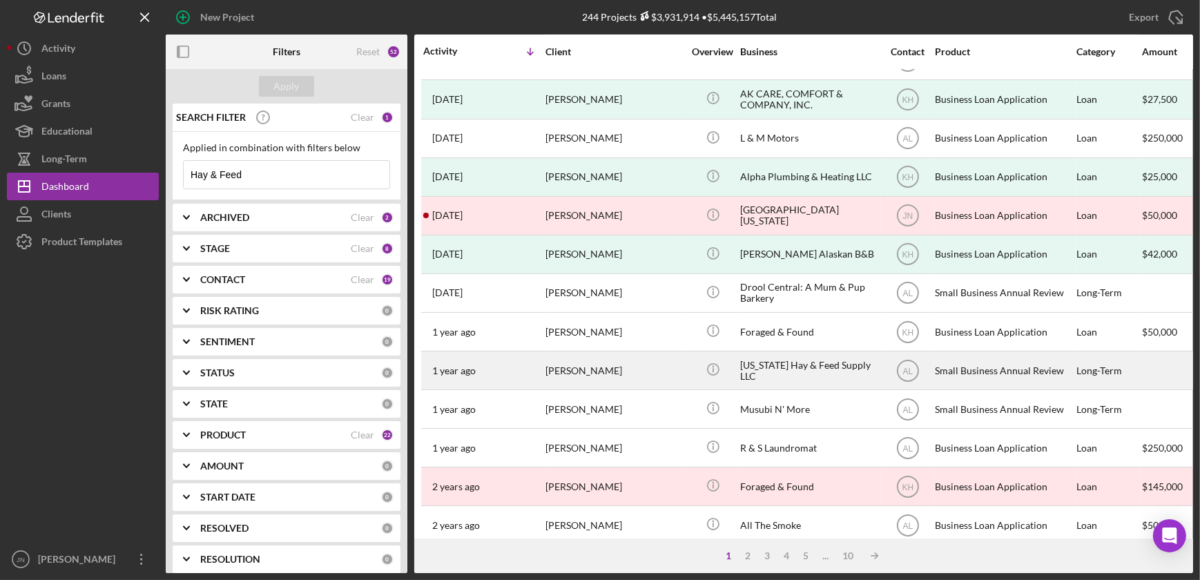
type input "Hay & Feed"
click at [581, 371] on div "Dalton Baines" at bounding box center [614, 370] width 138 height 37
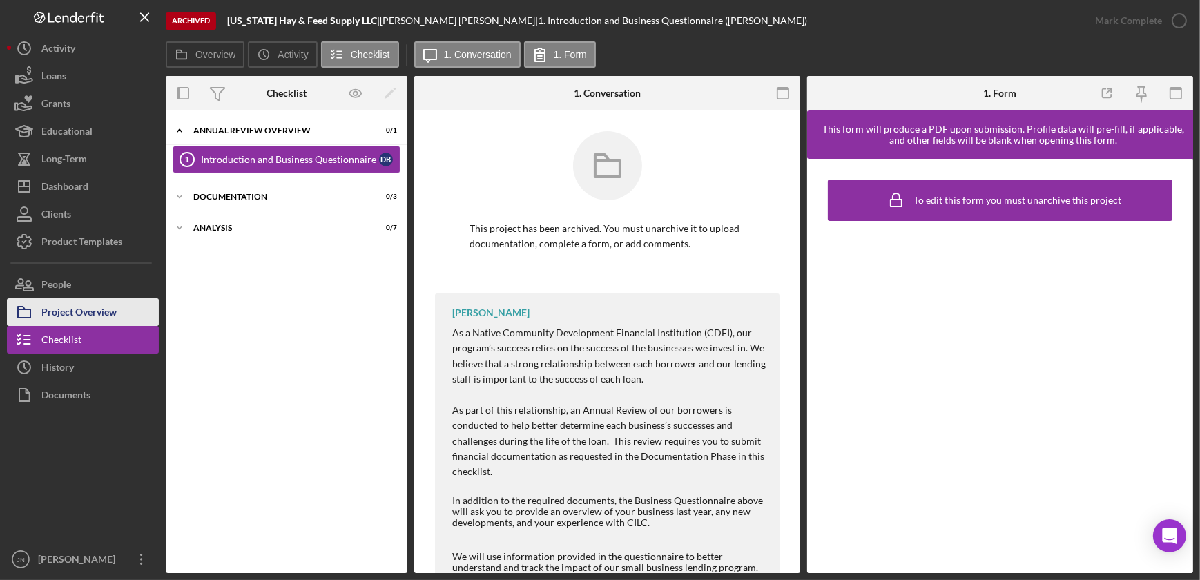
click at [104, 316] on div "Project Overview" at bounding box center [78, 313] width 75 height 31
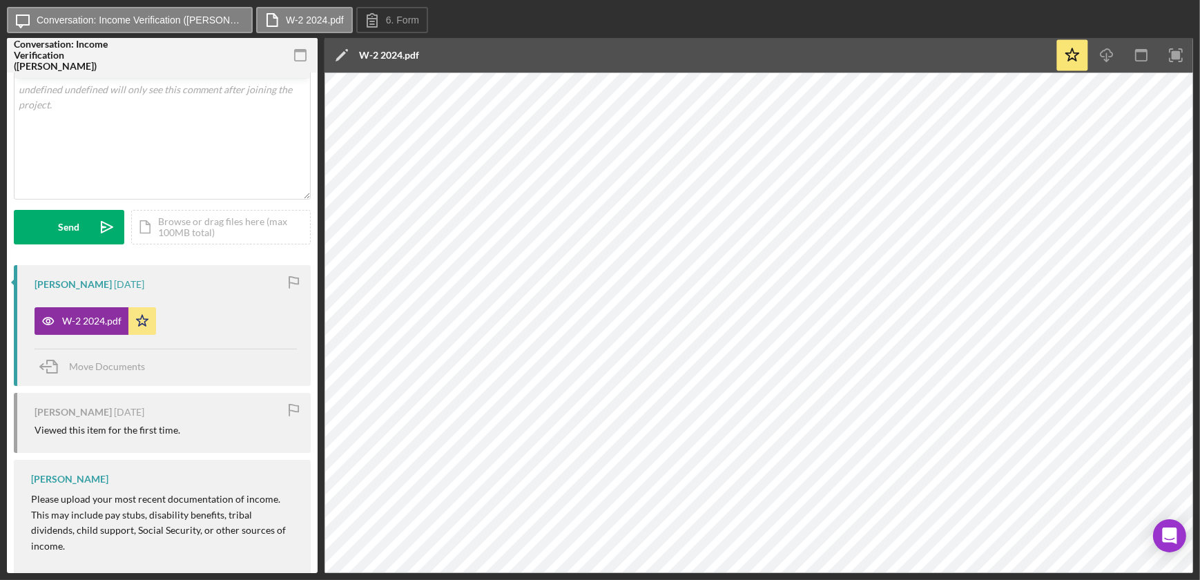
scroll to position [133, 0]
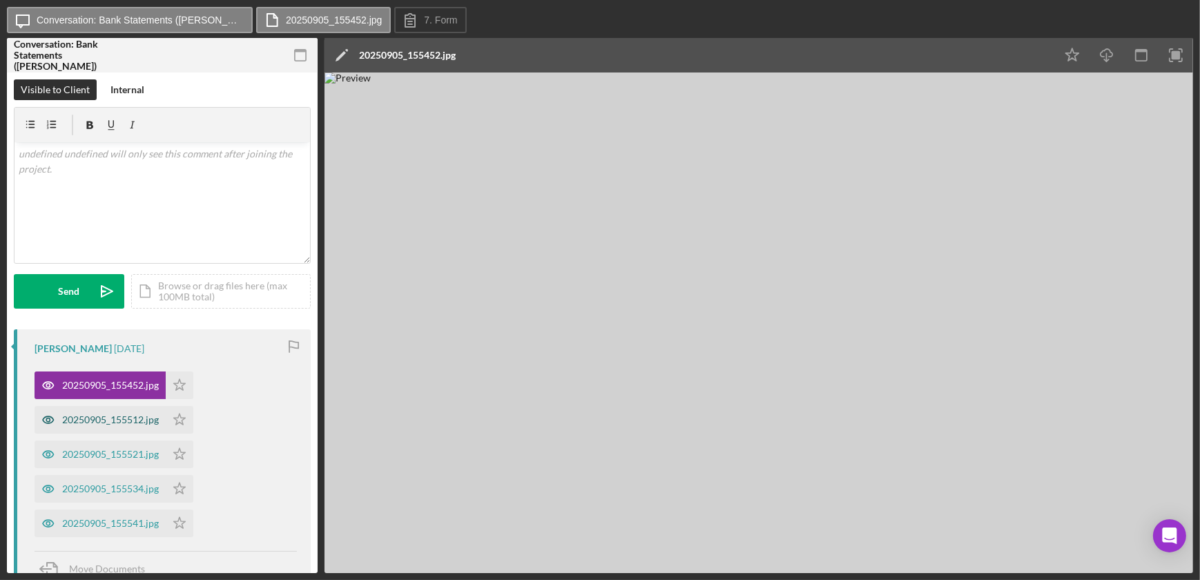
click at [119, 418] on div "20250905_155512.jpg" at bounding box center [110, 419] width 97 height 11
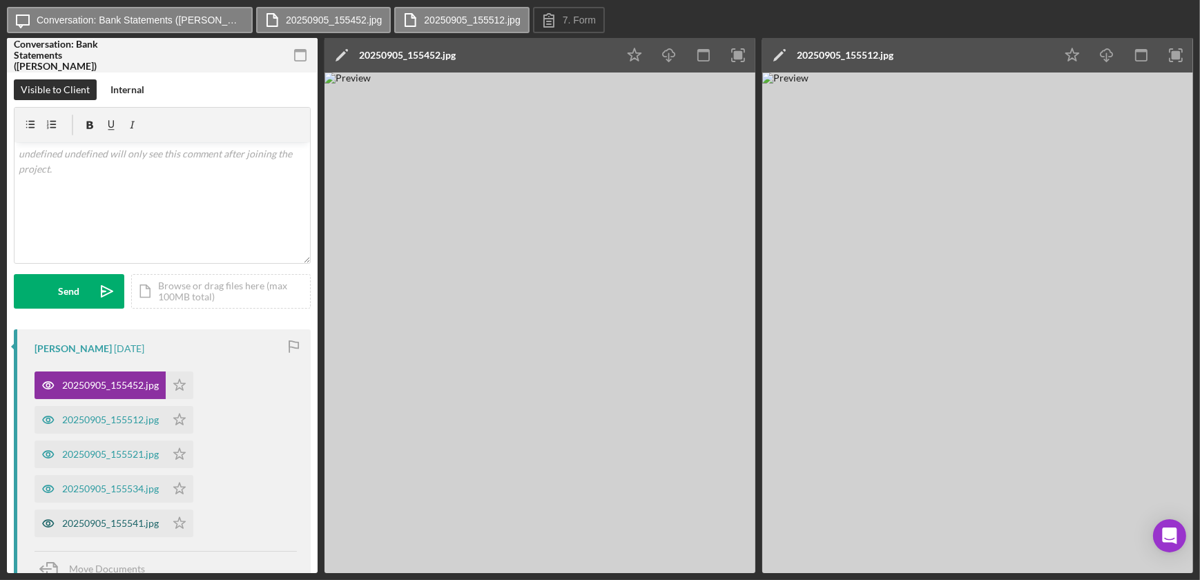
click at [101, 523] on div "20250905_155541.jpg" at bounding box center [110, 523] width 97 height 11
